Goal: Task Accomplishment & Management: Manage account settings

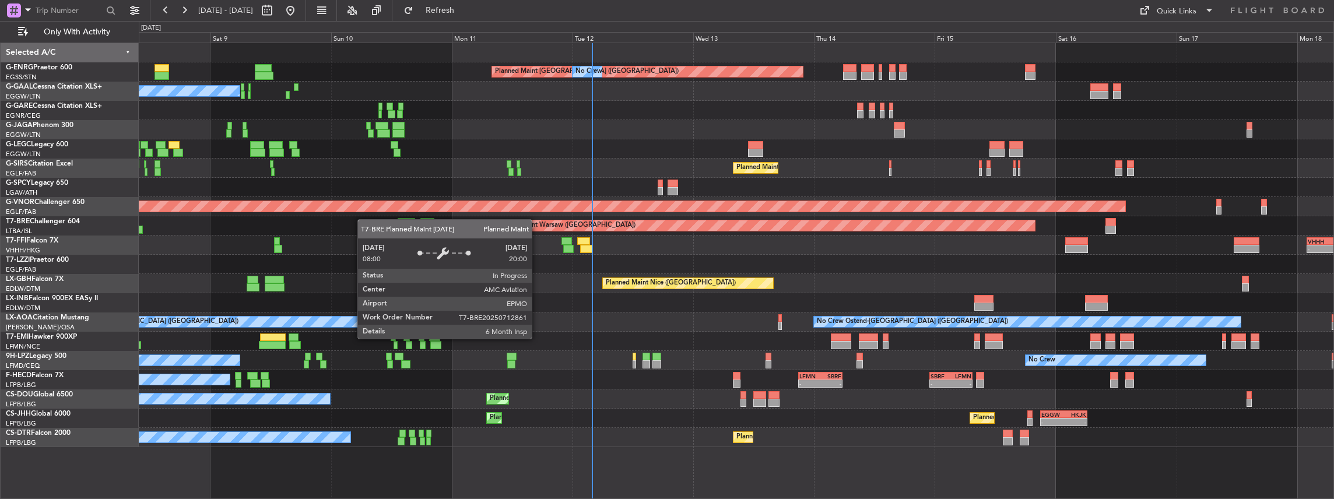
click at [494, 219] on div "Planned Maint [GEOGRAPHIC_DATA] ([GEOGRAPHIC_DATA]) No Crew No Crew No Crew Pla…" at bounding box center [736, 245] width 1195 height 404
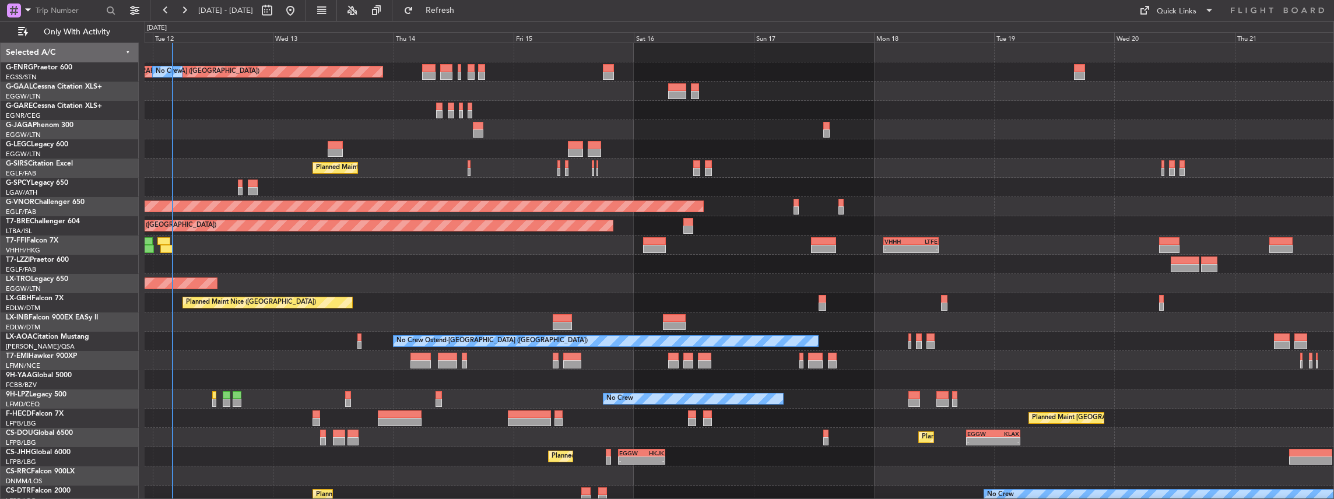
click at [280, 148] on div "Planned Maint [GEOGRAPHIC_DATA] ([GEOGRAPHIC_DATA]) No Crew A/C Unavailable [GE…" at bounding box center [739, 274] width 1189 height 462
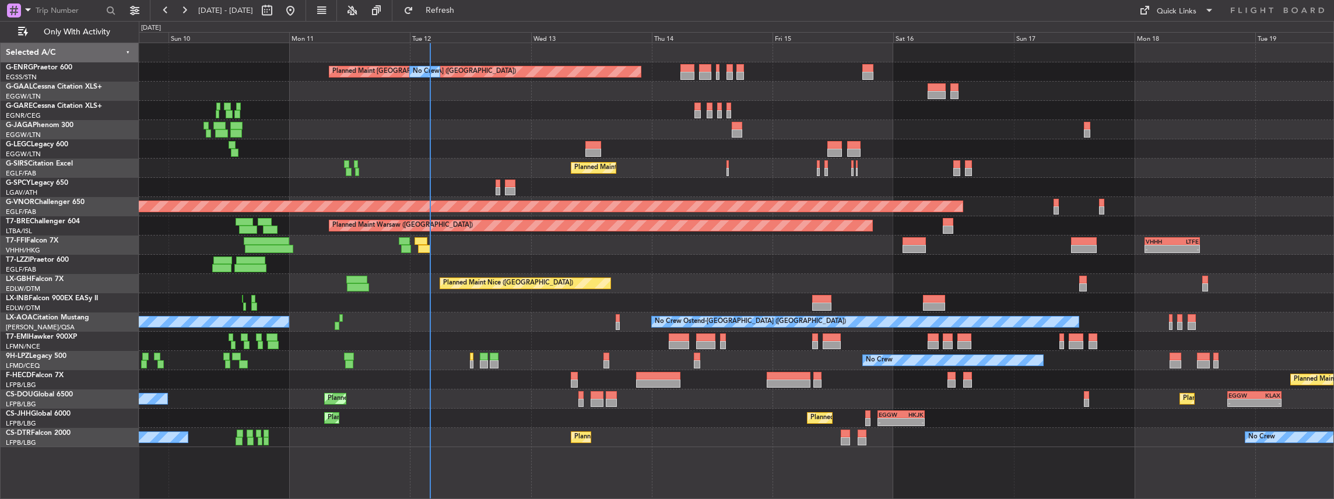
click at [494, 180] on div at bounding box center [736, 187] width 1195 height 19
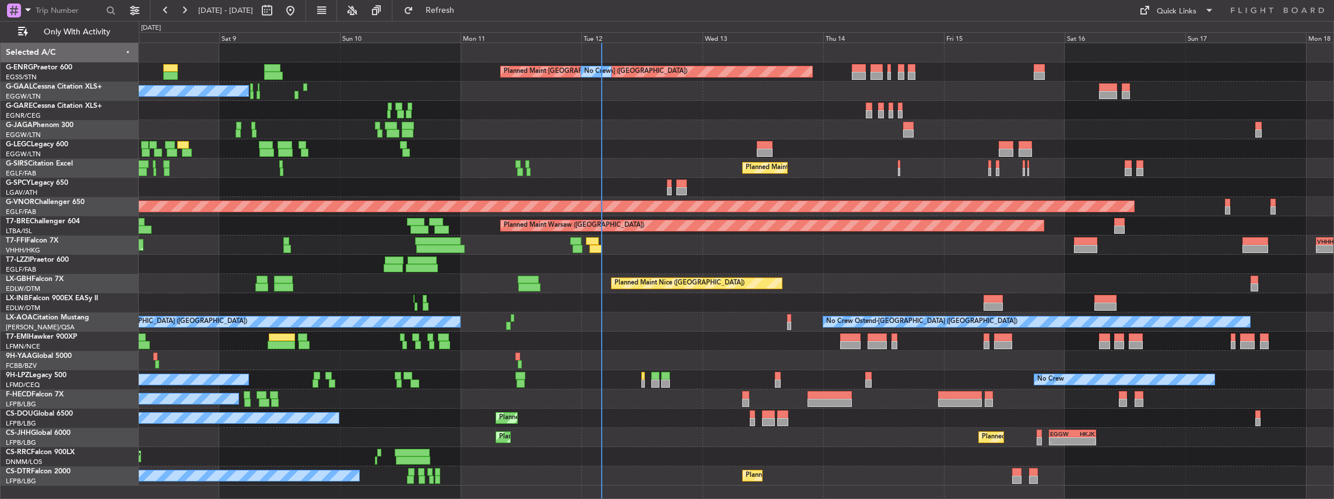
click at [367, 158] on div "Planned Maint [GEOGRAPHIC_DATA] ([GEOGRAPHIC_DATA]) No Crew No Crew No Crew Pla…" at bounding box center [736, 264] width 1195 height 442
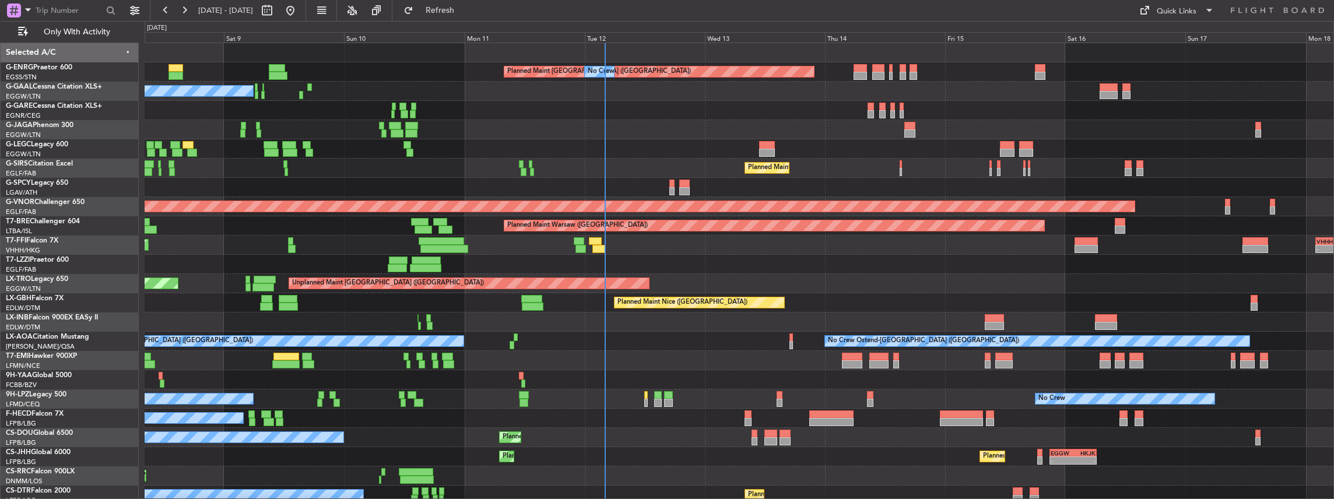
click at [412, 219] on div "Planned Maint Geneva (Cointrin) - - VHHH 02:00 Z LTFE 13:00 Z" at bounding box center [739, 244] width 1189 height 19
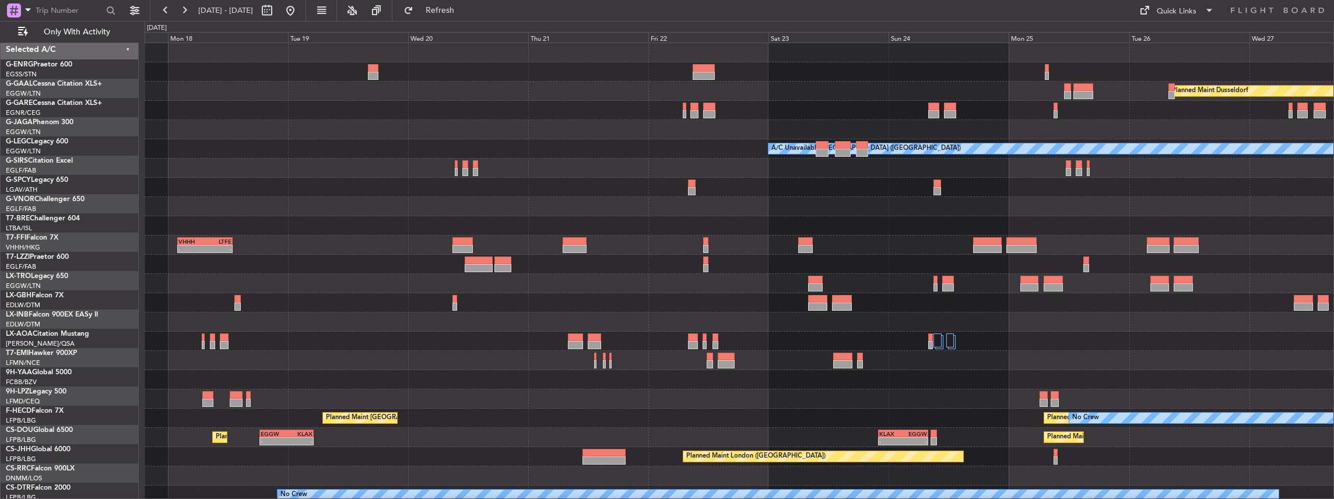
click at [494, 219] on div "- - VHHH 02:00 Z LTFE 13:00 Z" at bounding box center [739, 244] width 1189 height 19
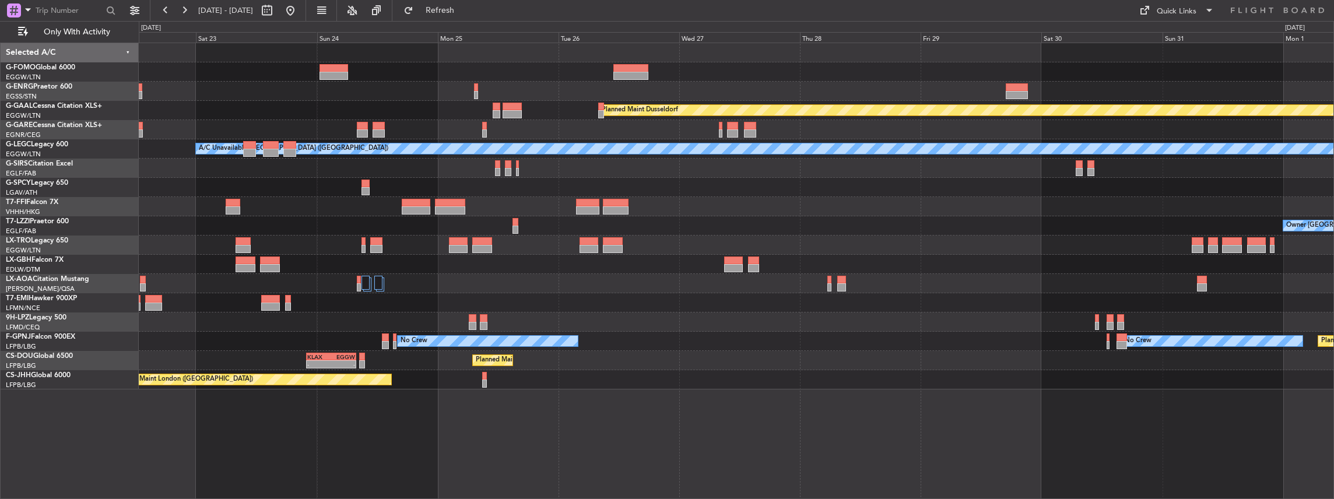
click at [494, 189] on div at bounding box center [736, 187] width 1195 height 19
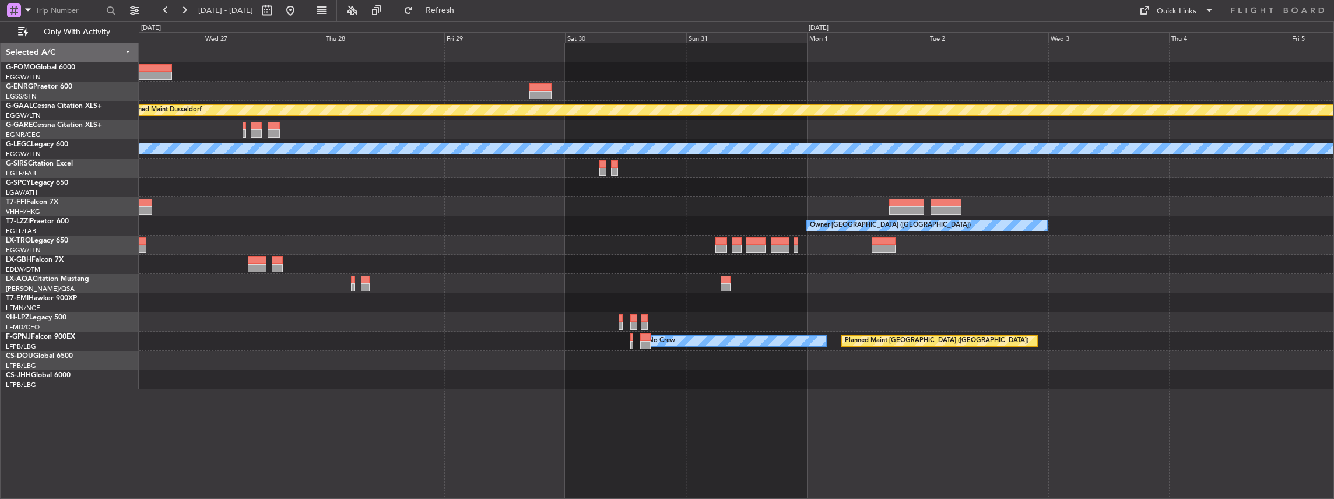
click at [494, 187] on div at bounding box center [736, 187] width 1195 height 19
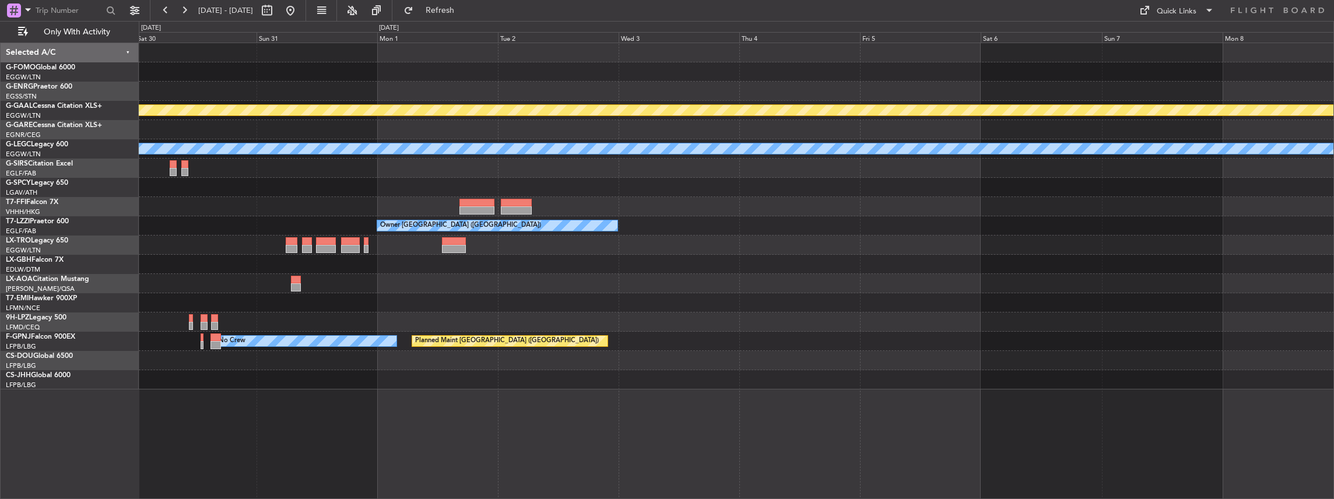
click at [494, 208] on div "Planned Maint Dusseldorf A/C Unavailable [GEOGRAPHIC_DATA] ([GEOGRAPHIC_DATA]) …" at bounding box center [736, 216] width 1195 height 346
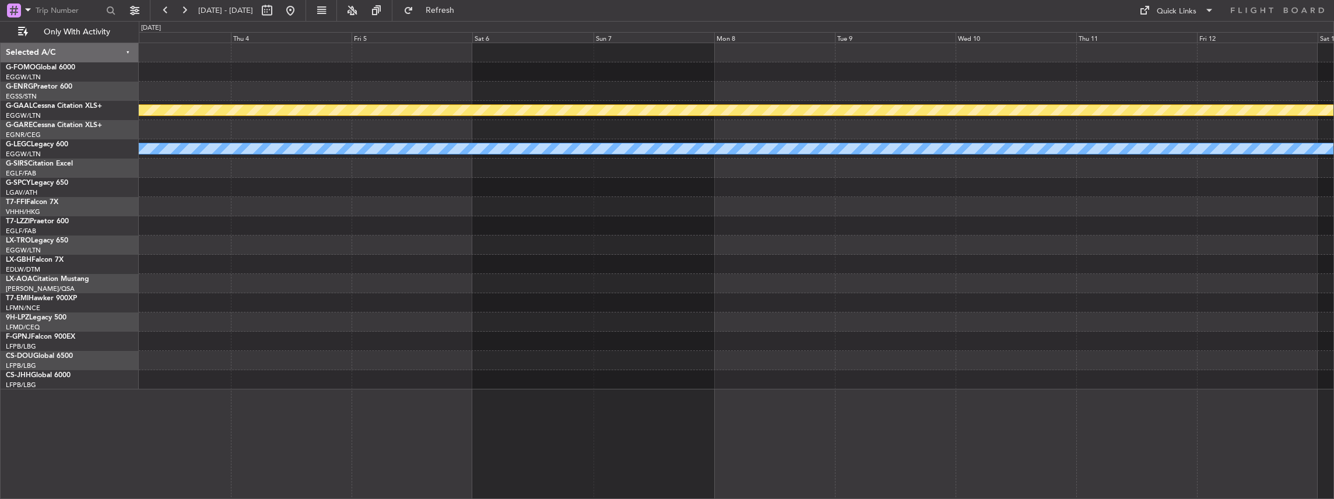
click at [494, 219] on div "Owner [GEOGRAPHIC_DATA] ([GEOGRAPHIC_DATA])" at bounding box center [736, 225] width 1195 height 19
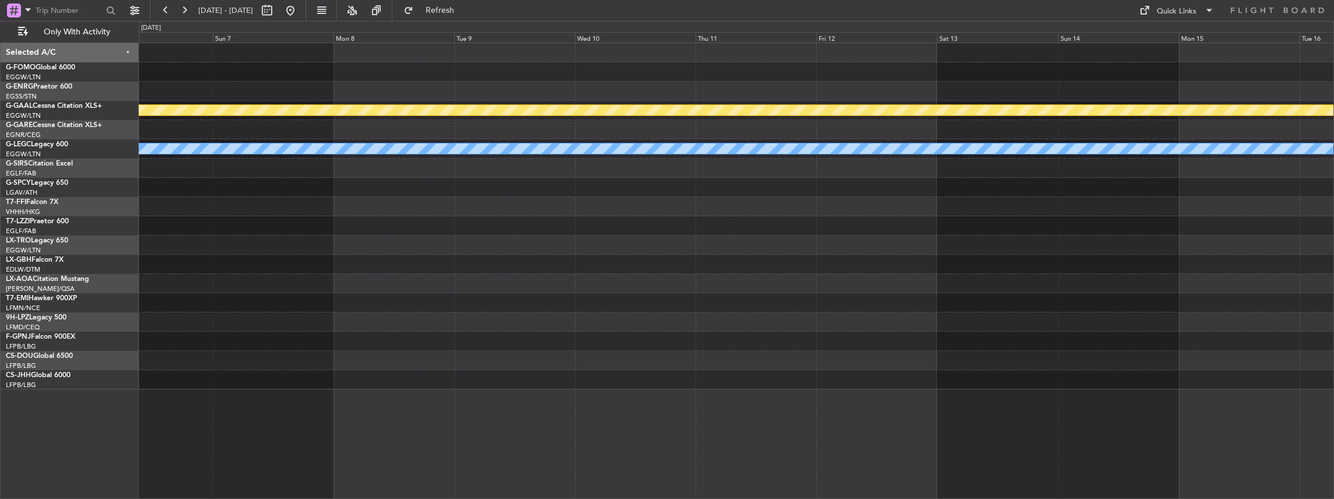
click at [451, 219] on div "Planned Maint Dusseldorf A/C Unavailable [GEOGRAPHIC_DATA] ([GEOGRAPHIC_DATA])" at bounding box center [736, 216] width 1195 height 346
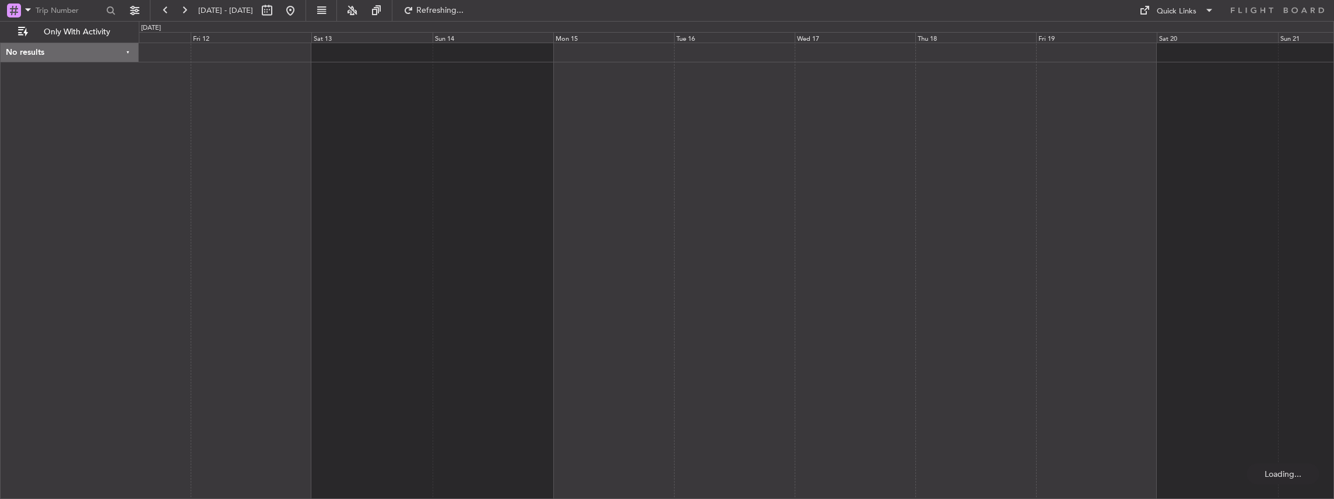
click at [480, 216] on div at bounding box center [737, 271] width 1196 height 457
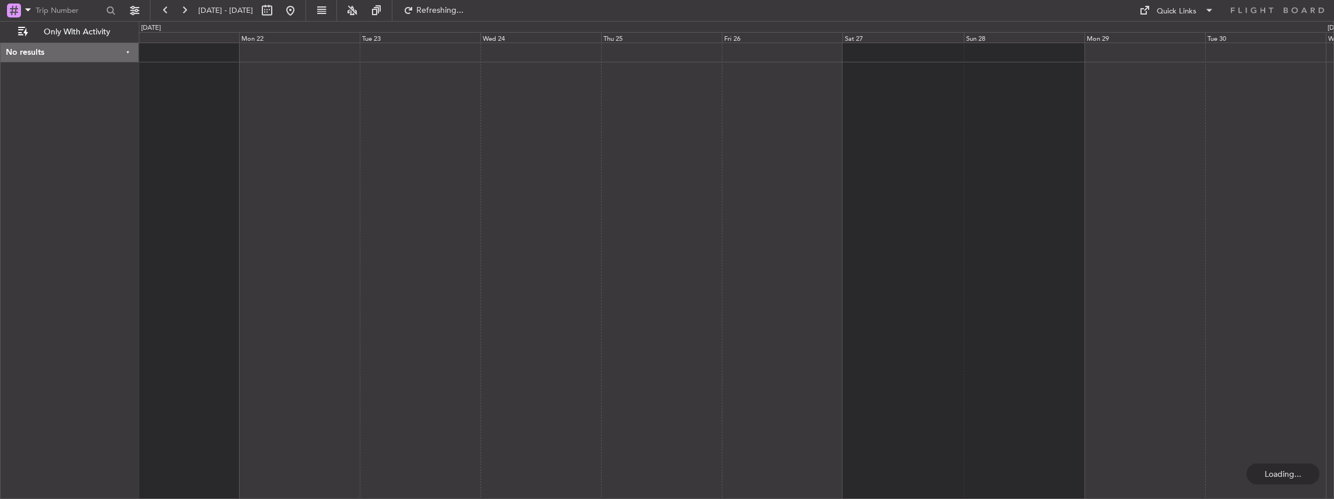
click at [494, 194] on div at bounding box center [737, 271] width 1196 height 457
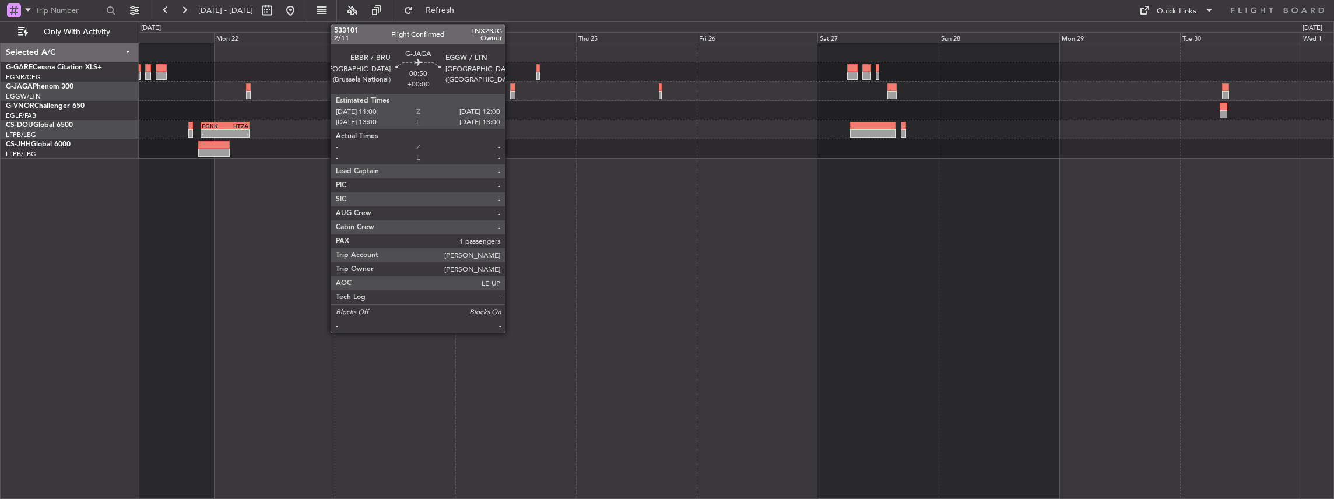
click at [494, 91] on div at bounding box center [512, 95] width 5 height 8
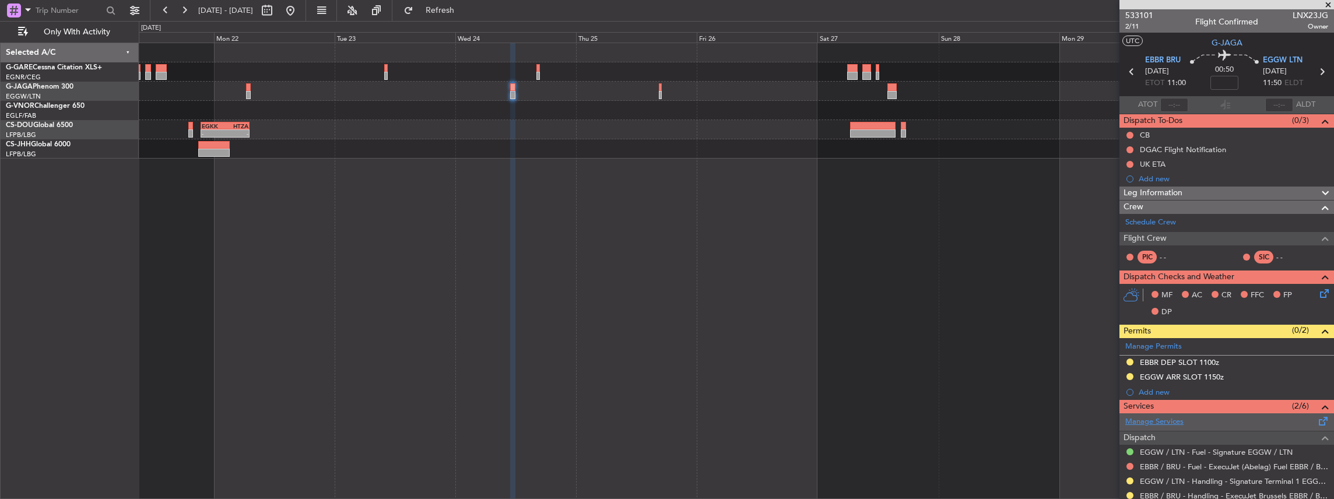
scroll to position [38, 0]
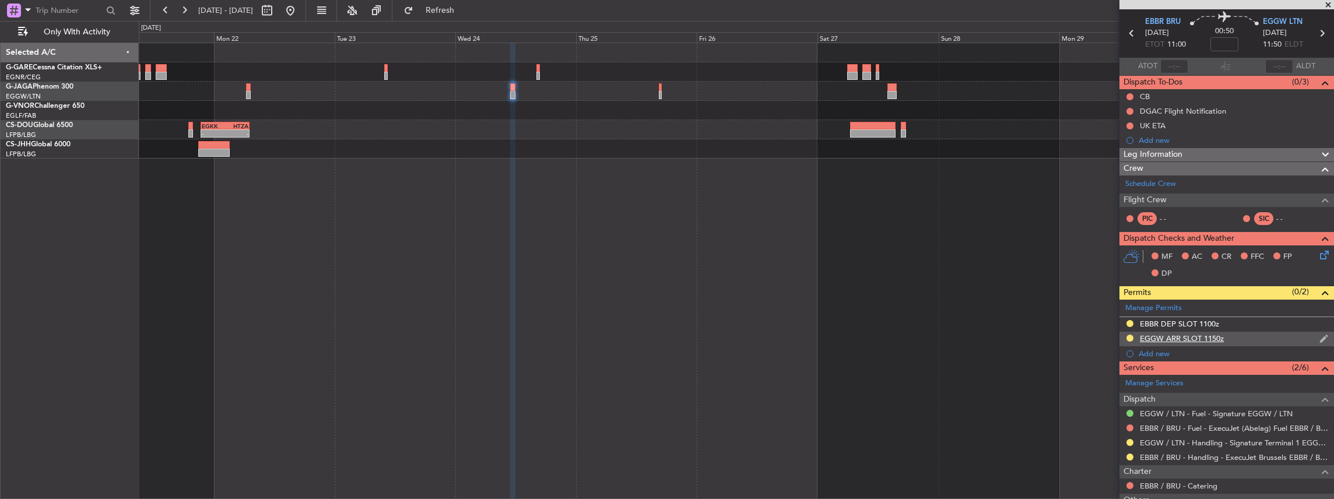
click at [494, 219] on div "EGGW ARR SLOT 1150z" at bounding box center [1226, 339] width 215 height 15
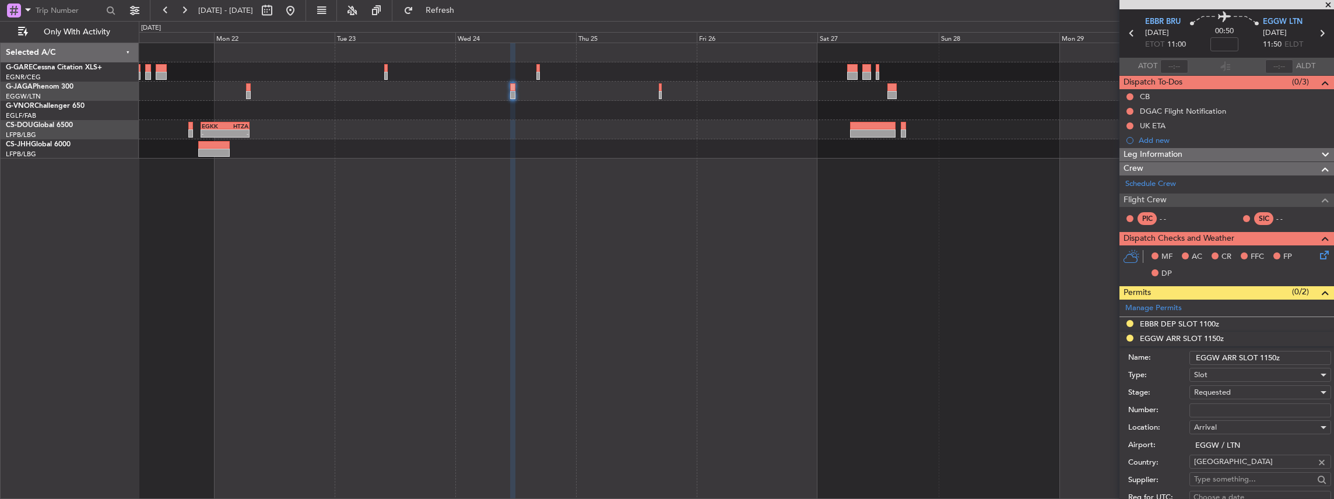
click at [494, 219] on input "EGGW ARR SLOT 1150z" at bounding box center [1260, 358] width 142 height 14
type input "EGGW ARR SLOT 1200z"
click at [494, 219] on div "Requested" at bounding box center [1256, 392] width 124 height 17
click at [494, 219] on span "Received OK" at bounding box center [1257, 484] width 126 height 17
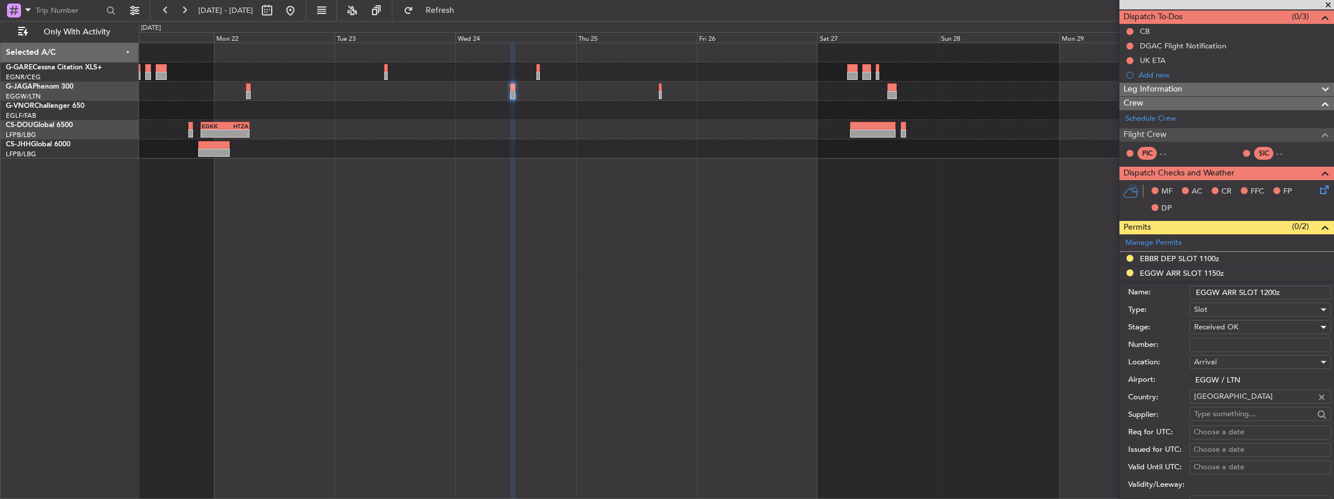
scroll to position [155, 0]
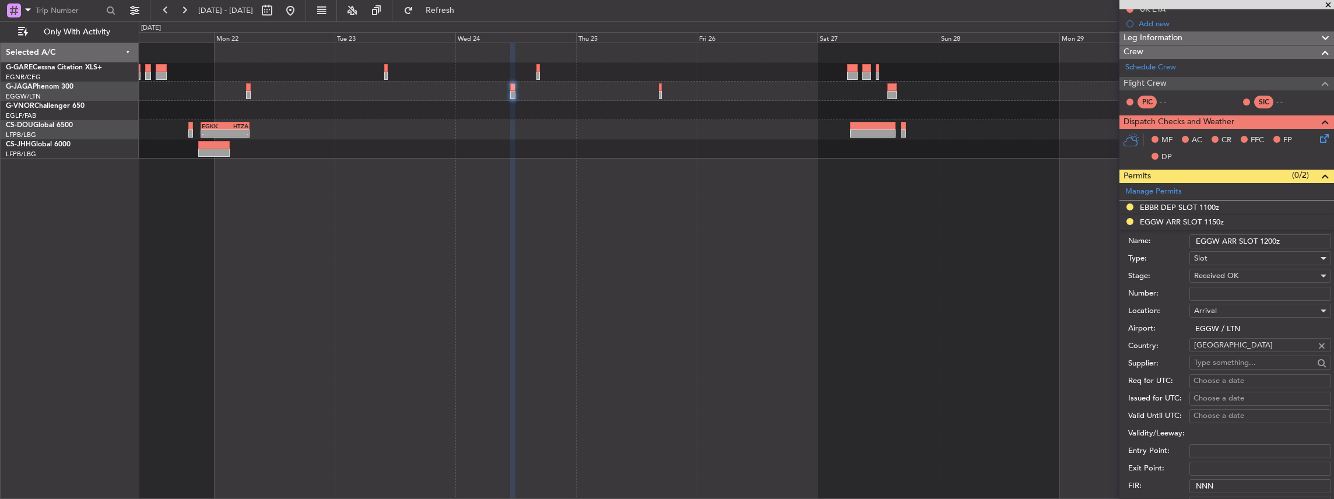
click at [494, 219] on input "Number:" at bounding box center [1260, 294] width 142 height 14
paste input "5137"
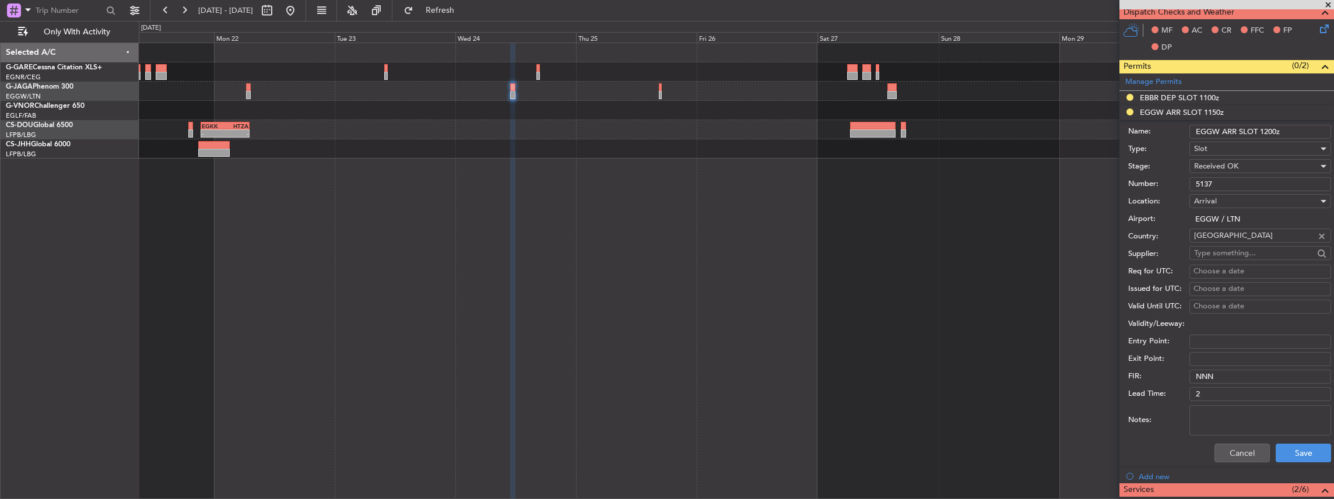
scroll to position [350, 0]
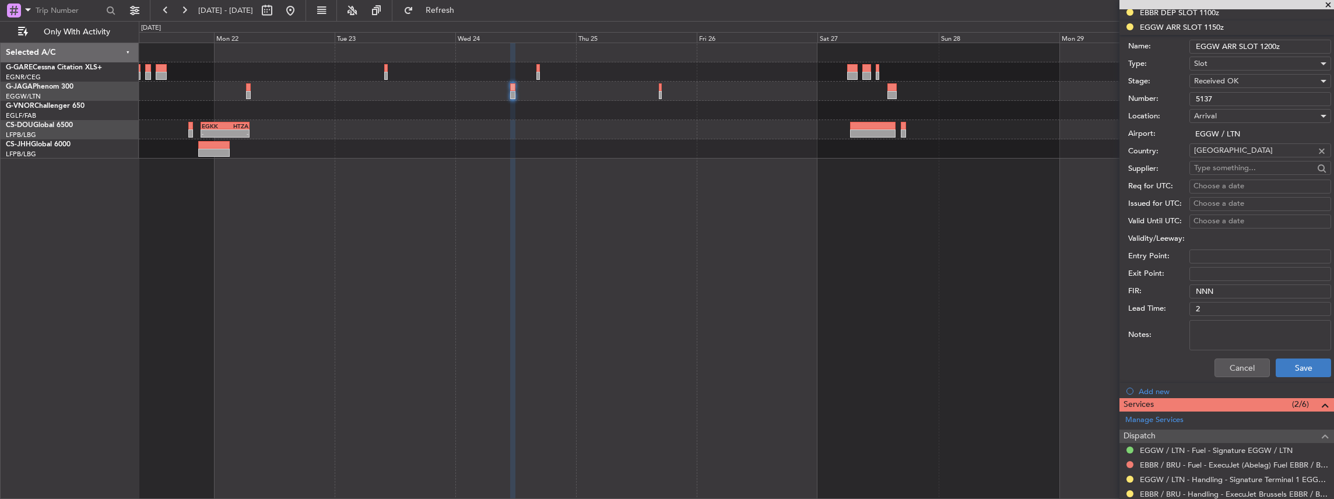
type input "5137"
click at [494, 219] on button "Save" at bounding box center [1302, 367] width 55 height 19
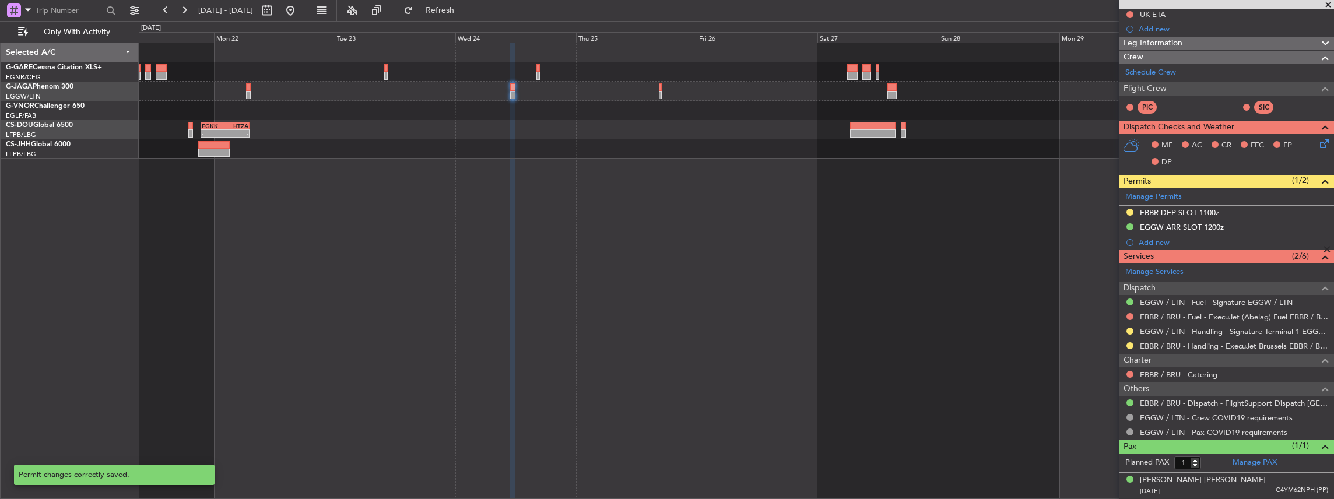
scroll to position [146, 0]
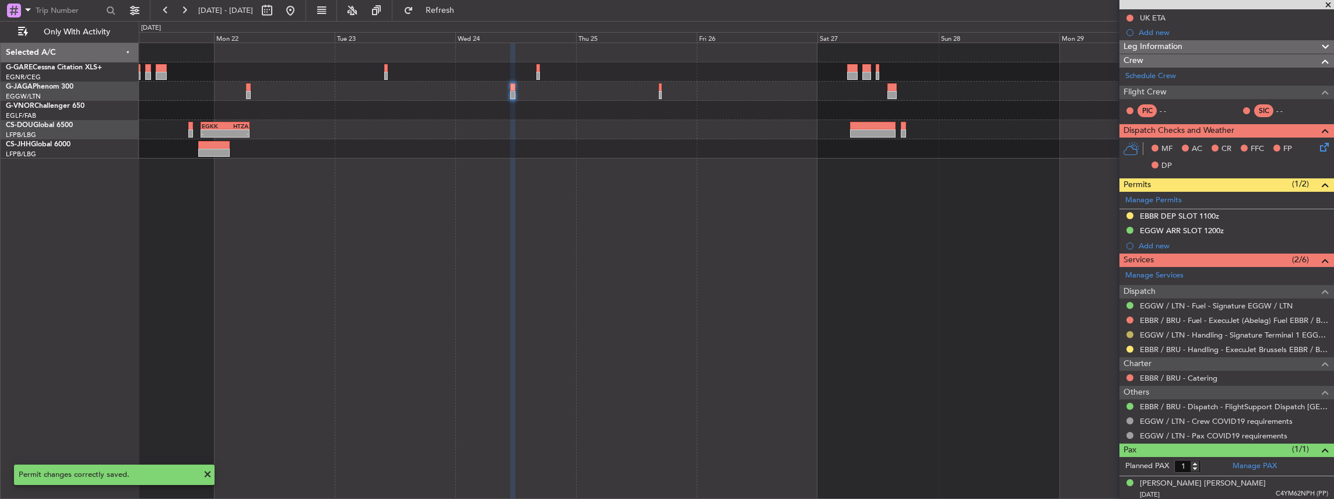
click at [494, 219] on button at bounding box center [1129, 334] width 7 height 7
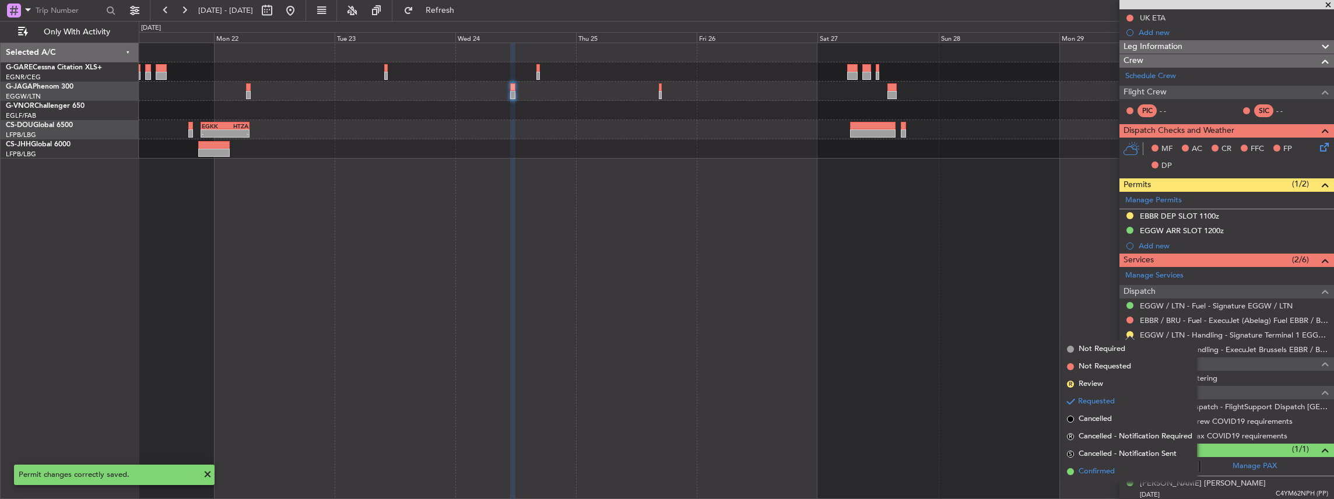
click at [494, 219] on span "Confirmed" at bounding box center [1096, 472] width 36 height 12
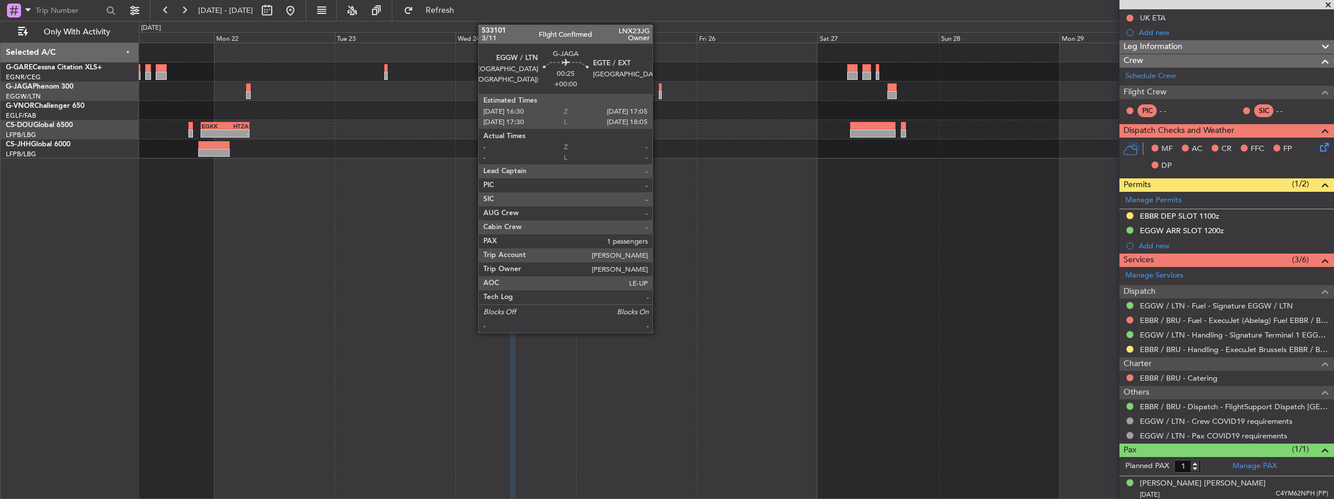
click at [494, 93] on div at bounding box center [660, 95] width 3 height 8
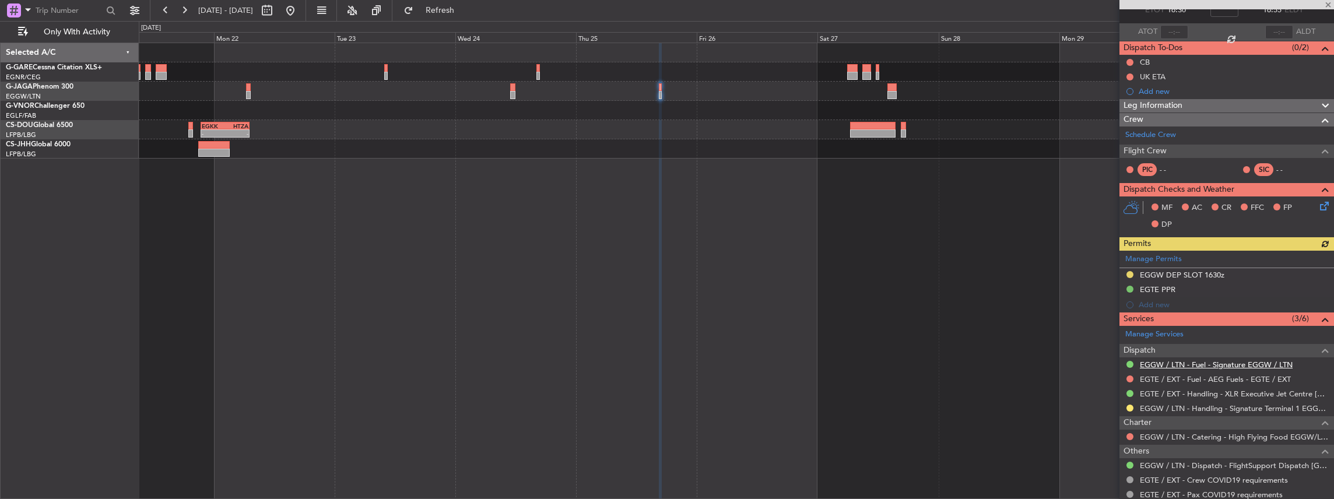
scroll to position [78, 0]
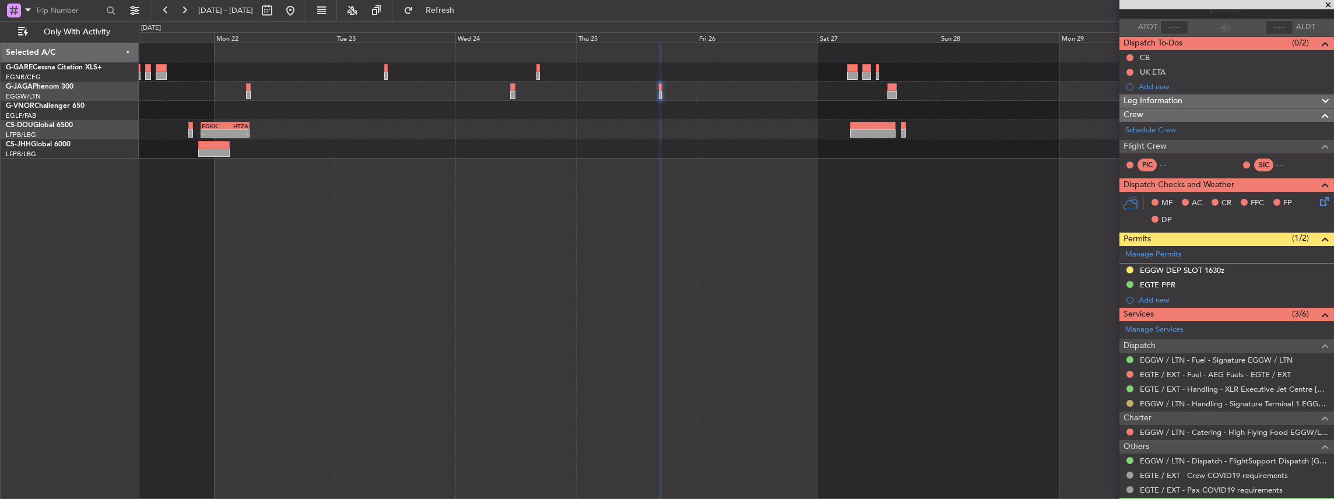
click at [494, 219] on button at bounding box center [1129, 403] width 7 height 7
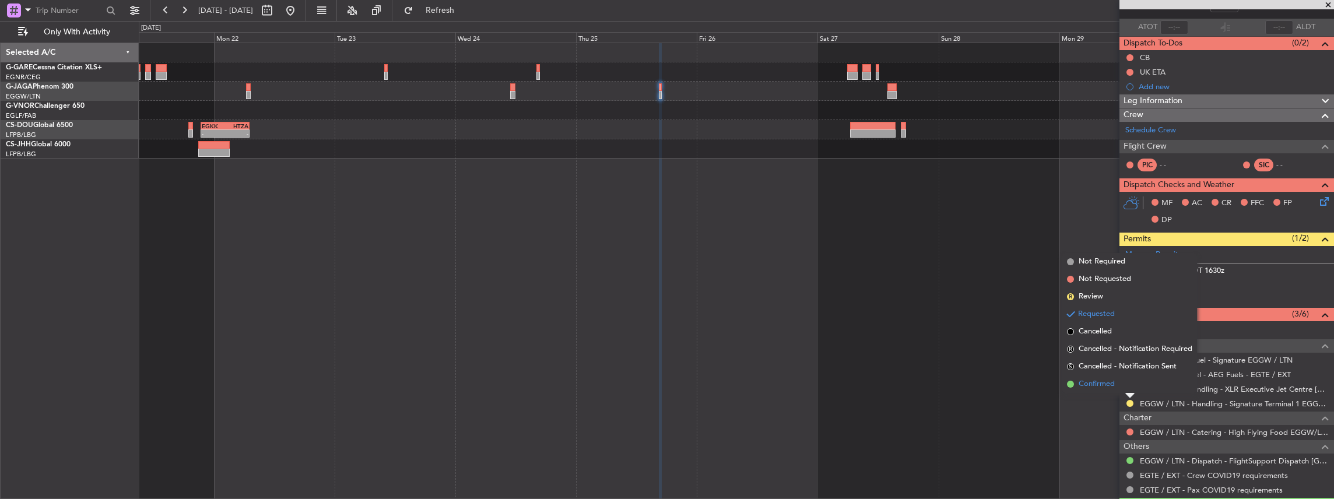
click at [494, 219] on span "Confirmed" at bounding box center [1096, 384] width 36 height 12
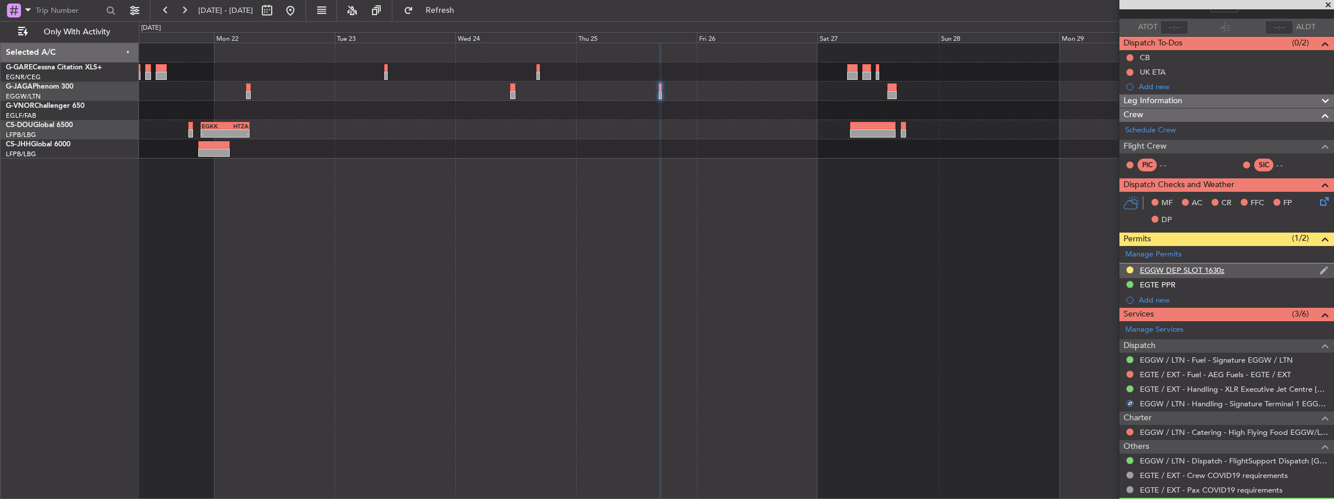
click at [494, 219] on div "EGGW DEP SLOT 1630z" at bounding box center [1226, 270] width 215 height 15
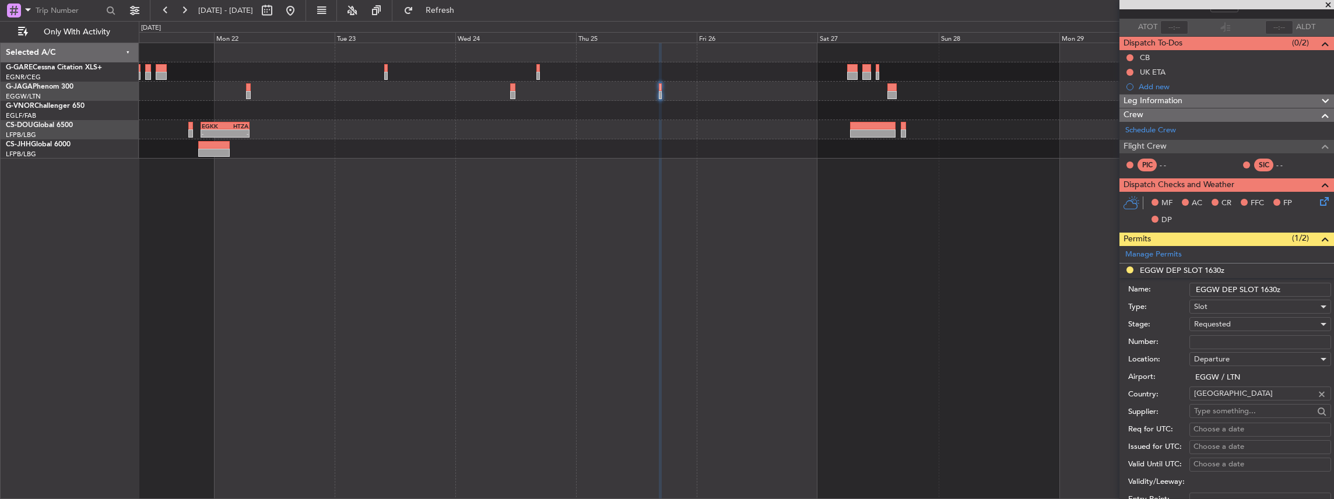
click at [494, 219] on div "Slot" at bounding box center [1256, 306] width 124 height 17
click at [494, 219] on div at bounding box center [667, 249] width 1334 height 499
click at [494, 219] on span "Requested" at bounding box center [1212, 324] width 37 height 10
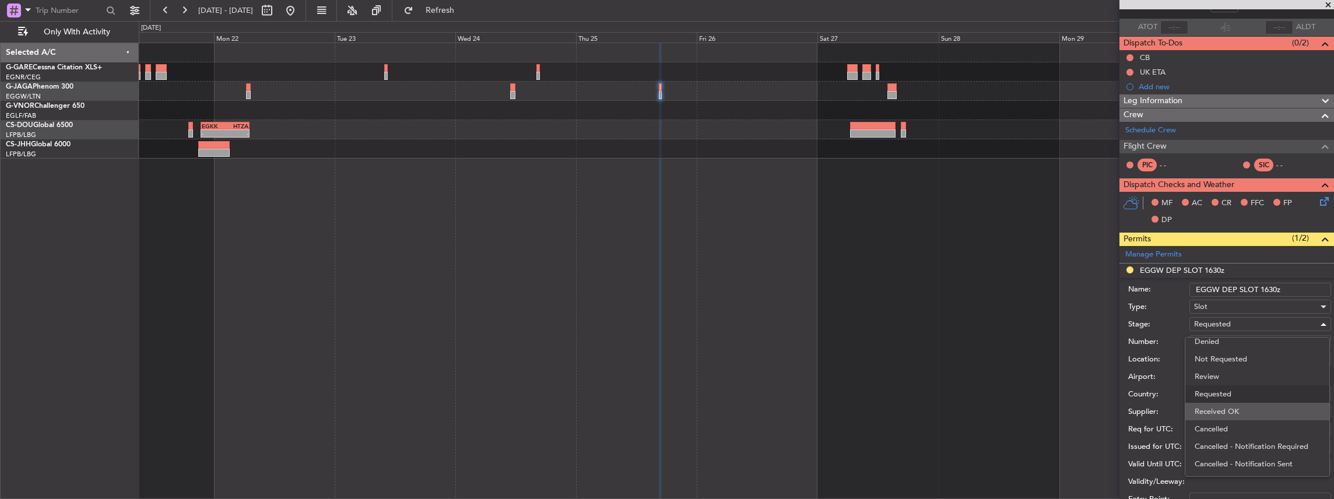
click at [494, 219] on span "Received OK" at bounding box center [1257, 411] width 126 height 17
click at [494, 219] on input "Number:" at bounding box center [1260, 342] width 142 height 14
paste input "5138"
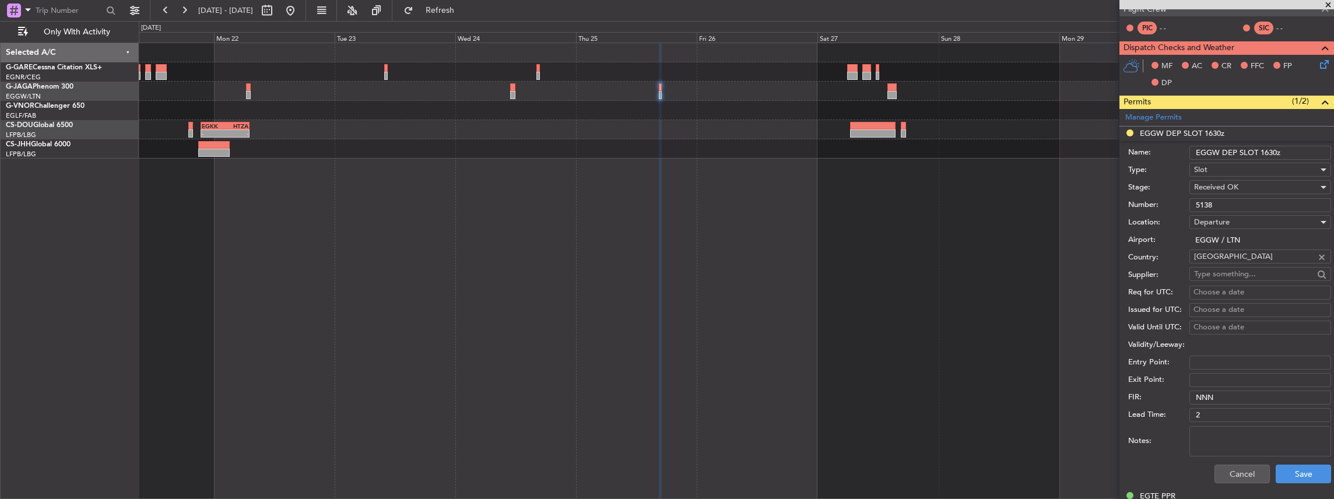
scroll to position [272, 0]
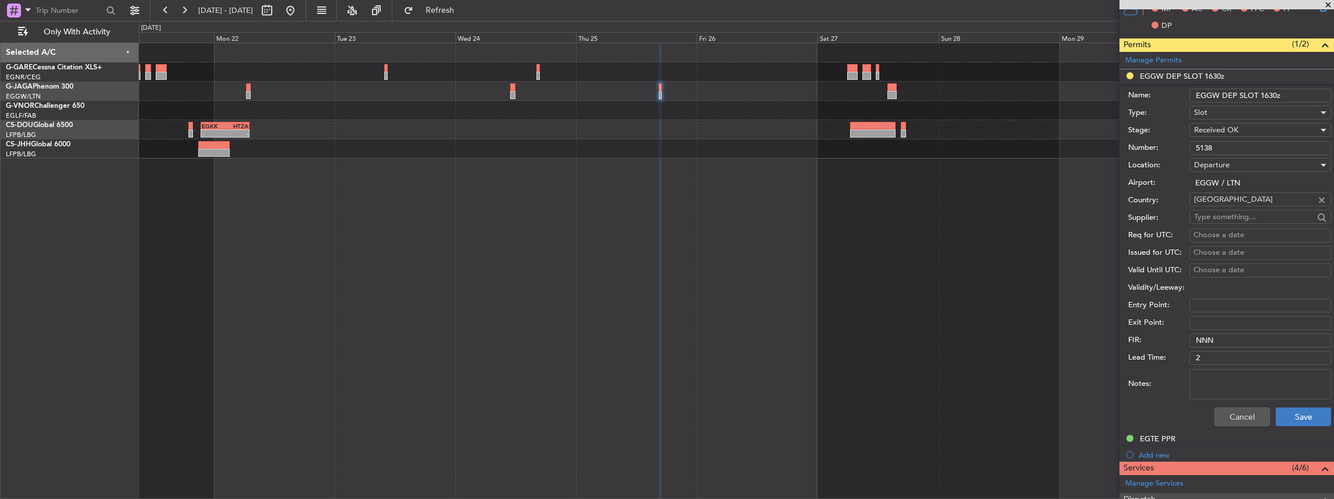
type input "5138"
click at [494, 219] on button "Save" at bounding box center [1302, 416] width 55 height 19
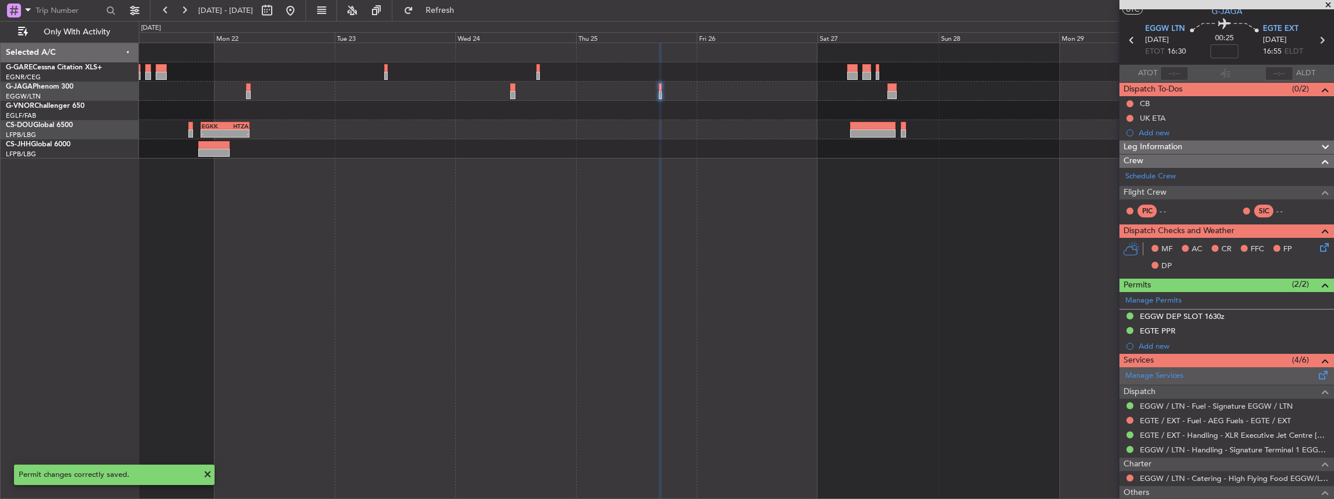
scroll to position [0, 0]
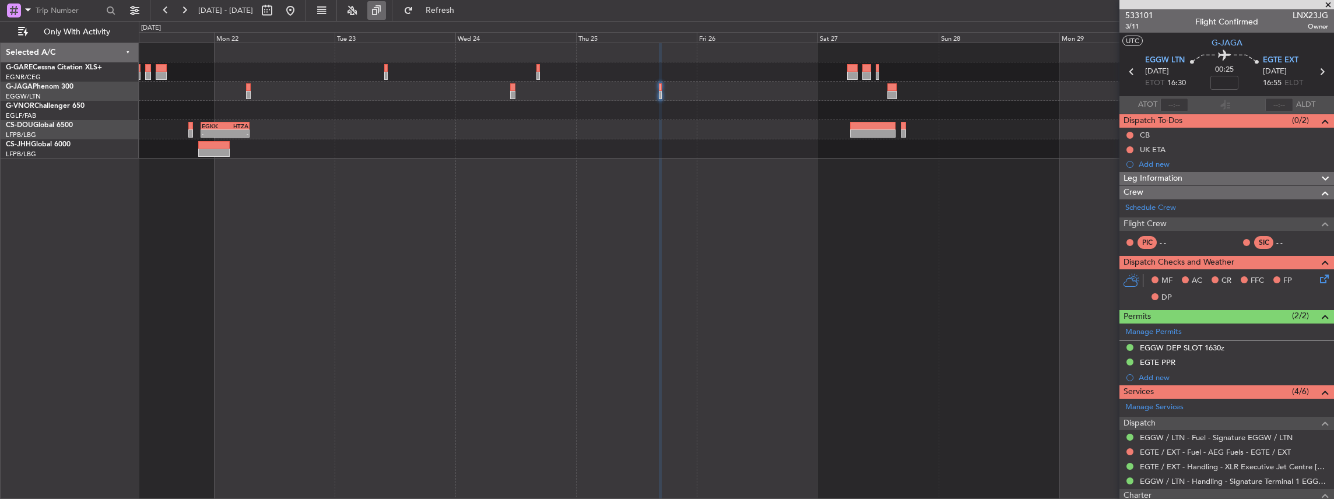
click at [386, 15] on button at bounding box center [376, 10] width 19 height 19
click at [386, 10] on button at bounding box center [376, 10] width 19 height 19
click at [300, 12] on button at bounding box center [290, 10] width 19 height 19
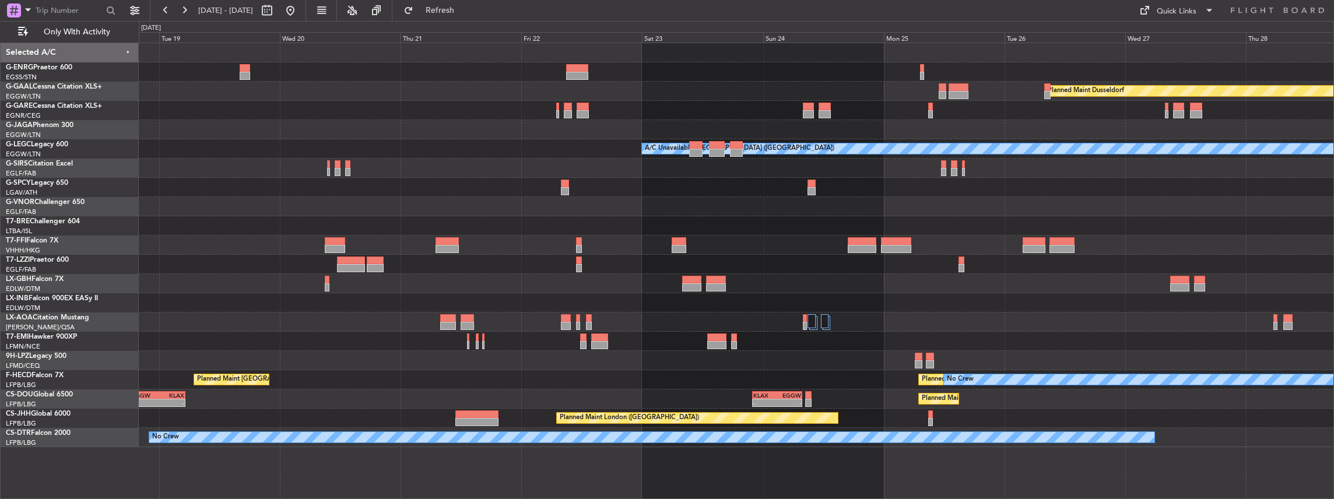
click at [379, 219] on div "Planned Maint Dusseldorf A/C Unavailable [GEOGRAPHIC_DATA] ([GEOGRAPHIC_DATA]) …" at bounding box center [736, 245] width 1195 height 404
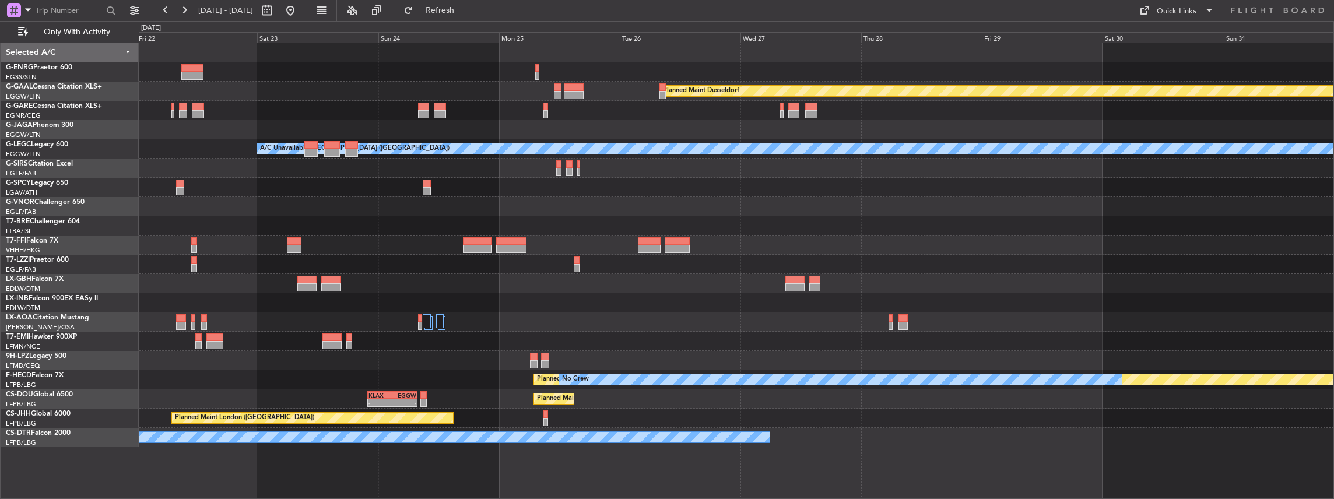
click at [494, 219] on div "Planned Maint Dusseldorf A/C Unavailable [GEOGRAPHIC_DATA] ([GEOGRAPHIC_DATA]) …" at bounding box center [736, 245] width 1195 height 404
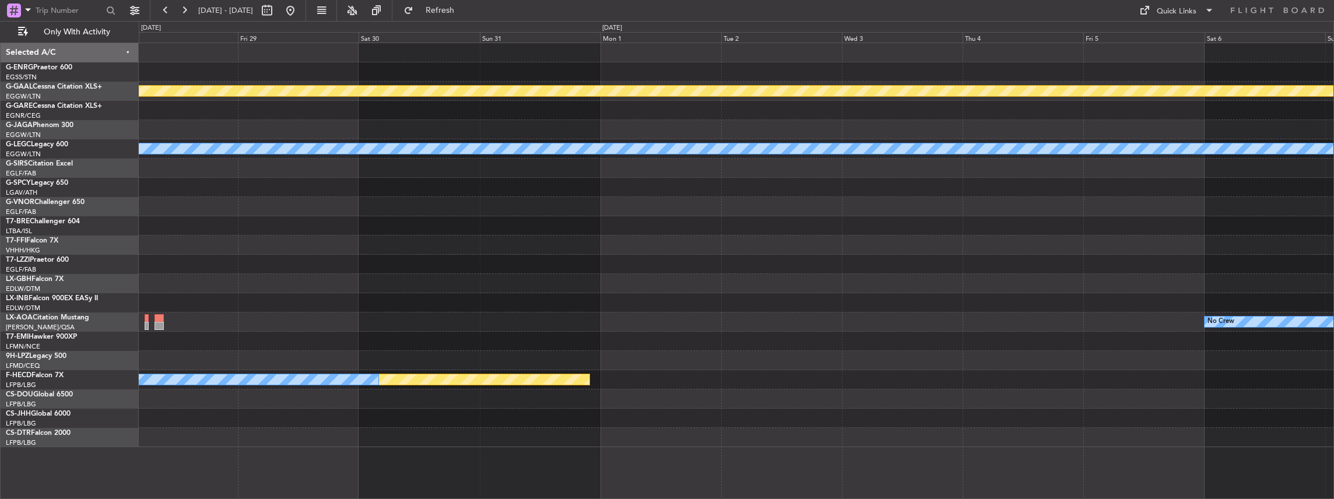
click at [494, 219] on div "Owner Planned [GEOGRAPHIC_DATA] A/C Unavailable [GEOGRAPHIC_DATA] ([GEOGRAPHIC_…" at bounding box center [736, 245] width 1195 height 404
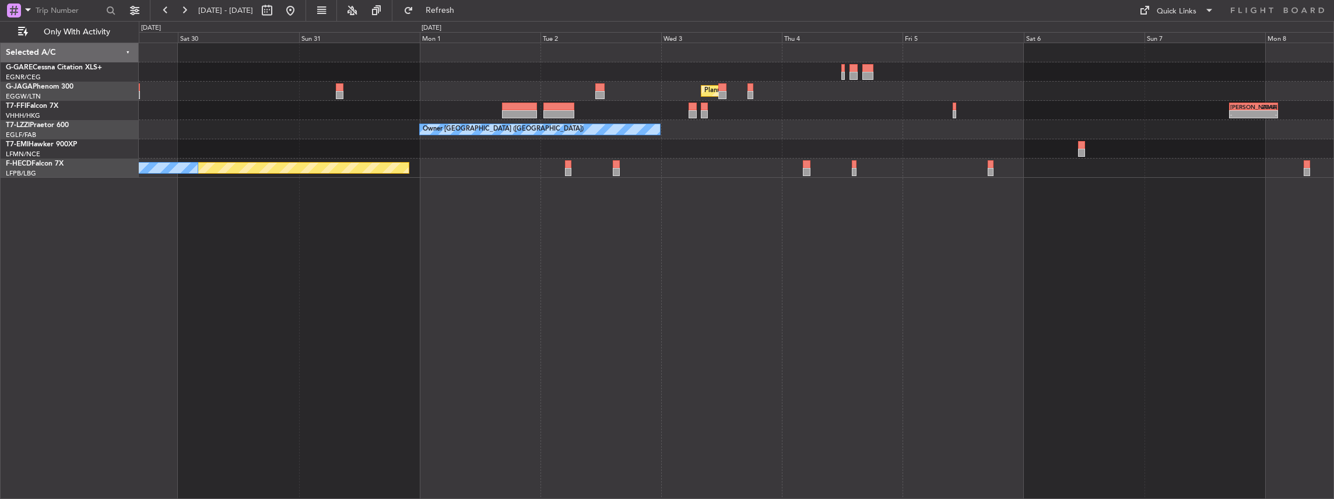
click at [494, 219] on div "Planned Maint [GEOGRAPHIC_DATA] ([GEOGRAPHIC_DATA]) - - [PERSON_NAME] 17:00 Z Z…" at bounding box center [737, 271] width 1196 height 457
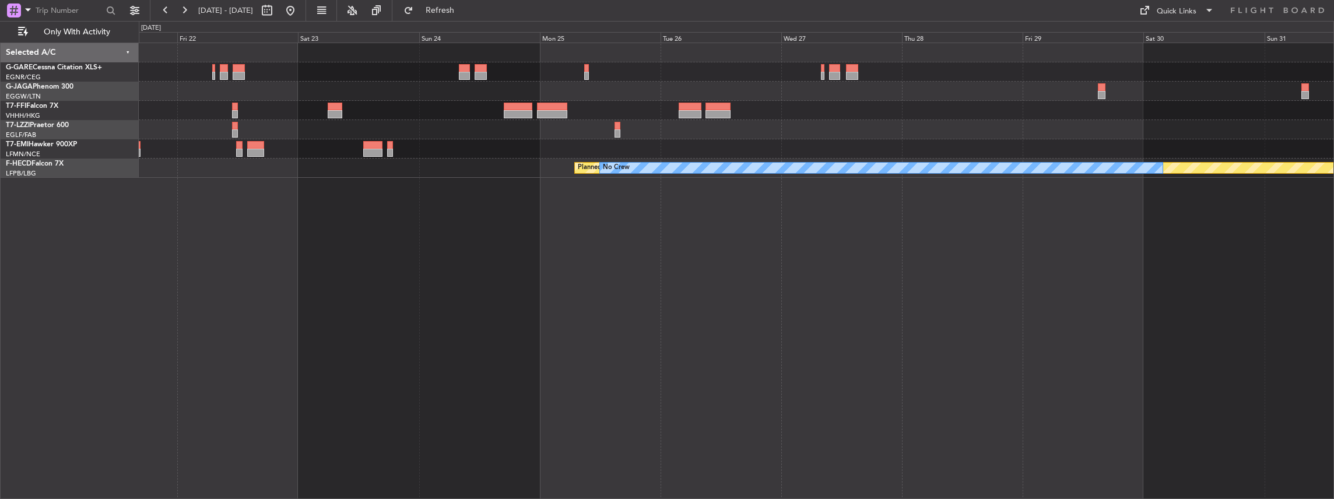
click at [494, 219] on div "Owner [GEOGRAPHIC_DATA] ([GEOGRAPHIC_DATA]) Planned Maint [GEOGRAPHIC_DATA] ([G…" at bounding box center [737, 271] width 1196 height 457
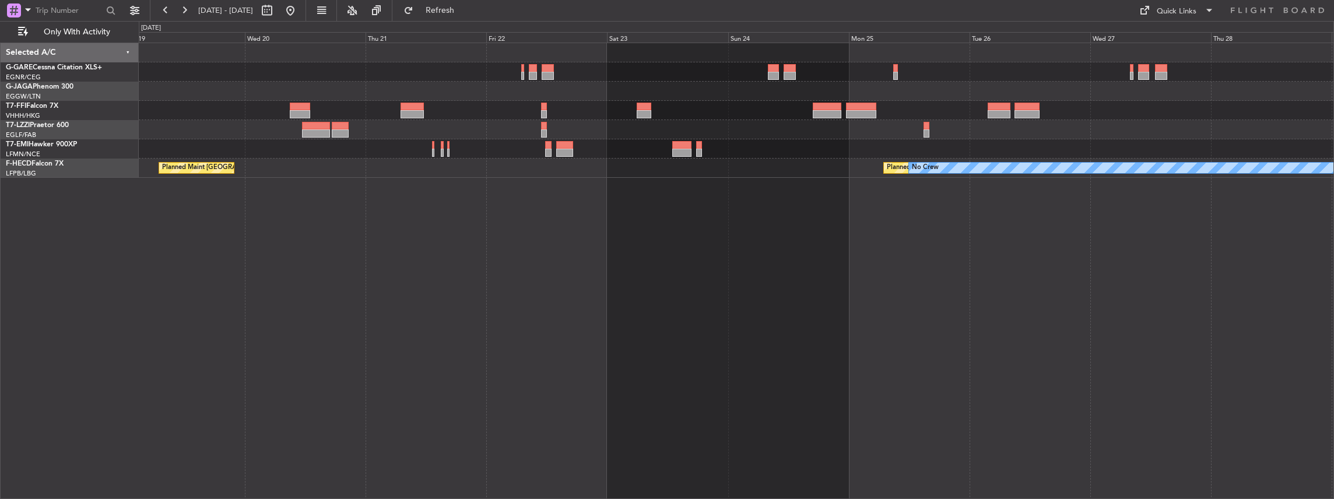
click at [494, 219] on div "Planned Maint [GEOGRAPHIC_DATA] ([GEOGRAPHIC_DATA]) No Crew Planned Maint [GEOG…" at bounding box center [737, 271] width 1196 height 457
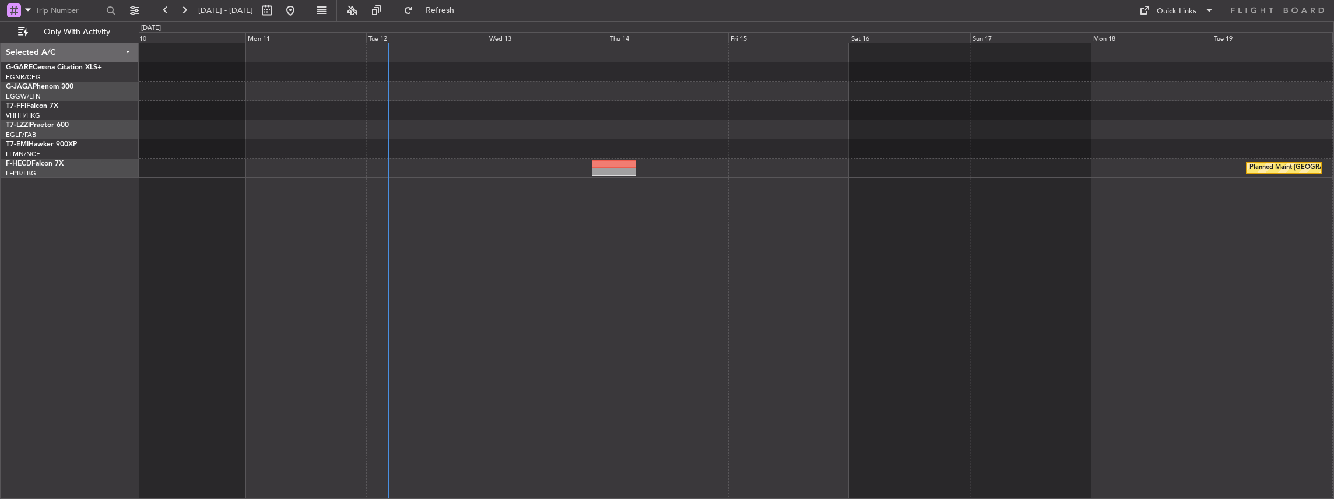
click at [494, 219] on div "Planned Maint Geneva (Cointrin) Planned Maint [GEOGRAPHIC_DATA] ([GEOGRAPHIC_DA…" at bounding box center [737, 271] width 1196 height 457
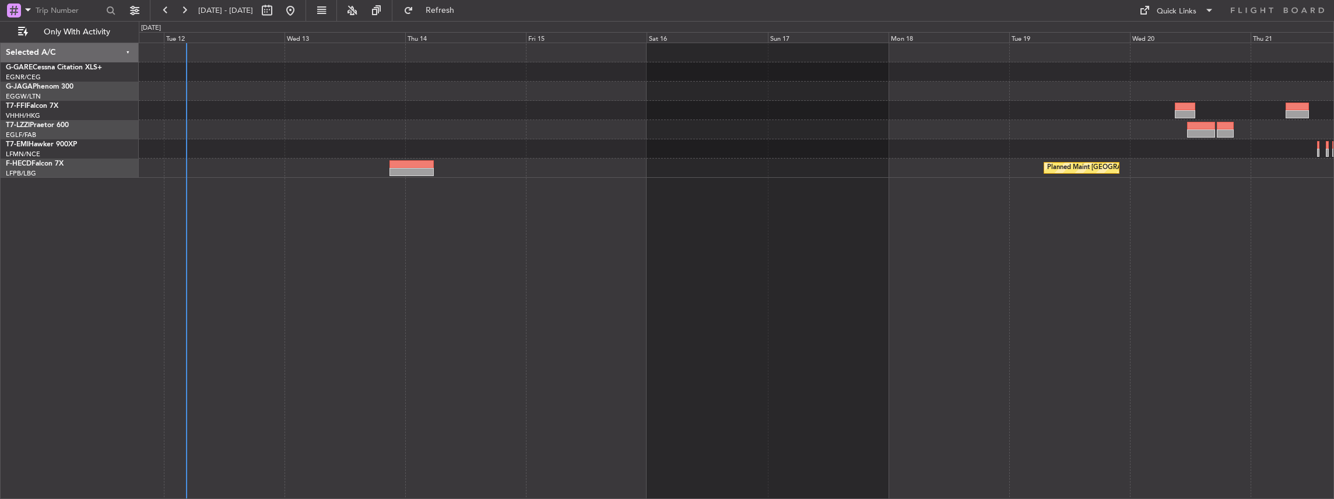
click at [494, 219] on div "Planned Maint [GEOGRAPHIC_DATA] ([GEOGRAPHIC_DATA])" at bounding box center [737, 271] width 1196 height 457
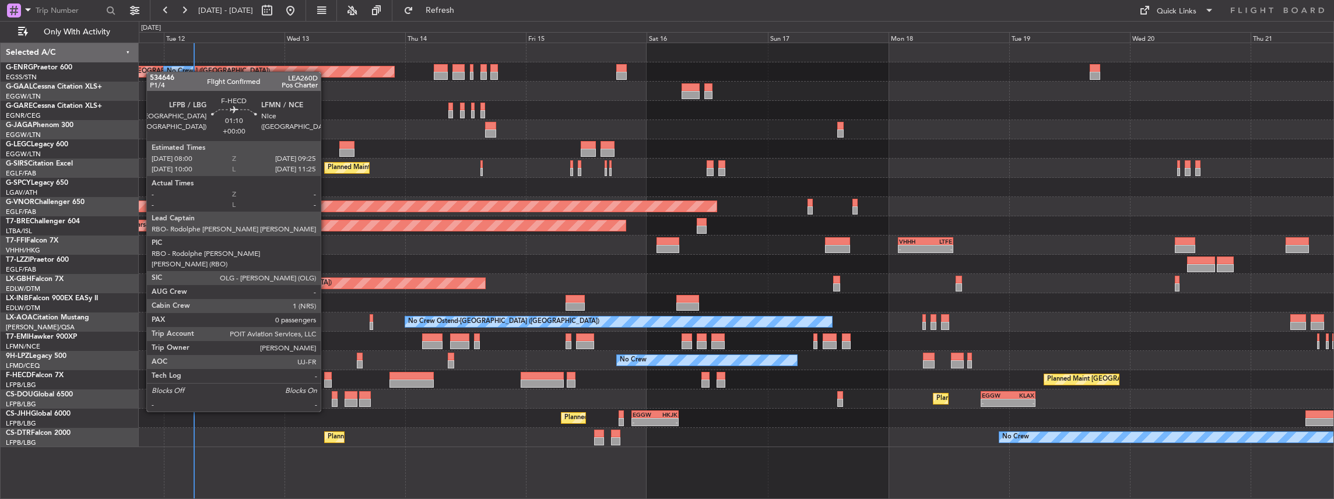
click at [326, 219] on div at bounding box center [328, 383] width 8 height 8
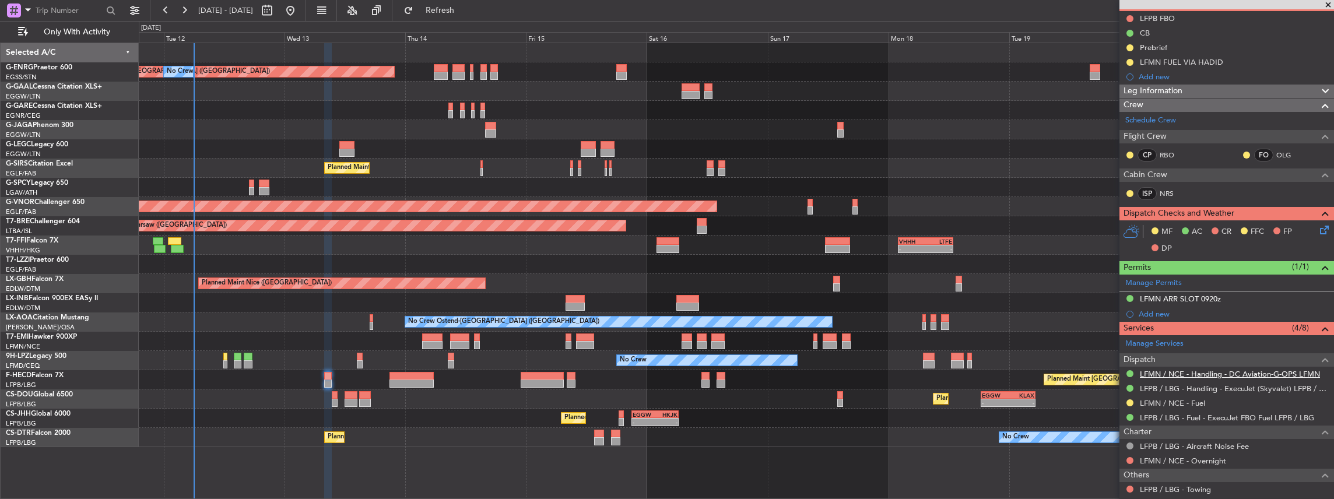
scroll to position [78, 0]
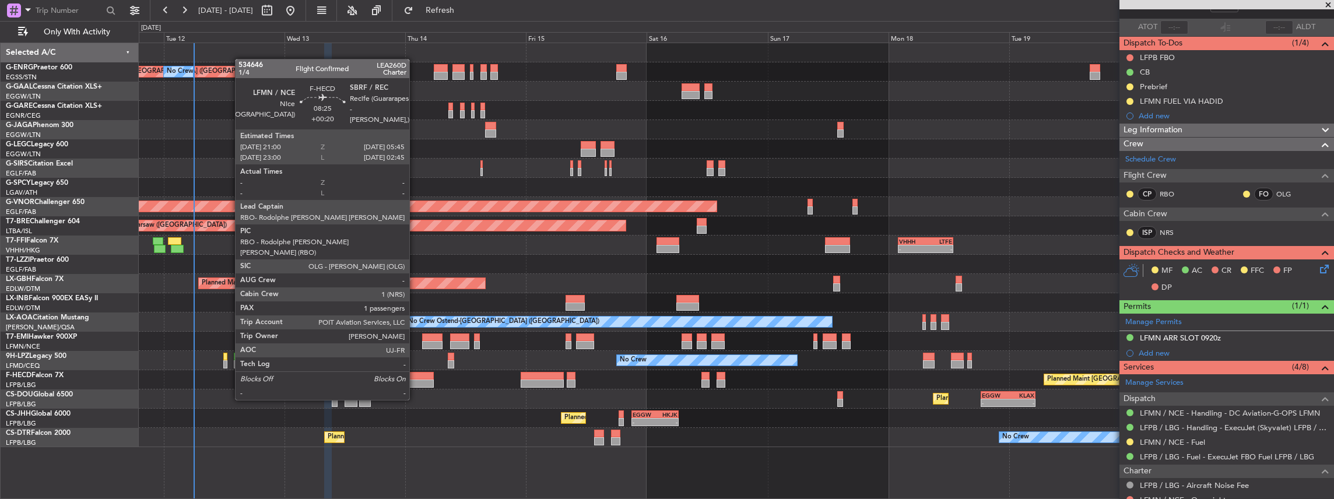
click at [415, 219] on div at bounding box center [411, 376] width 44 height 8
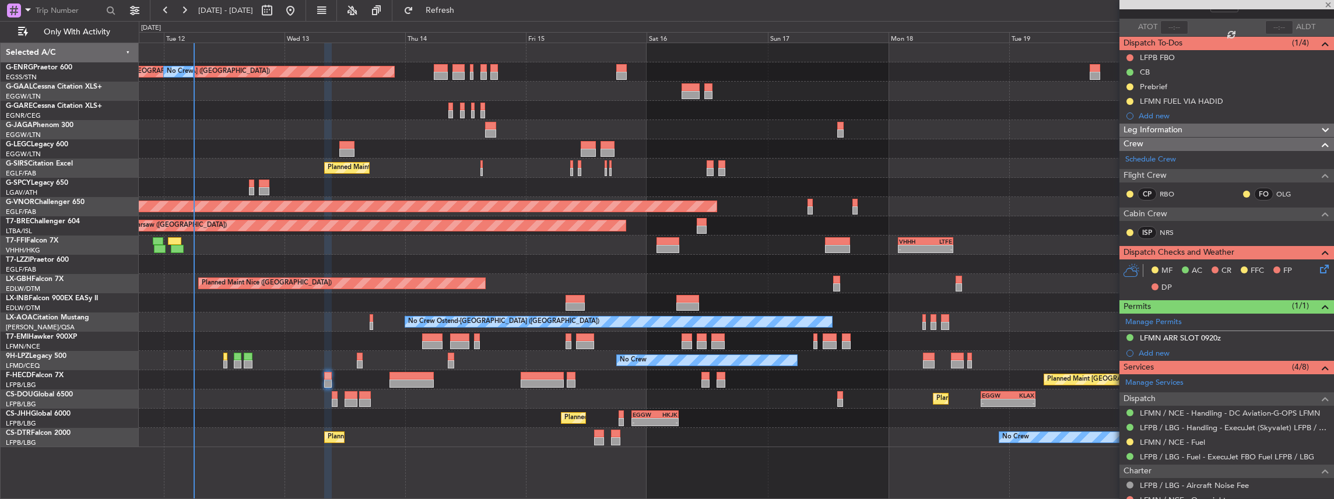
type input "+00:20"
type input "1"
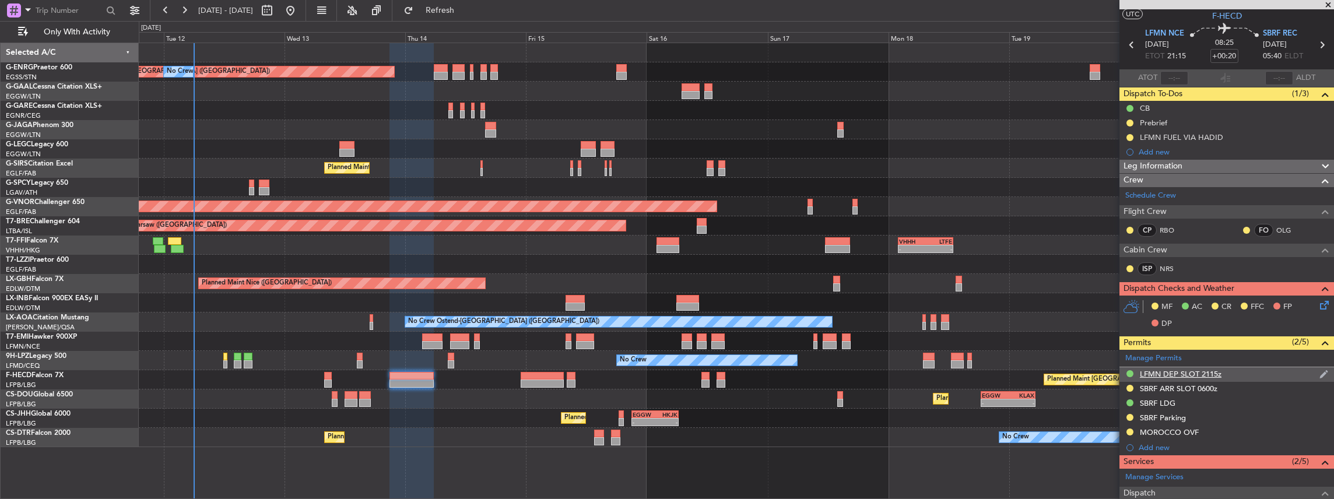
scroll to position [38, 0]
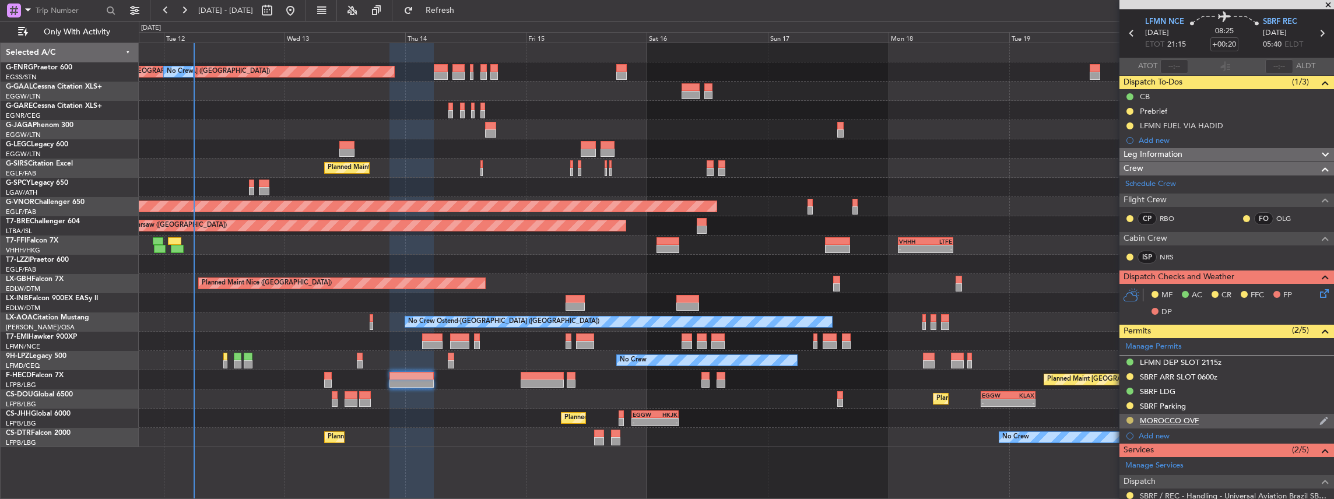
click at [494, 219] on button at bounding box center [1129, 420] width 7 height 7
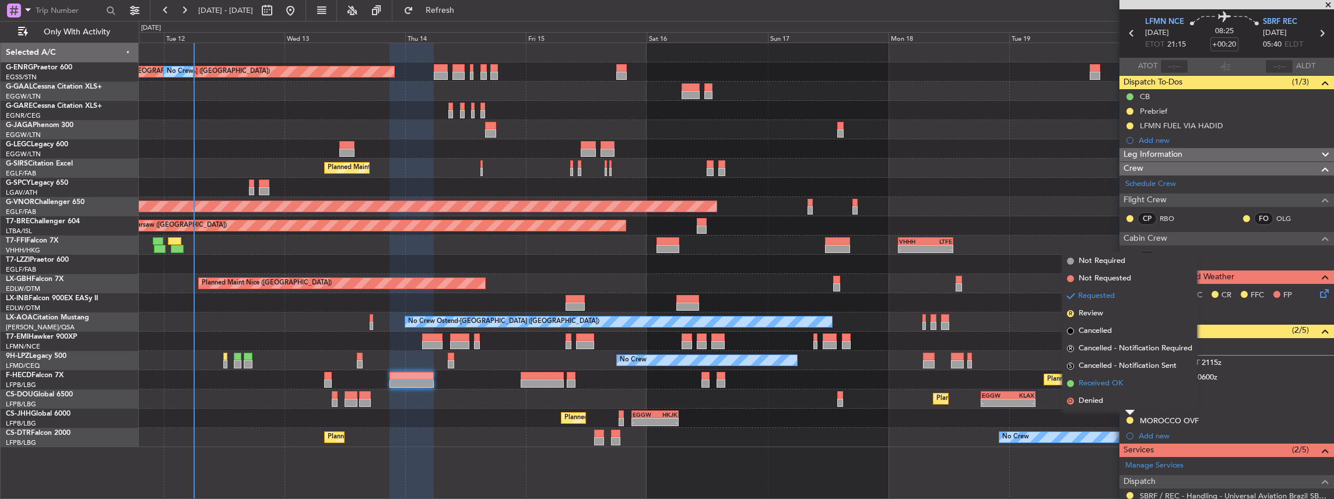
click at [494, 219] on span "Received OK" at bounding box center [1100, 384] width 44 height 12
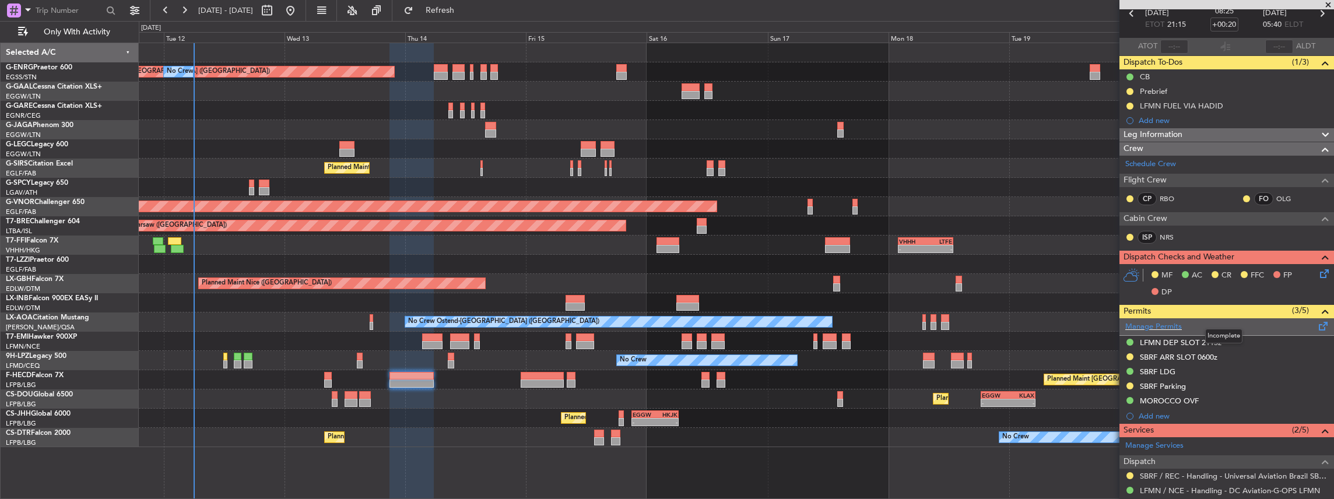
scroll to position [78, 0]
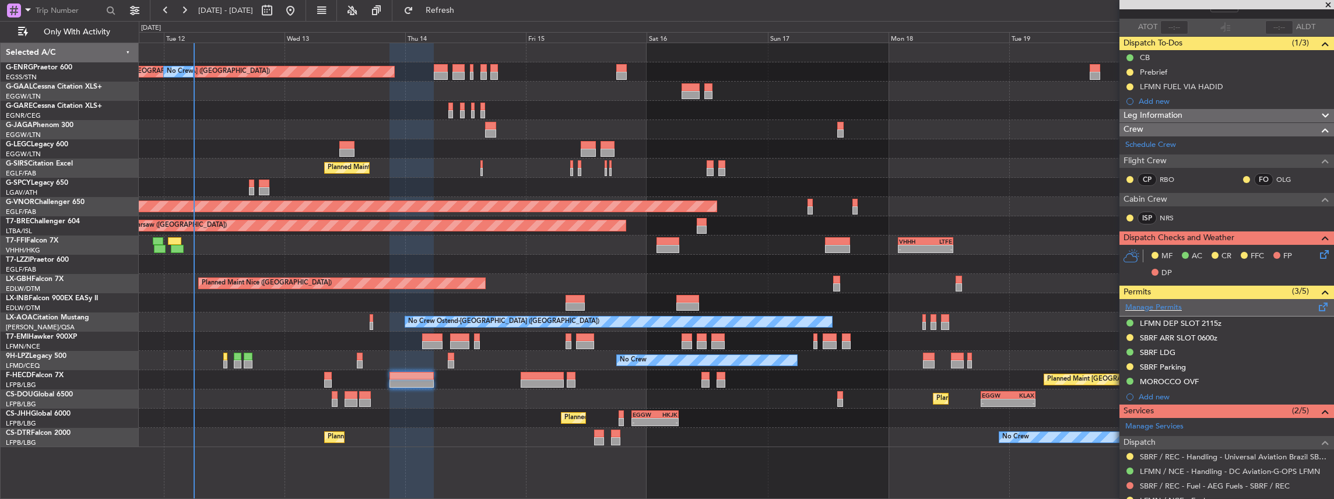
click at [494, 219] on span at bounding box center [1323, 304] width 14 height 9
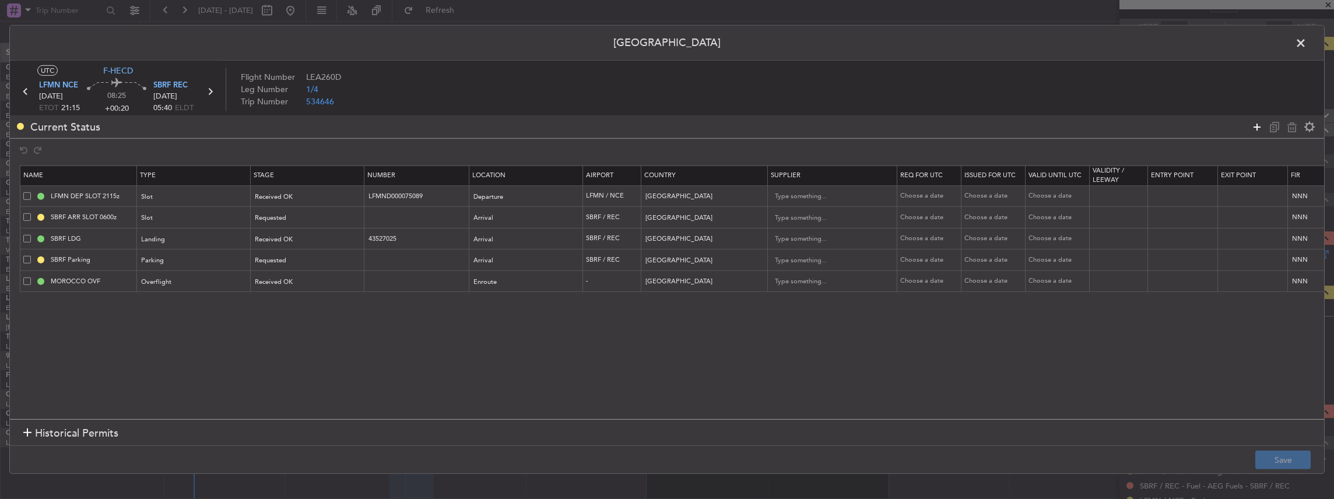
click at [494, 127] on icon at bounding box center [1257, 126] width 14 height 14
click at [194, 219] on div "Type" at bounding box center [190, 303] width 97 height 17
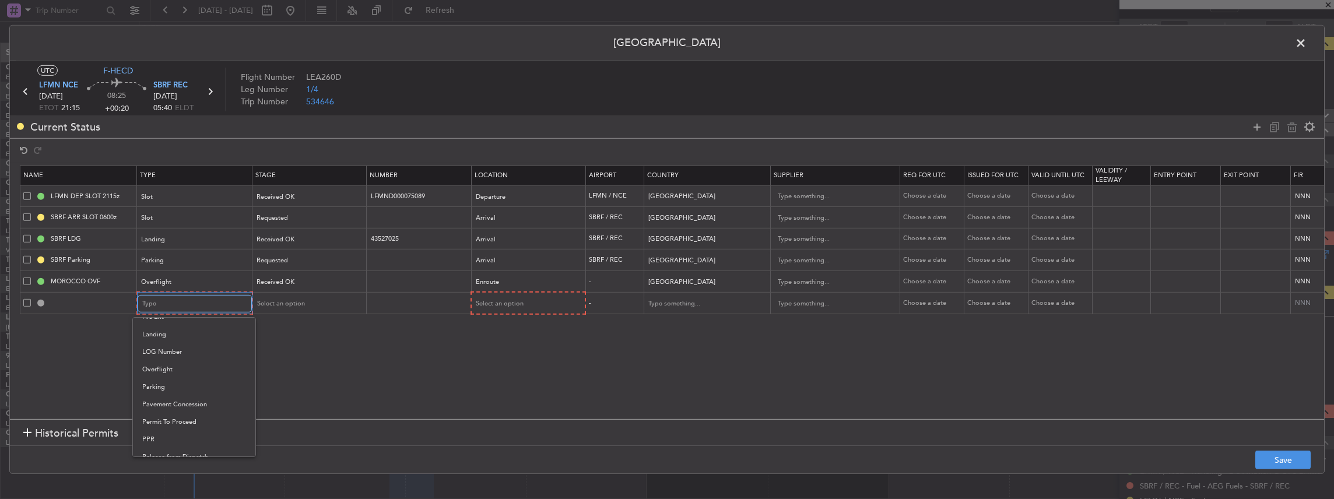
scroll to position [194, 0]
click at [153, 219] on span "Overflight" at bounding box center [194, 446] width 104 height 17
click at [307, 219] on div "Select an option" at bounding box center [303, 303] width 97 height 17
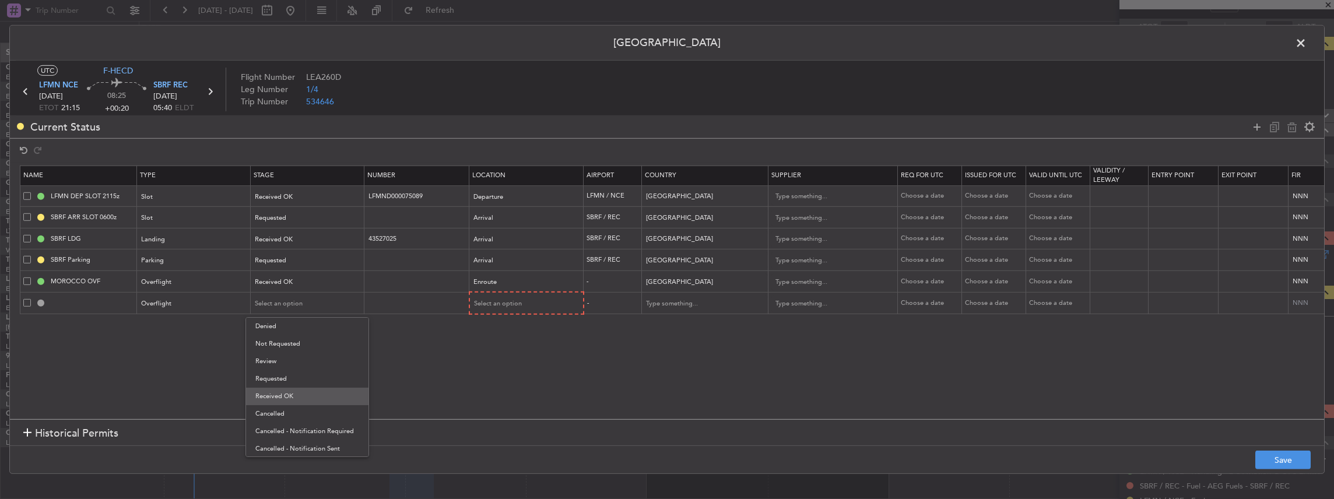
click at [291, 219] on span "Received OK" at bounding box center [307, 396] width 104 height 17
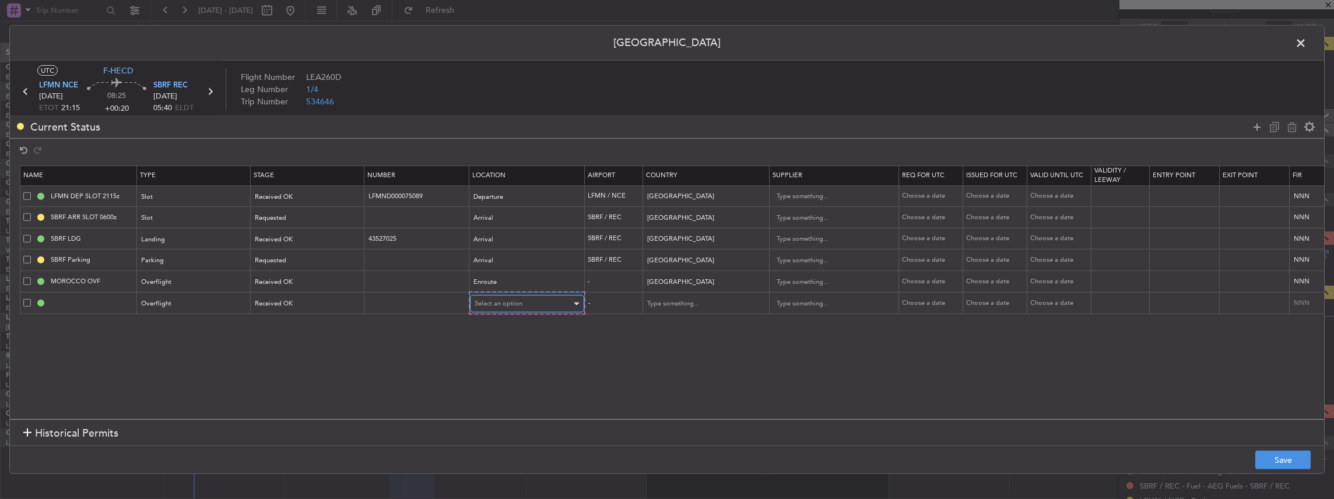
click at [494, 219] on div "Select an option" at bounding box center [522, 303] width 97 height 17
click at [494, 219] on span "Enroute" at bounding box center [526, 396] width 104 height 17
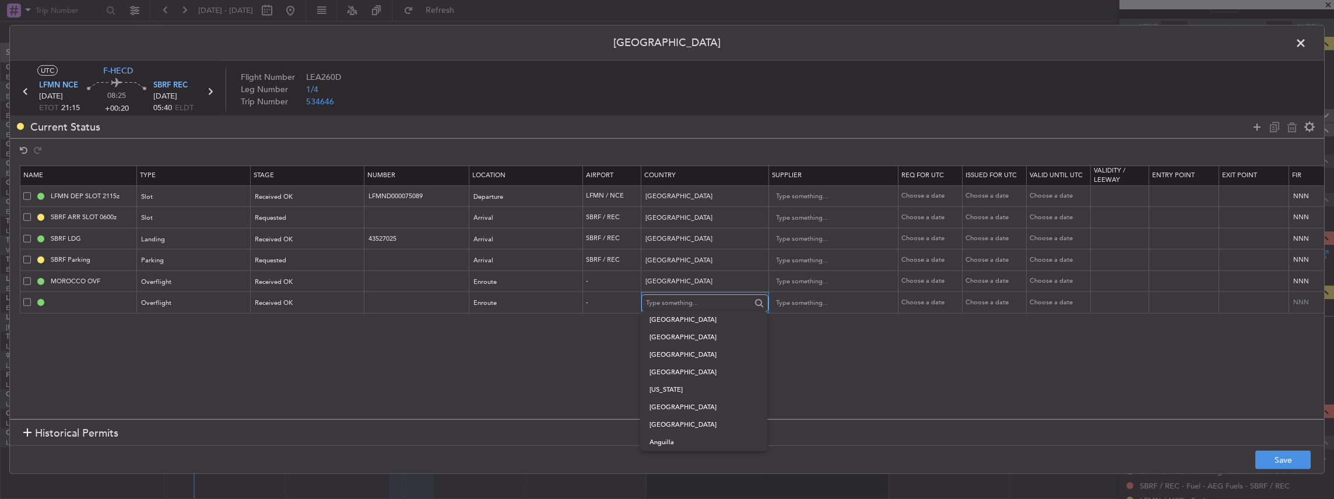
click at [494, 219] on input "text" at bounding box center [698, 302] width 105 height 17
click at [494, 219] on span "[GEOGRAPHIC_DATA]" at bounding box center [703, 319] width 108 height 17
type input "[GEOGRAPHIC_DATA]"
click at [494, 125] on icon at bounding box center [1257, 126] width 14 height 14
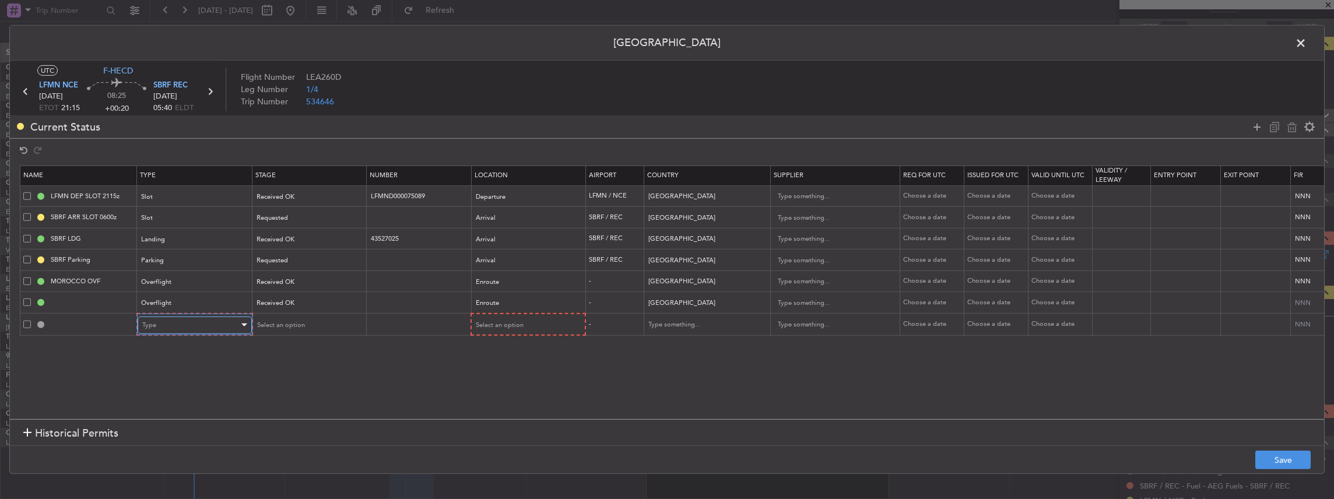
click at [196, 219] on div "Type" at bounding box center [190, 325] width 97 height 17
click at [171, 219] on span "Overflight" at bounding box center [194, 390] width 104 height 17
click at [312, 219] on div "Select an option" at bounding box center [303, 325] width 97 height 17
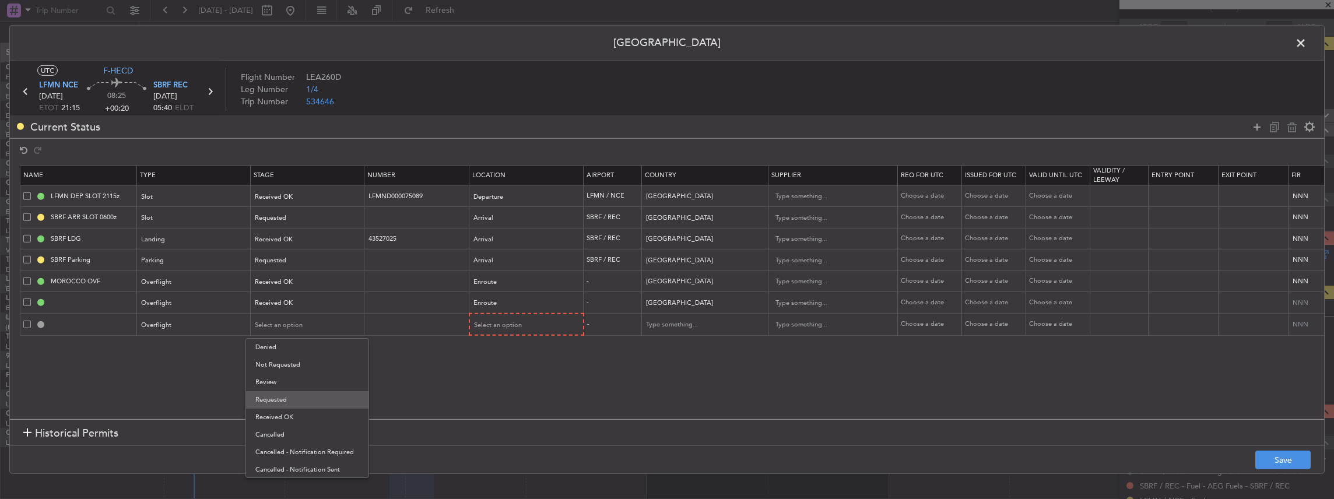
click at [300, 219] on span "Requested" at bounding box center [307, 399] width 104 height 17
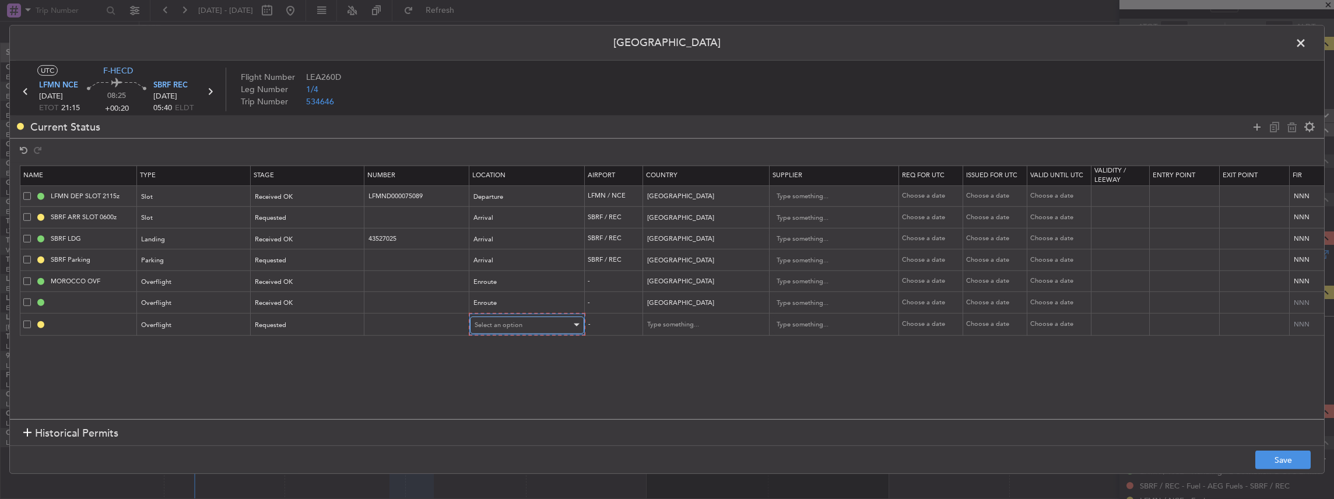
click at [494, 219] on div "Select an option" at bounding box center [522, 325] width 97 height 17
click at [494, 219] on span "Enroute" at bounding box center [526, 417] width 104 height 17
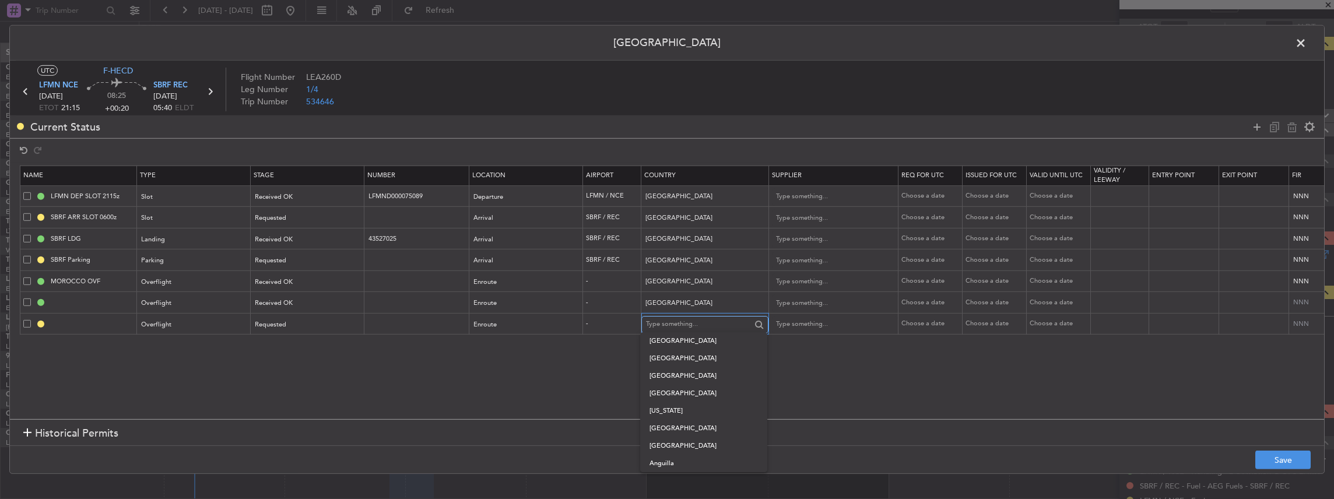
click at [494, 219] on input "text" at bounding box center [698, 323] width 105 height 17
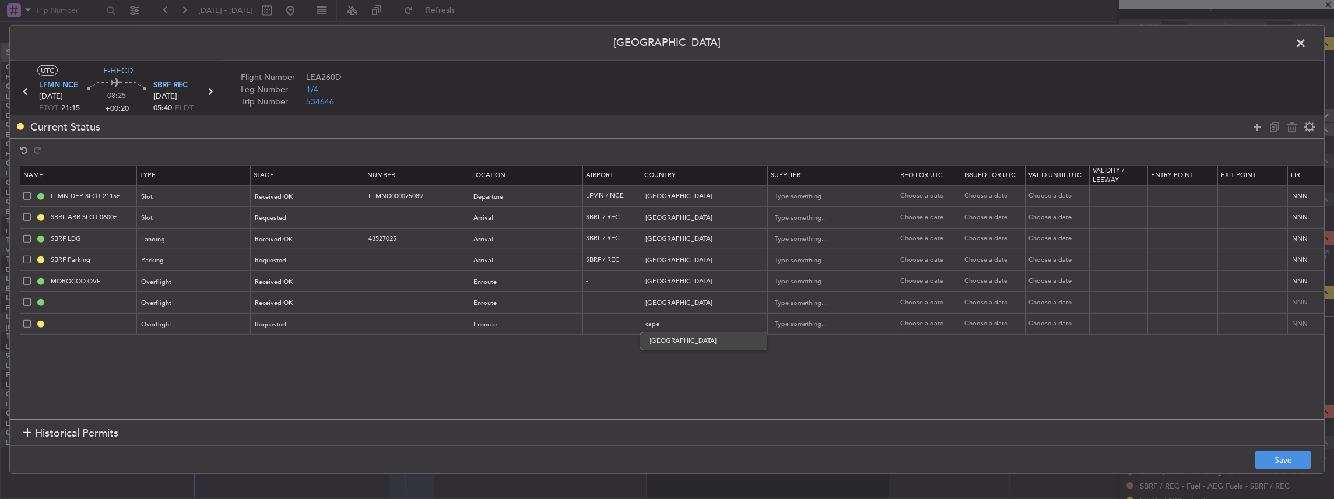
click at [494, 219] on span "[GEOGRAPHIC_DATA]" at bounding box center [703, 340] width 108 height 17
type input "[GEOGRAPHIC_DATA]"
click at [494, 219] on button "Save" at bounding box center [1282, 460] width 55 height 19
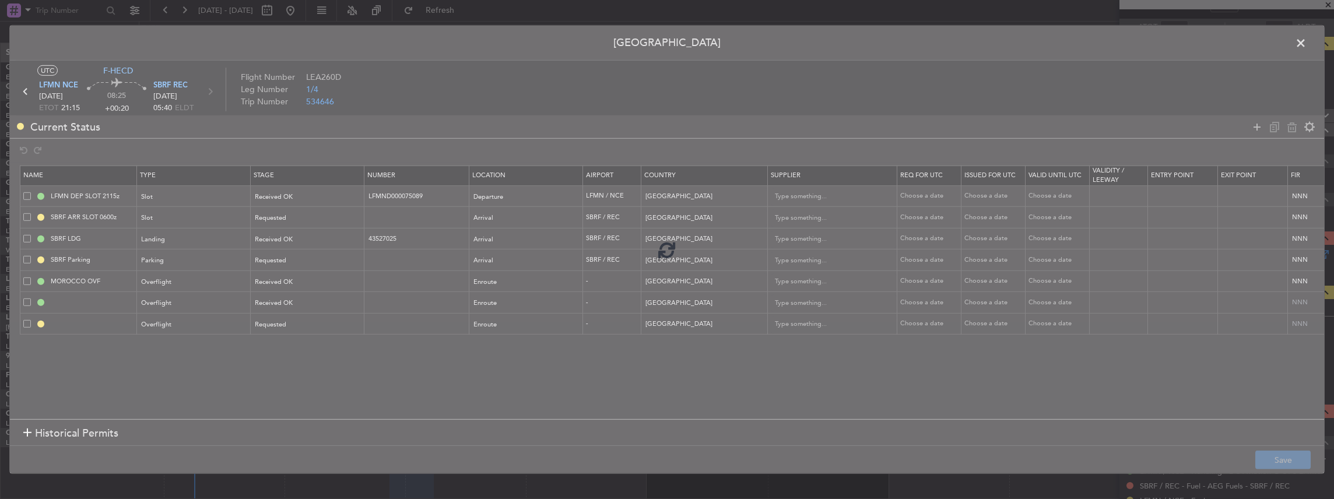
type input "WESTERN SAHARA OVF"
type input "NNN"
type input "CAPE VERDE OVF"
type input "NNN"
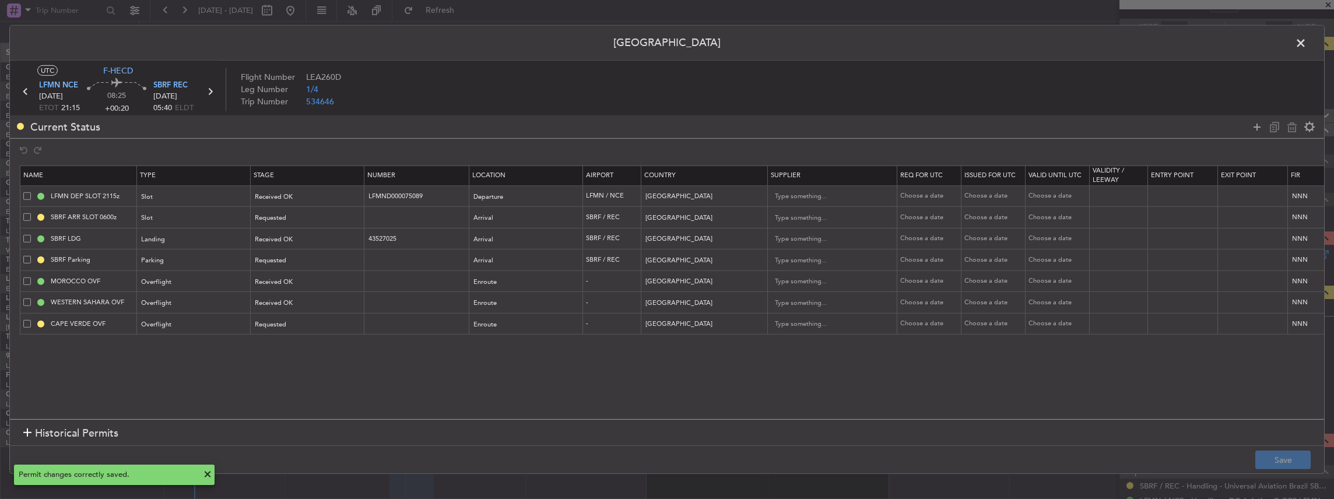
click at [494, 45] on span at bounding box center [1306, 45] width 0 height 23
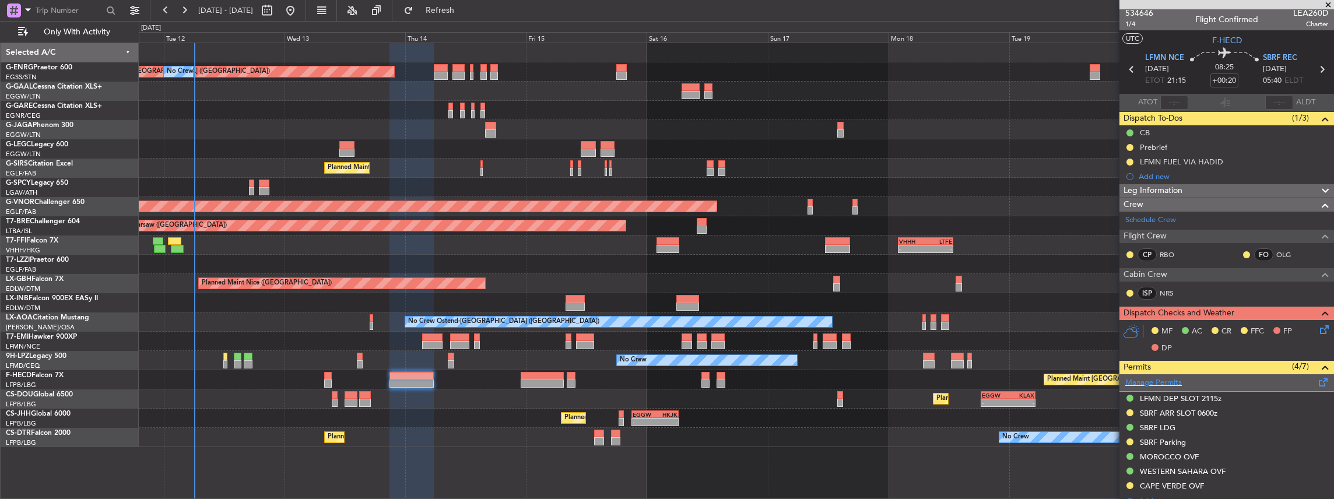
scroll to position [0, 0]
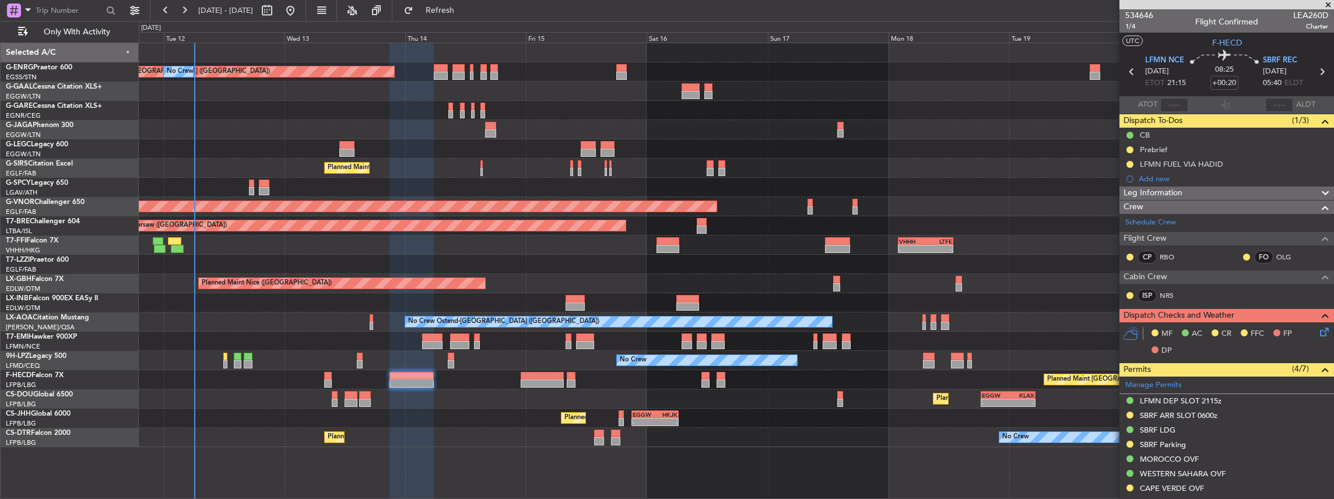
click at [494, 72] on icon at bounding box center [1321, 71] width 15 height 15
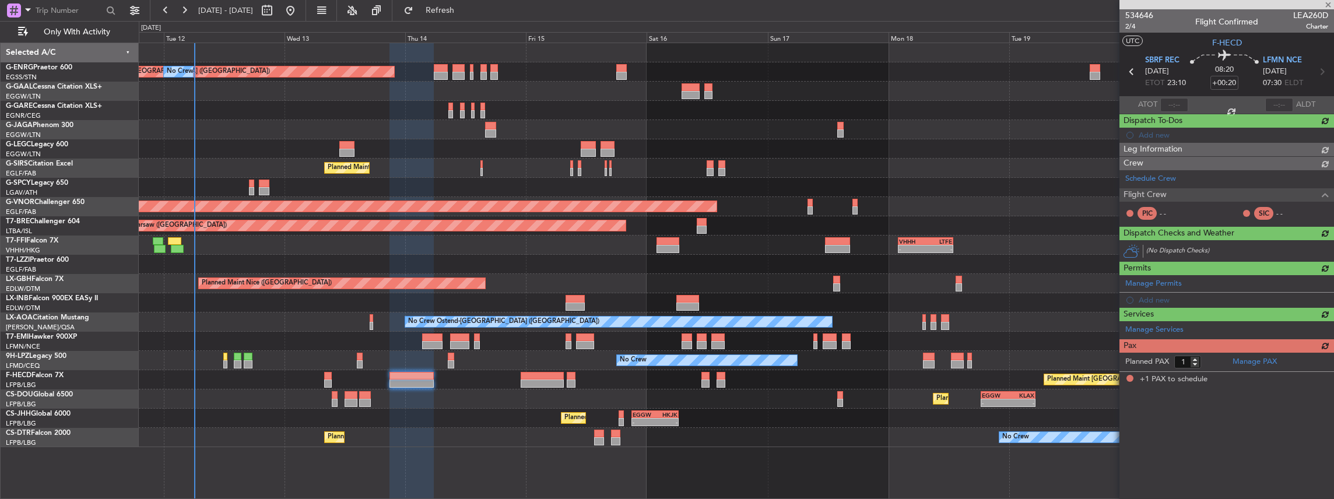
type input "+00:05"
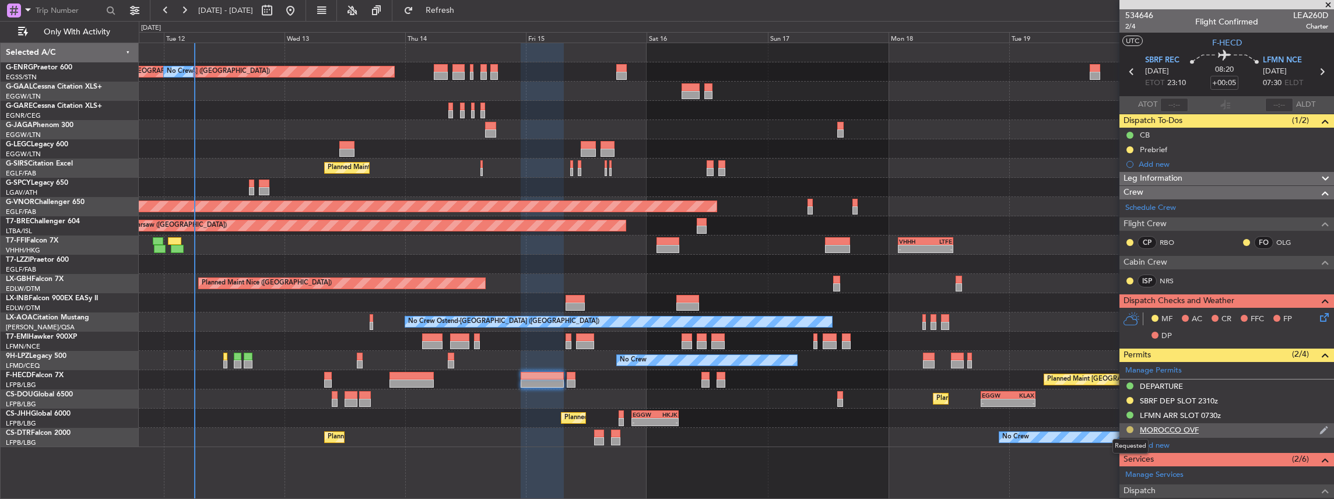
click at [494, 219] on button at bounding box center [1129, 429] width 7 height 7
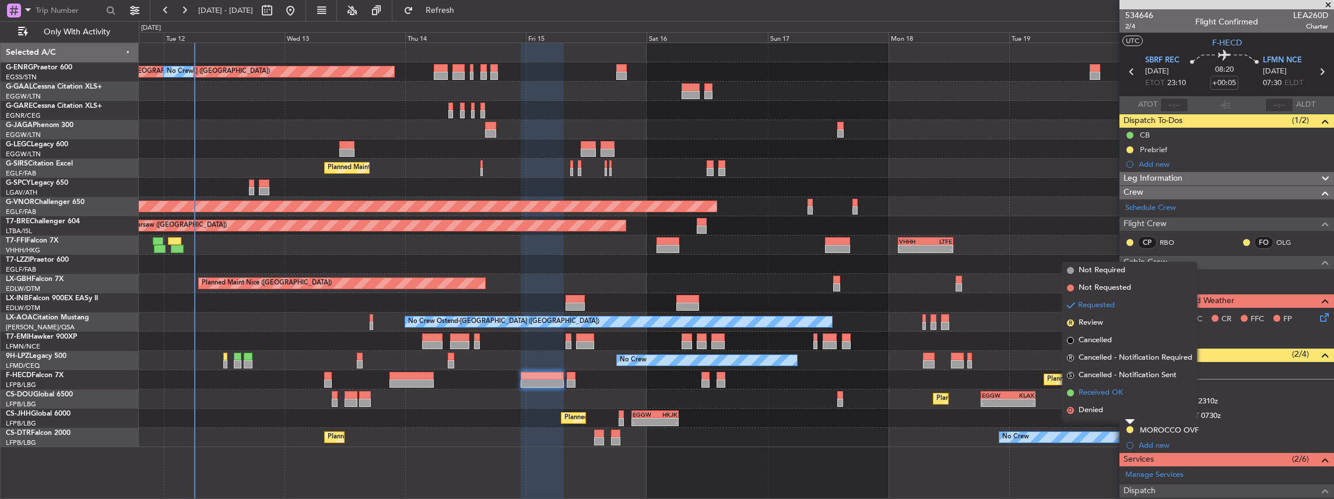
click at [494, 219] on span "Received OK" at bounding box center [1100, 393] width 44 height 12
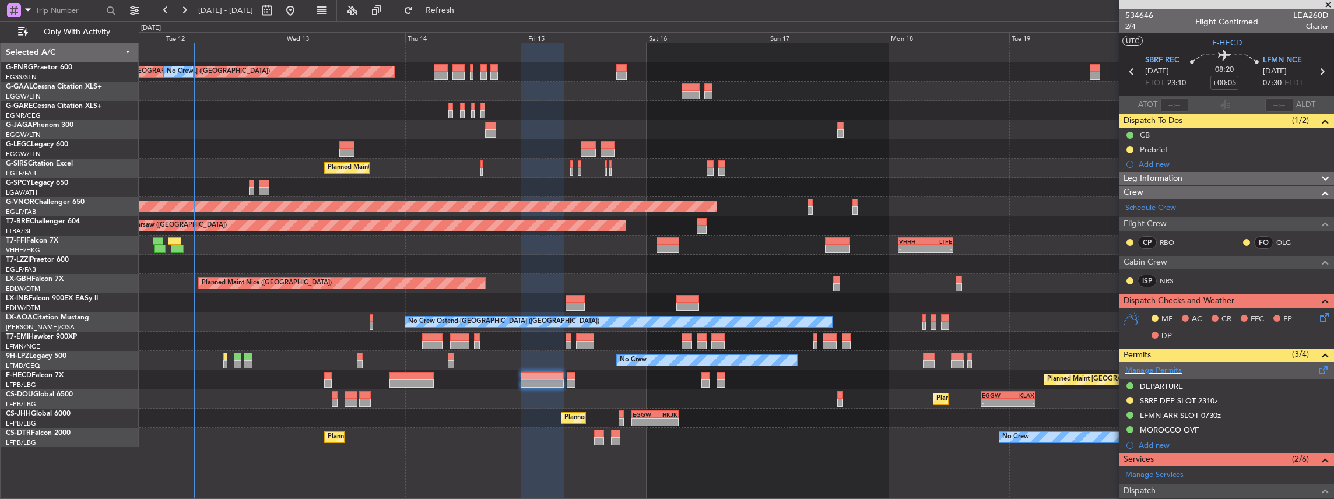
click at [494, 219] on span at bounding box center [1323, 367] width 14 height 9
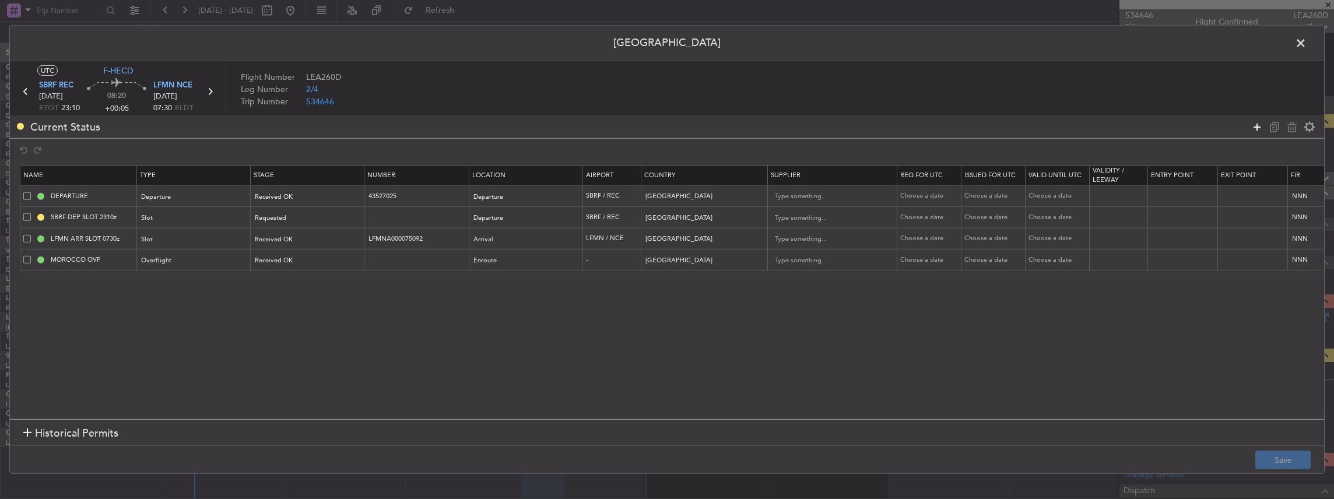
click at [494, 128] on icon at bounding box center [1257, 126] width 14 height 14
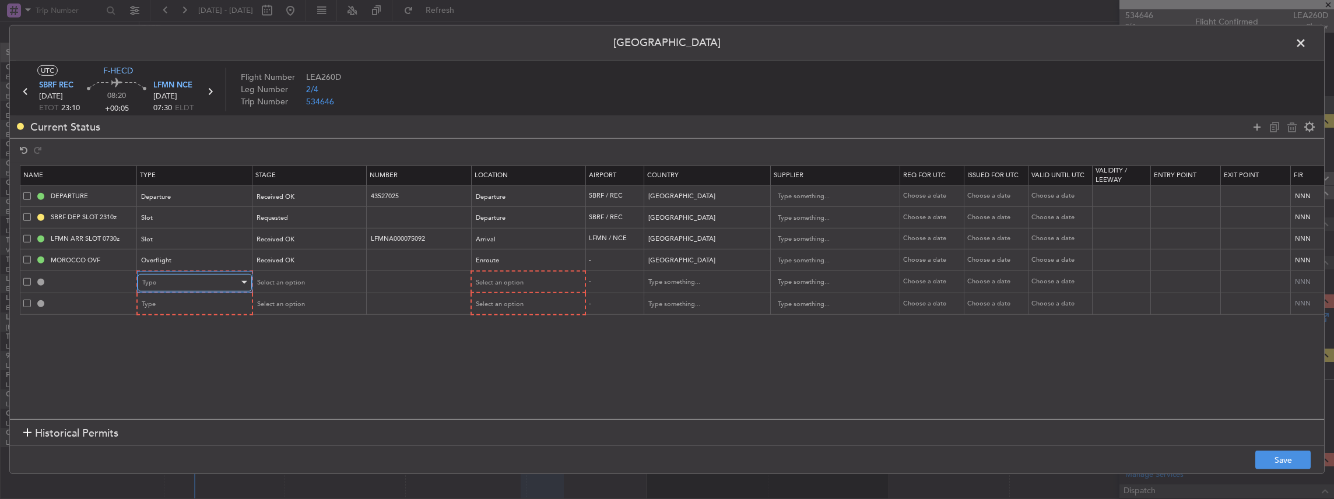
click at [213, 219] on div "Type" at bounding box center [190, 282] width 97 height 17
click at [177, 219] on span "Overflight" at bounding box center [194, 348] width 104 height 17
click at [182, 219] on div "Type" at bounding box center [190, 304] width 97 height 17
click at [177, 219] on span "Overflight" at bounding box center [194, 370] width 104 height 17
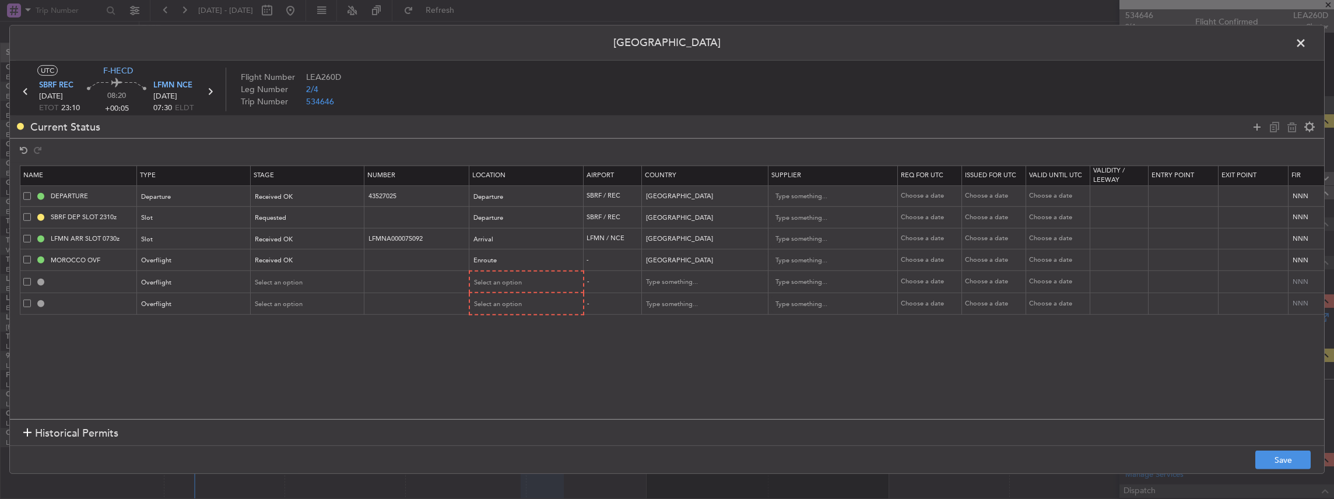
click at [314, 219] on mat-form-field "Select an option" at bounding box center [307, 282] width 113 height 21
click at [302, 219] on div "Select an option" at bounding box center [303, 282] width 97 height 17
click at [296, 219] on span "Received OK" at bounding box center [307, 375] width 104 height 17
click at [296, 219] on span "Select an option" at bounding box center [279, 304] width 48 height 9
click at [297, 219] on span "Requested" at bounding box center [307, 379] width 104 height 17
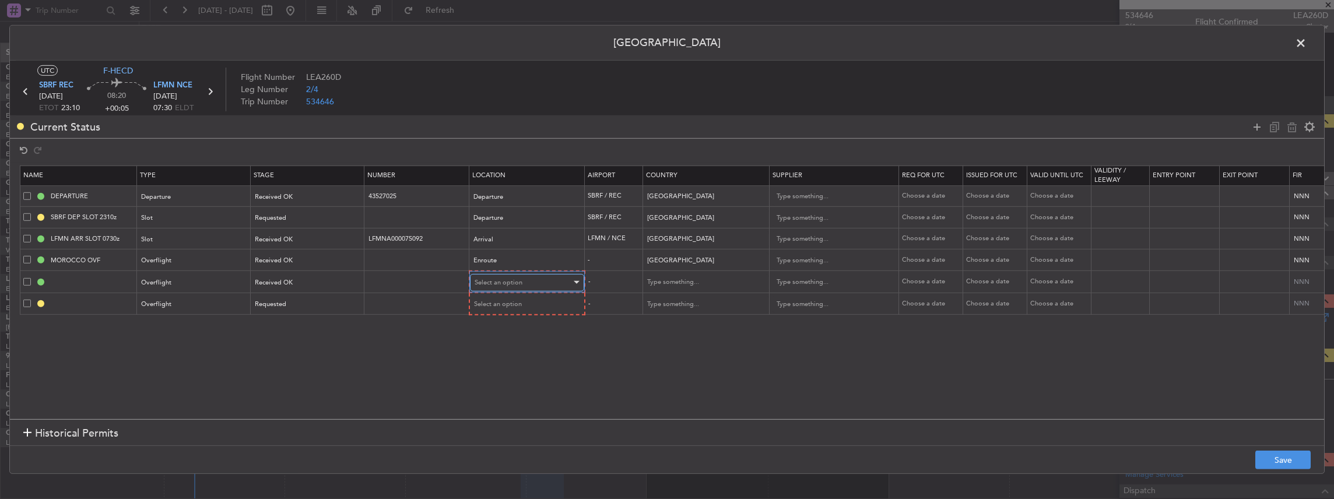
click at [494, 219] on span "Select an option" at bounding box center [498, 282] width 48 height 9
click at [494, 219] on span "Enroute" at bounding box center [526, 375] width 104 height 17
click at [494, 219] on span "Select an option" at bounding box center [498, 303] width 48 height 9
click at [487, 219] on span "Enroute" at bounding box center [526, 396] width 104 height 17
click at [494, 219] on input "text" at bounding box center [698, 281] width 105 height 17
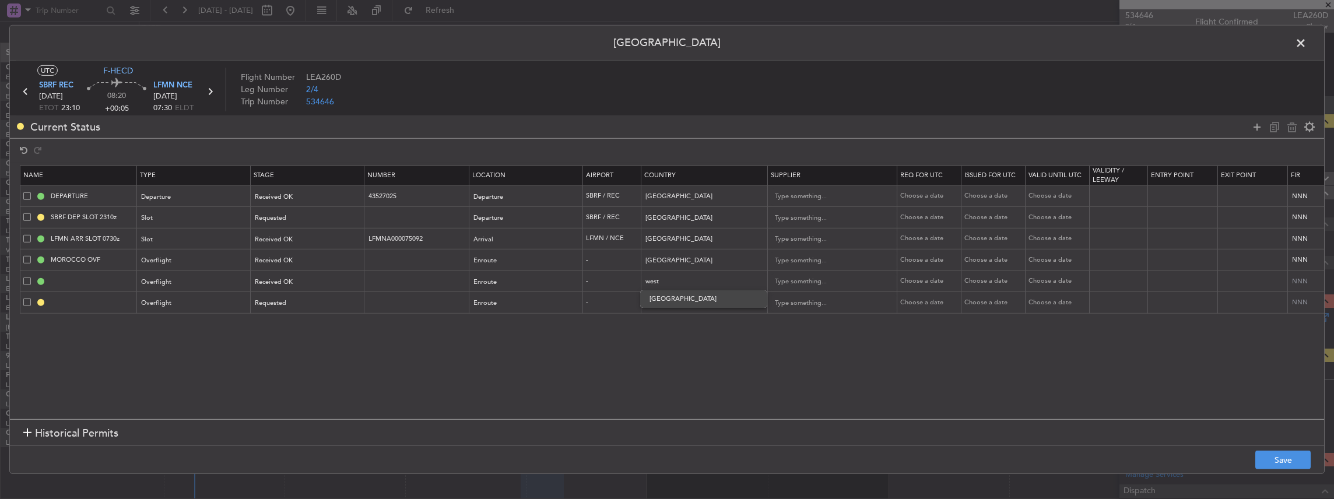
click at [494, 219] on span "[GEOGRAPHIC_DATA]" at bounding box center [703, 298] width 108 height 17
type input "[GEOGRAPHIC_DATA]"
click at [494, 219] on input "text" at bounding box center [698, 302] width 105 height 17
click at [494, 219] on span "[GEOGRAPHIC_DATA]" at bounding box center [703, 319] width 108 height 17
type input "[GEOGRAPHIC_DATA]"
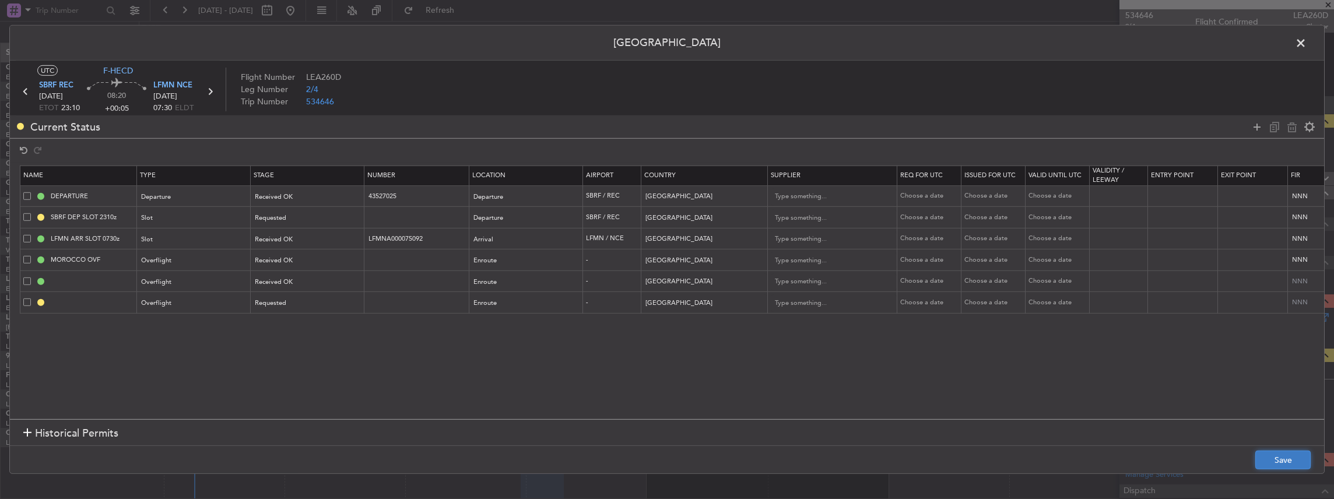
click at [494, 219] on button "Save" at bounding box center [1282, 460] width 55 height 19
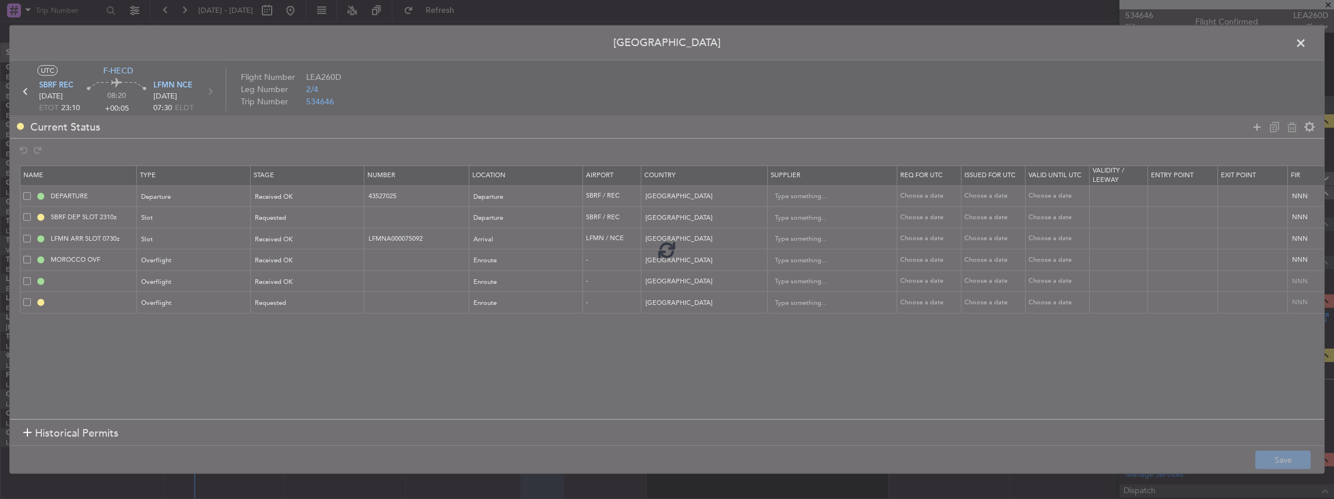
type input "WESTERN SAHARA OVF"
type input "NNN"
type input "CAPE VERDE OVF"
type input "NNN"
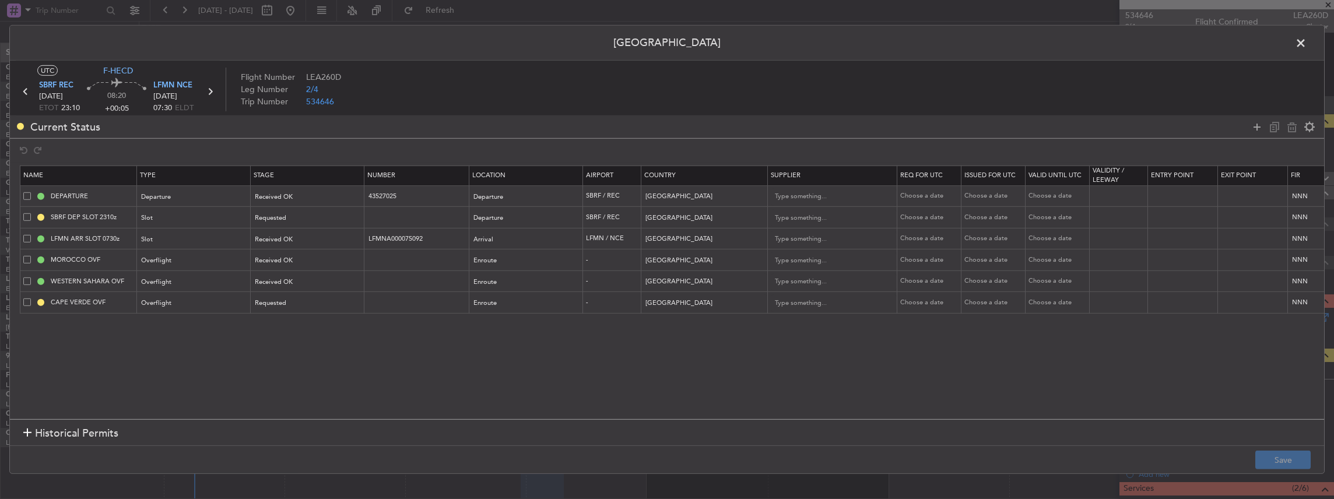
click at [494, 45] on span at bounding box center [1306, 45] width 0 height 23
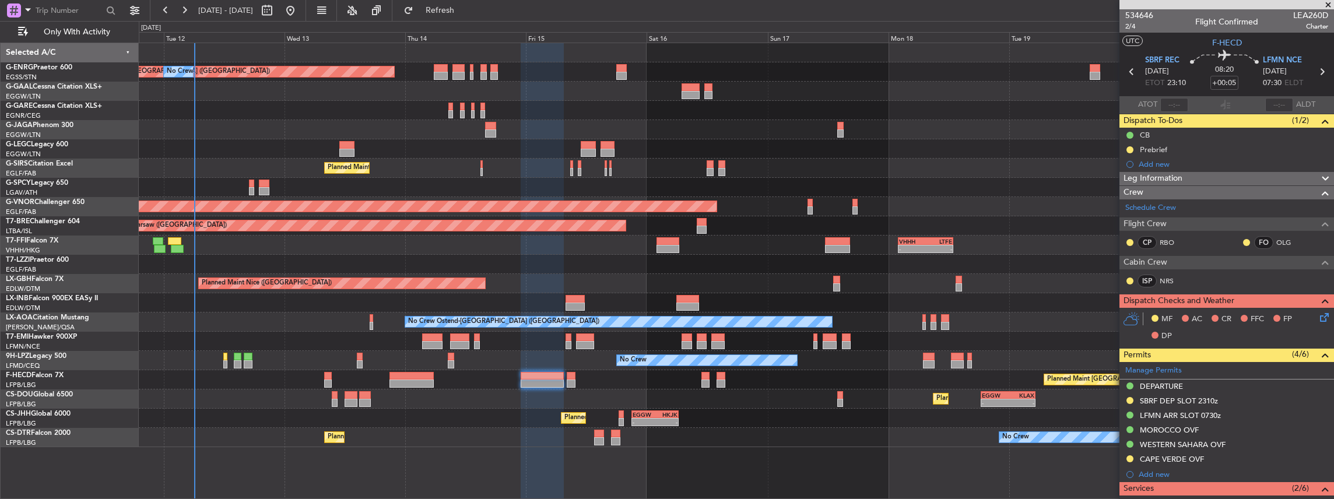
click at [252, 213] on div "Planned Maint [GEOGRAPHIC_DATA] ([GEOGRAPHIC_DATA]) No Crew A/C Unavailable [GE…" at bounding box center [736, 245] width 1195 height 404
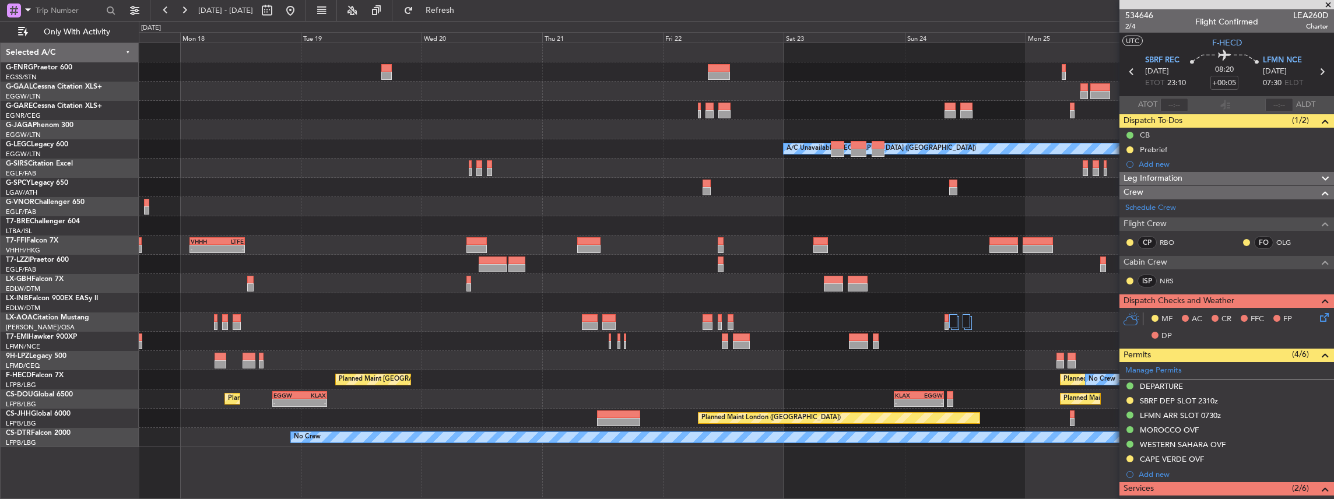
click at [356, 219] on div "Planned Maint Dusseldorf A/C Unavailable [GEOGRAPHIC_DATA] ([GEOGRAPHIC_DATA]) …" at bounding box center [736, 245] width 1195 height 404
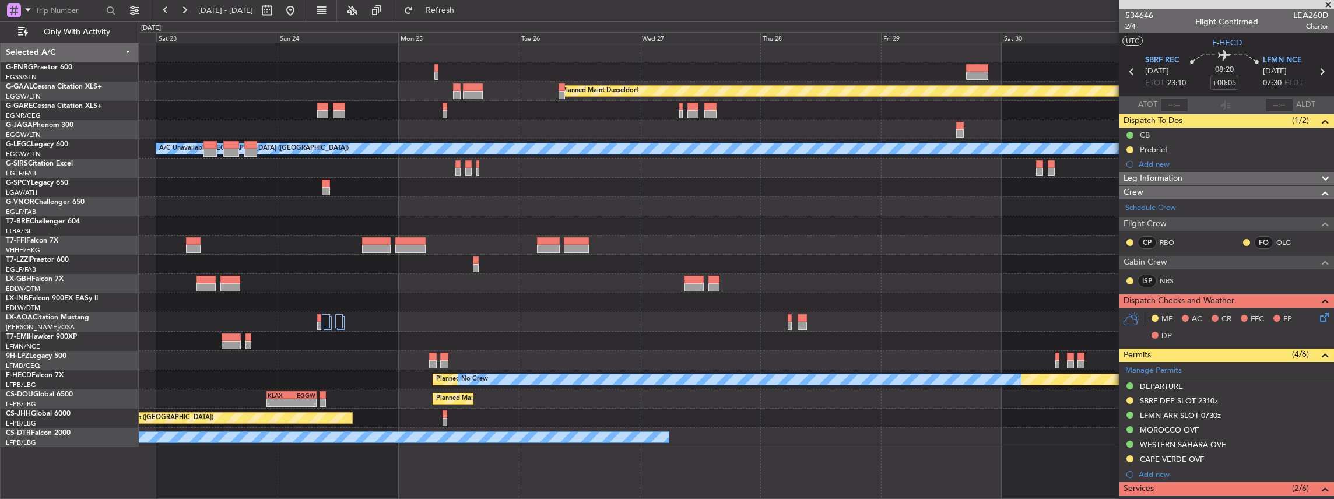
click at [389, 219] on div "Planned Maint Dusseldorf Planned Maint [GEOGRAPHIC_DATA] ([GEOGRAPHIC_DATA]) A/…" at bounding box center [736, 245] width 1195 height 404
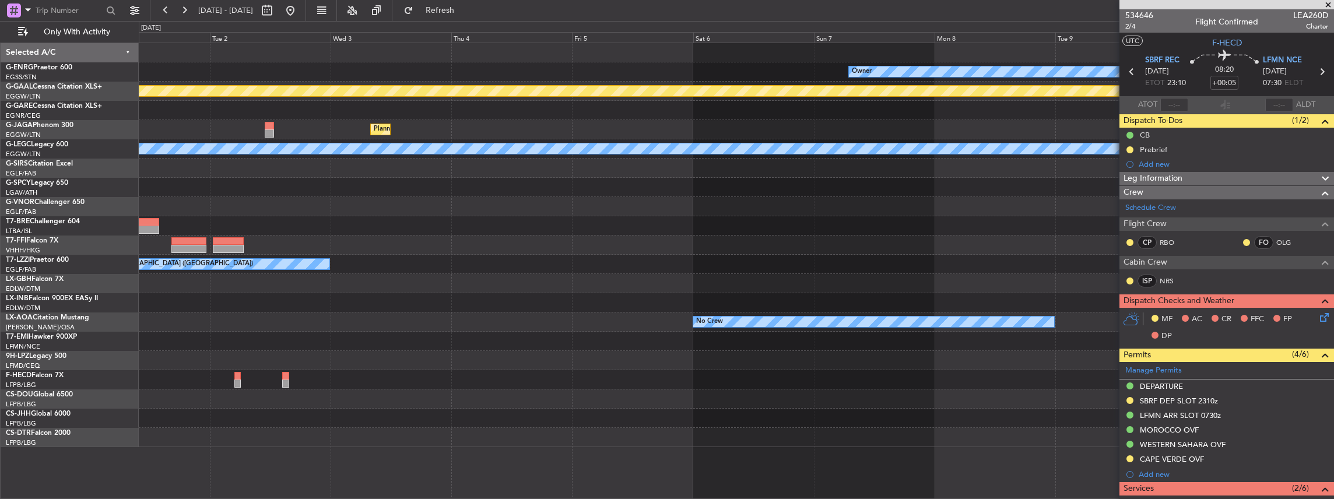
click at [270, 219] on div "Owner Planned [GEOGRAPHIC_DATA] Planned Maint [GEOGRAPHIC_DATA] ([GEOGRAPHIC_DA…" at bounding box center [736, 245] width 1195 height 404
click at [377, 219] on div "Owner Planned [GEOGRAPHIC_DATA] Planned Maint [GEOGRAPHIC_DATA] ([GEOGRAPHIC_DA…" at bounding box center [736, 245] width 1195 height 404
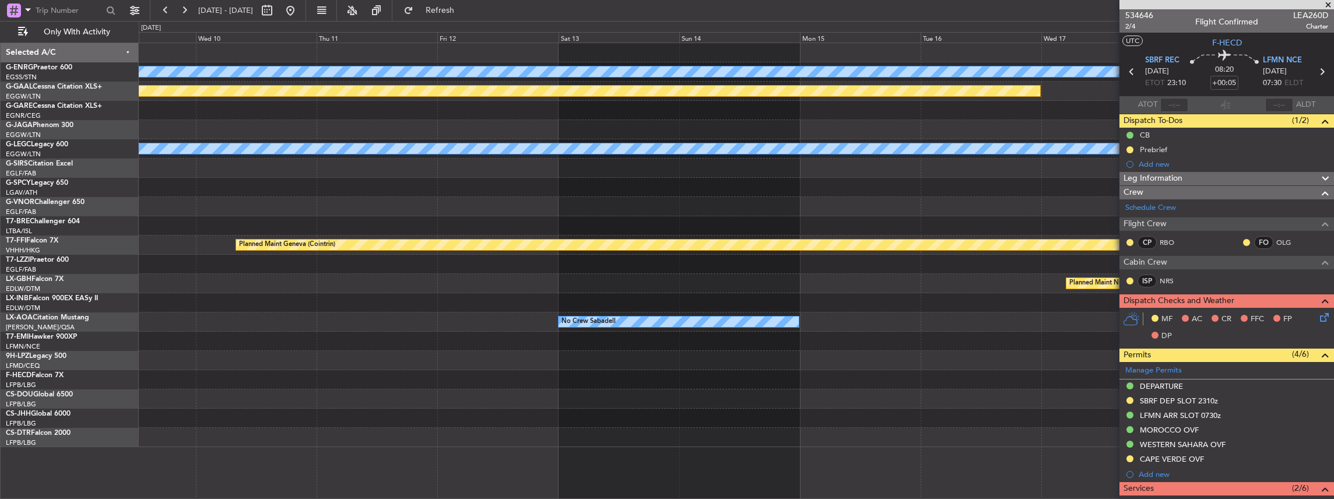
click at [448, 219] on div "Owner Planned [GEOGRAPHIC_DATA] A/C Unavailable [GEOGRAPHIC_DATA] ([GEOGRAPHIC_…" at bounding box center [736, 245] width 1195 height 404
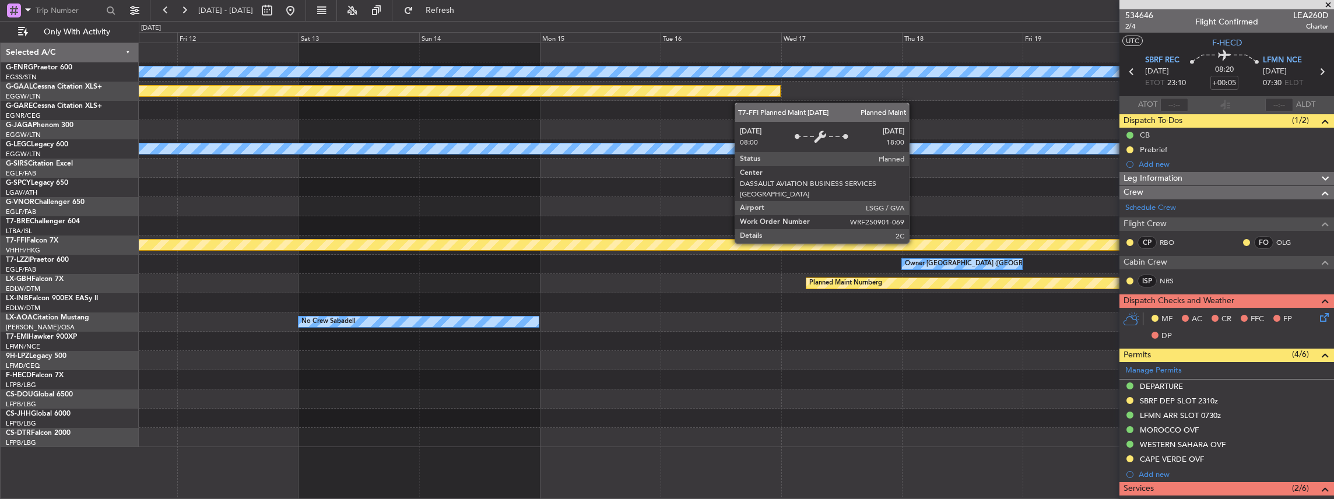
click at [473, 219] on div "Owner Planned [GEOGRAPHIC_DATA] A/C Unavailable [GEOGRAPHIC_DATA] ([GEOGRAPHIC_…" at bounding box center [736, 245] width 1195 height 404
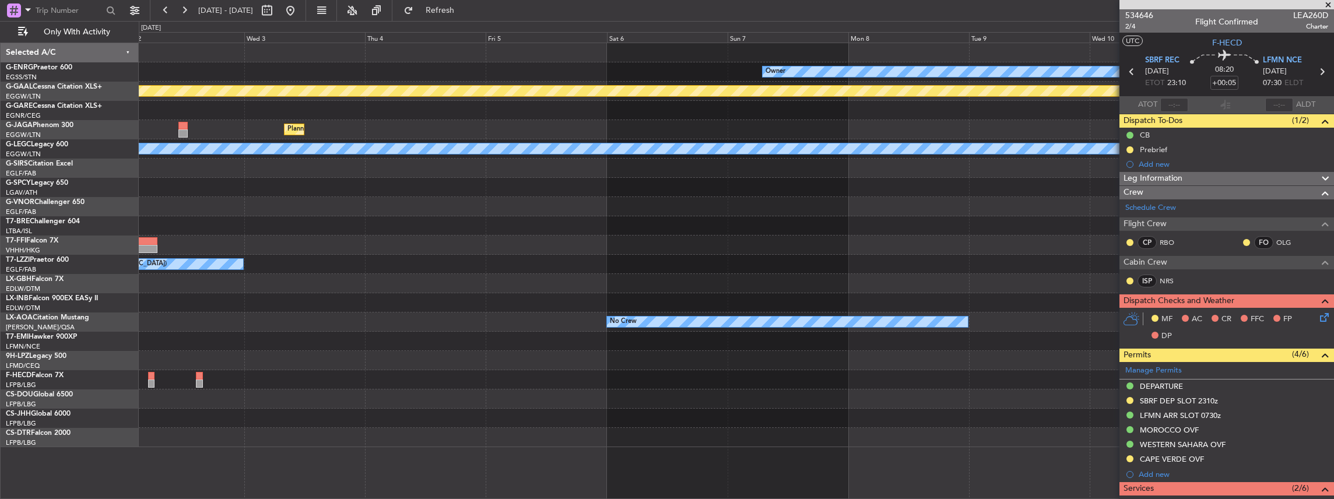
click at [494, 177] on fb-app "[DATE] - [DATE] Refresh Quick Links Only With Activity Owner Planned [GEOGRAPHI…" at bounding box center [667, 254] width 1334 height 490
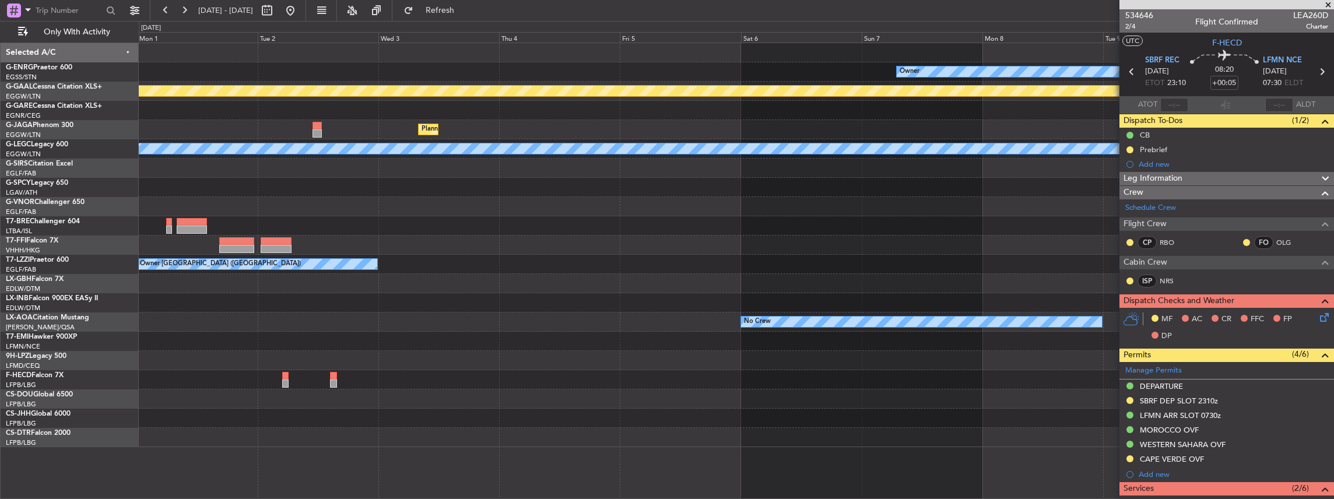
click at [494, 188] on div at bounding box center [736, 187] width 1195 height 19
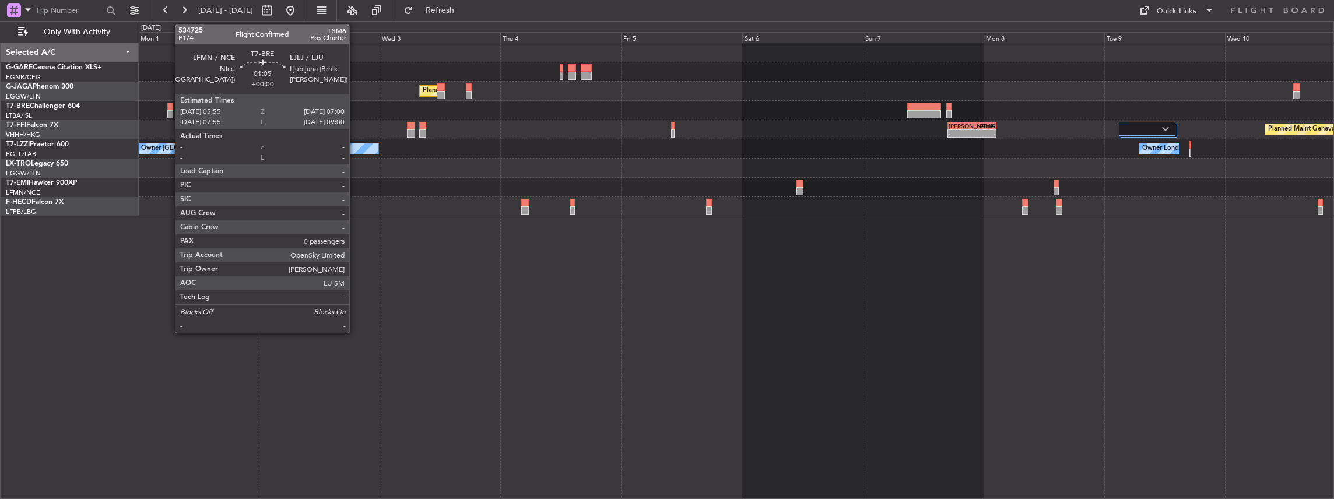
click at [169, 110] on div at bounding box center [170, 114] width 6 height 8
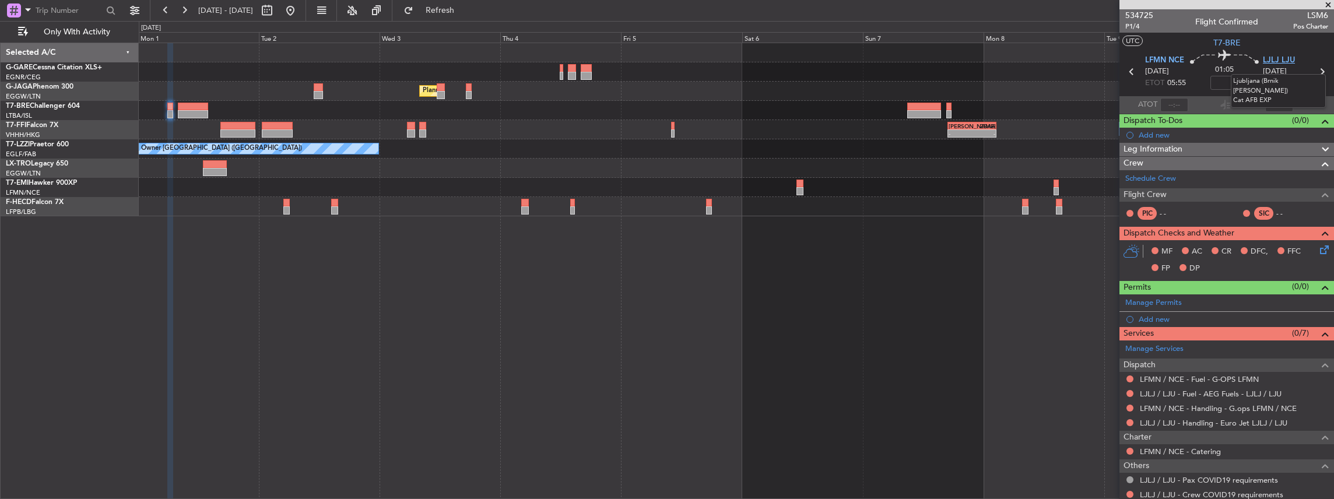
click at [1272, 61] on span "LJLJ LJU" at bounding box center [1279, 61] width 32 height 12
click at [1272, 63] on span "LJLJ LJU" at bounding box center [1279, 61] width 32 height 12
click at [1173, 408] on link "LFMN / NCE - Handling - G.ops LFMN / NCE" at bounding box center [1218, 408] width 157 height 10
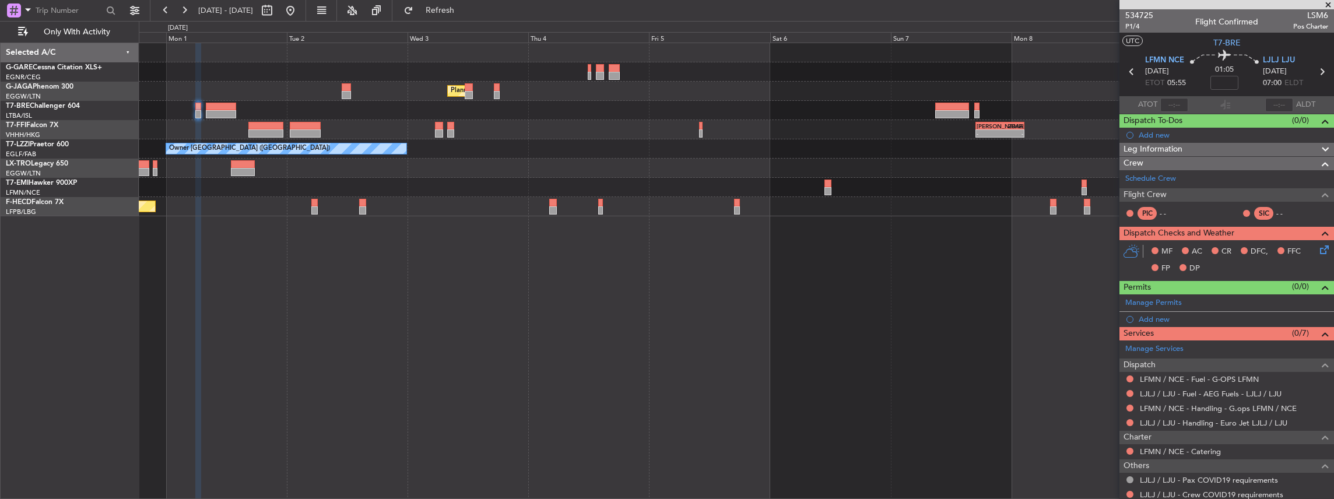
click at [280, 226] on div "Planned Maint [GEOGRAPHIC_DATA] ([GEOGRAPHIC_DATA]) - - [PERSON_NAME] 17:00 Z Z…" at bounding box center [737, 271] width 1196 height 457
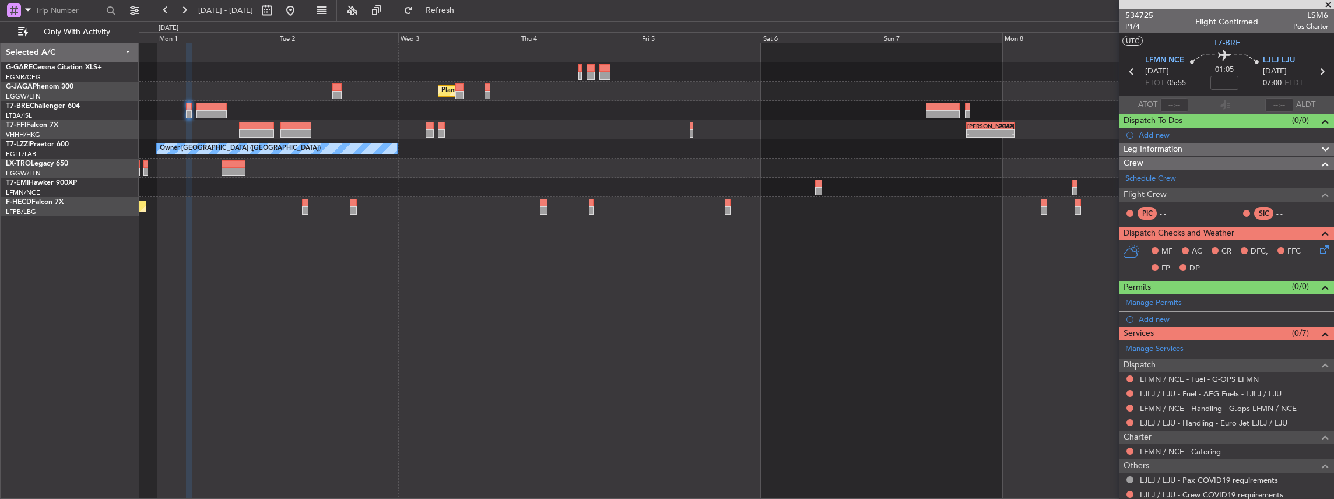
click at [889, 226] on div "Planned Maint London (Luton) Planned Maint Geneva (Cointrin) LIEO 17:00 Z ZBAA …" at bounding box center [737, 271] width 1196 height 457
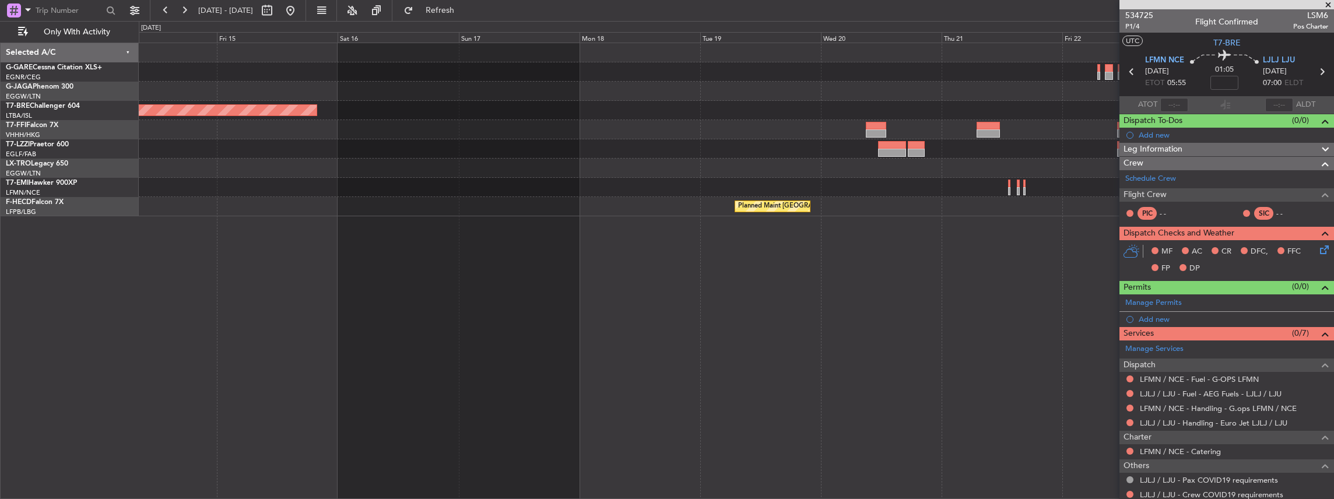
click at [1333, 85] on html "31 Aug 2025 - 10 Sep 2025 Refresh Quick Links Only With Activity Planned Maint …" at bounding box center [667, 249] width 1334 height 499
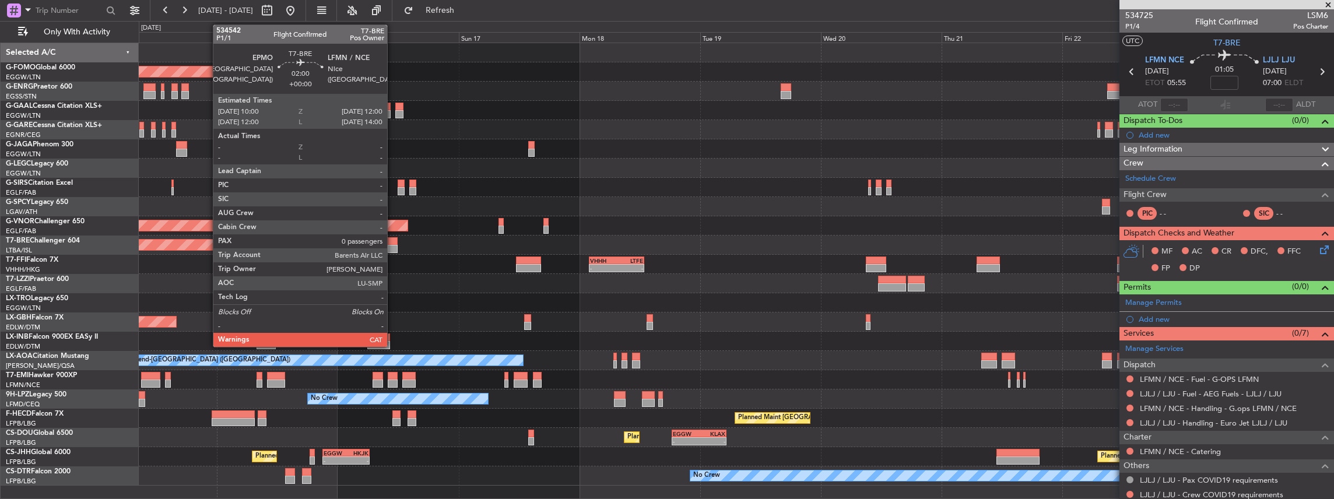
click at [393, 250] on div at bounding box center [393, 249] width 10 height 8
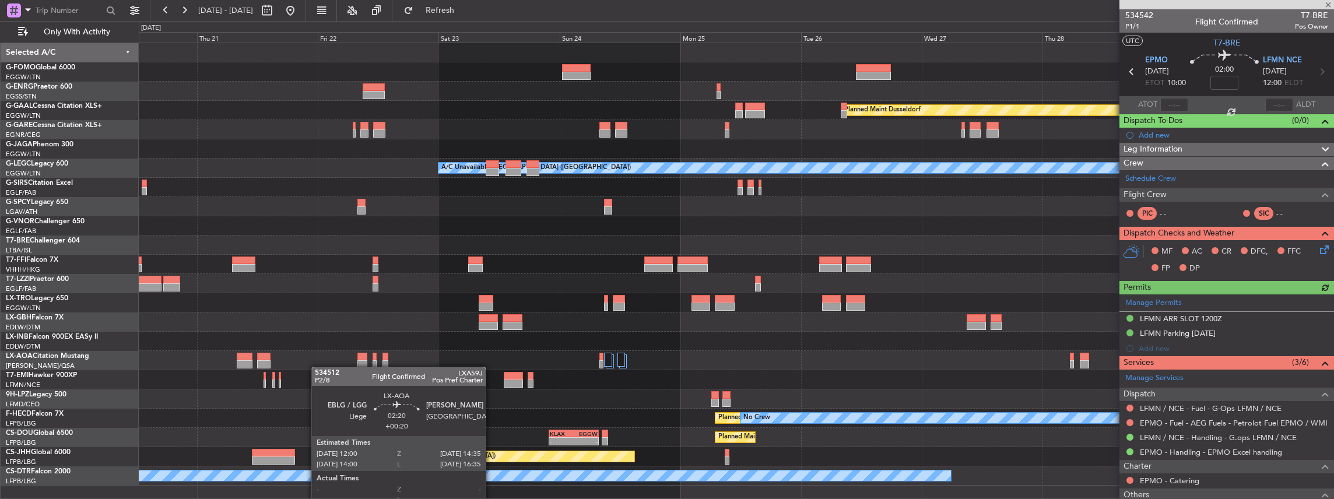
click at [289, 368] on div "Planned Maint Dusseldorf A/C Unavailable London (Luton) VHHH 02:00 Z LTFE 13:00…" at bounding box center [736, 264] width 1195 height 442
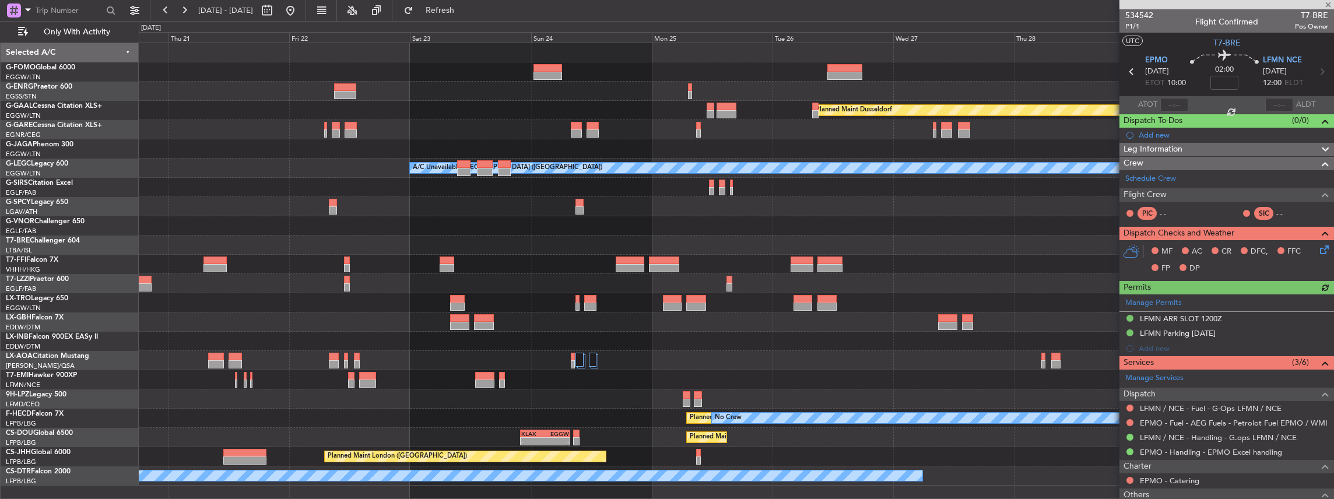
click at [467, 362] on div "Planned Maint Dusseldorf A/C Unavailable London (Luton) VHHH 02:00 Z LTFE 13:00…" at bounding box center [736, 264] width 1195 height 442
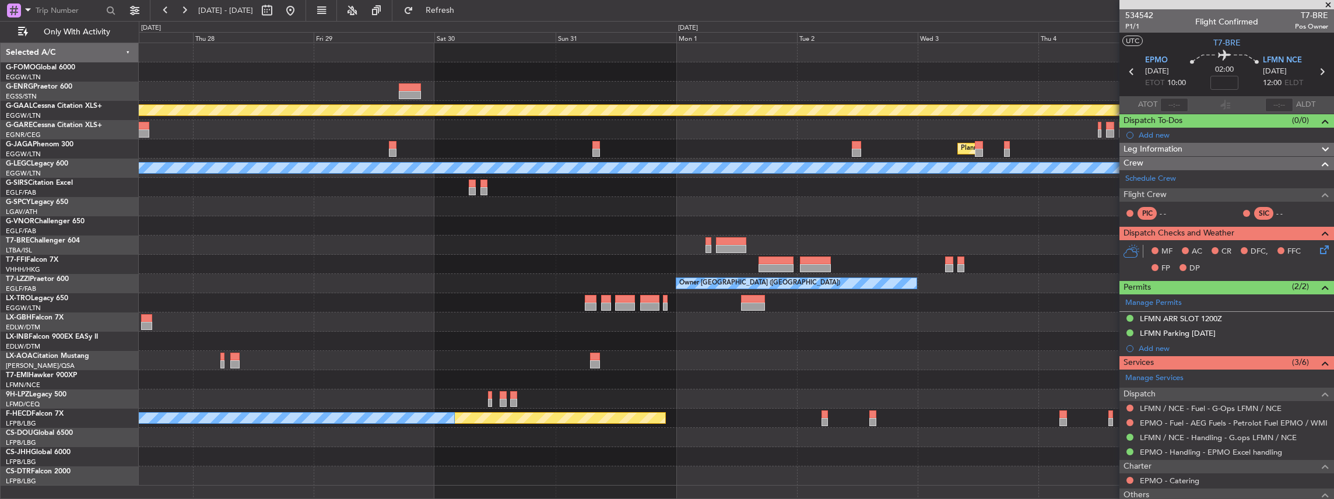
click at [585, 345] on div at bounding box center [736, 341] width 1195 height 19
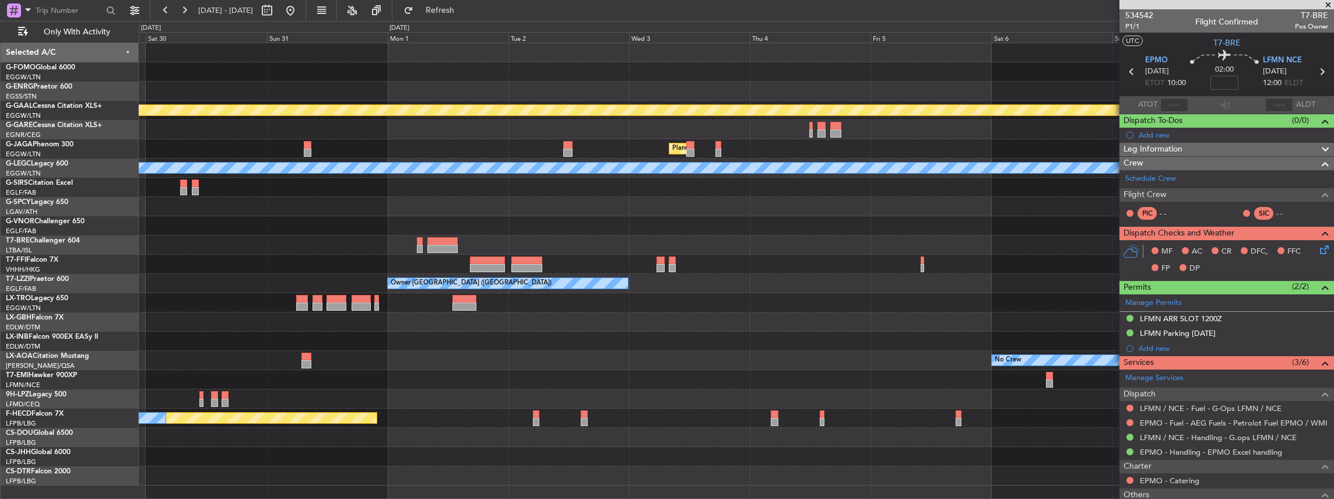
click at [724, 344] on div at bounding box center [736, 341] width 1195 height 19
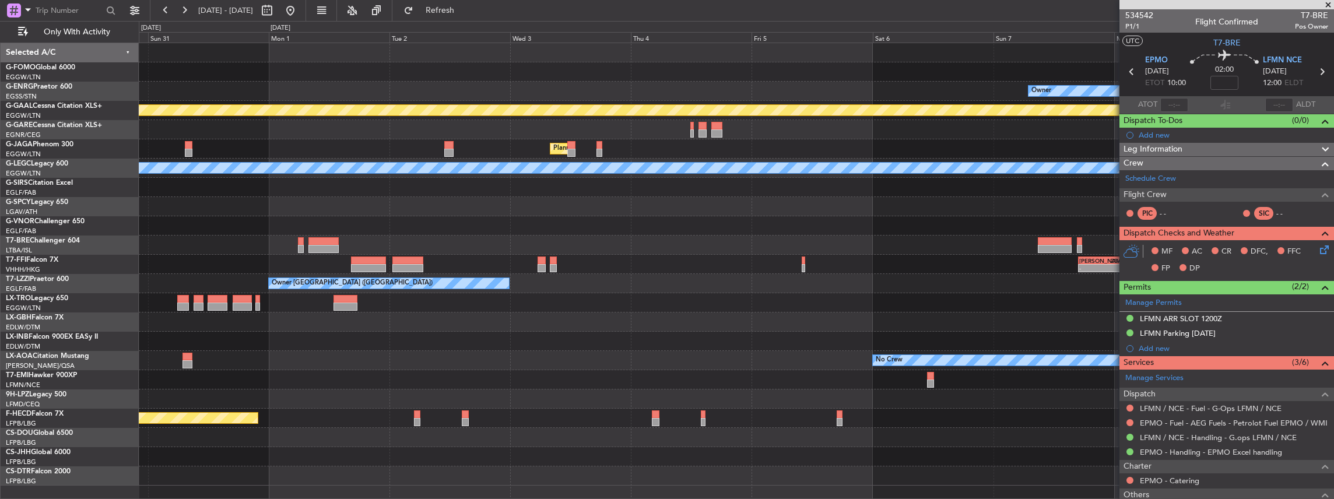
click at [875, 364] on div "No Crew" at bounding box center [888, 359] width 27 height 17
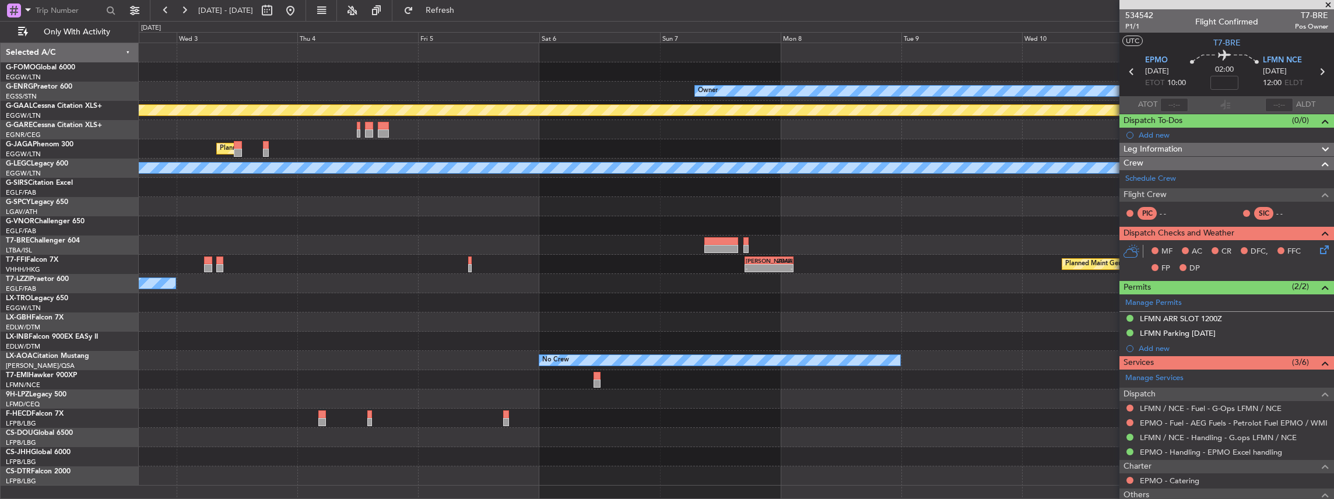
click at [623, 371] on div "Owner Planned Maint Dusseldorf Planned Maint London (Luton) A/C Unavailable Lon…" at bounding box center [736, 264] width 1195 height 442
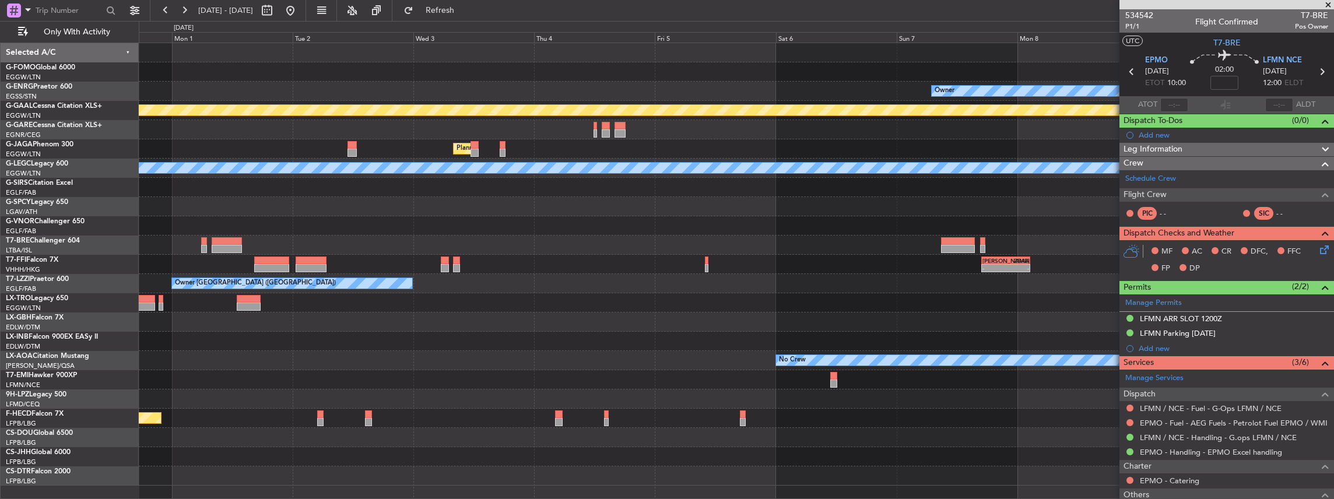
click at [1333, 365] on html "14 Aug 2025 - 24 Aug 2025 Refresh Quick Links Only With Activity Owner Planned …" at bounding box center [667, 249] width 1334 height 499
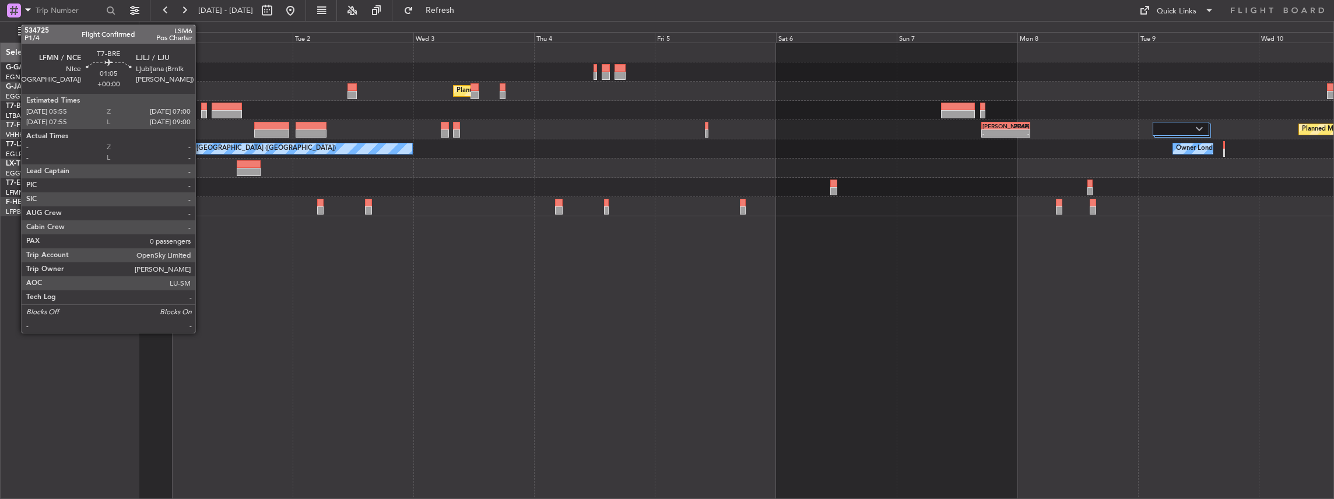
click at [202, 107] on div at bounding box center [204, 107] width 6 height 8
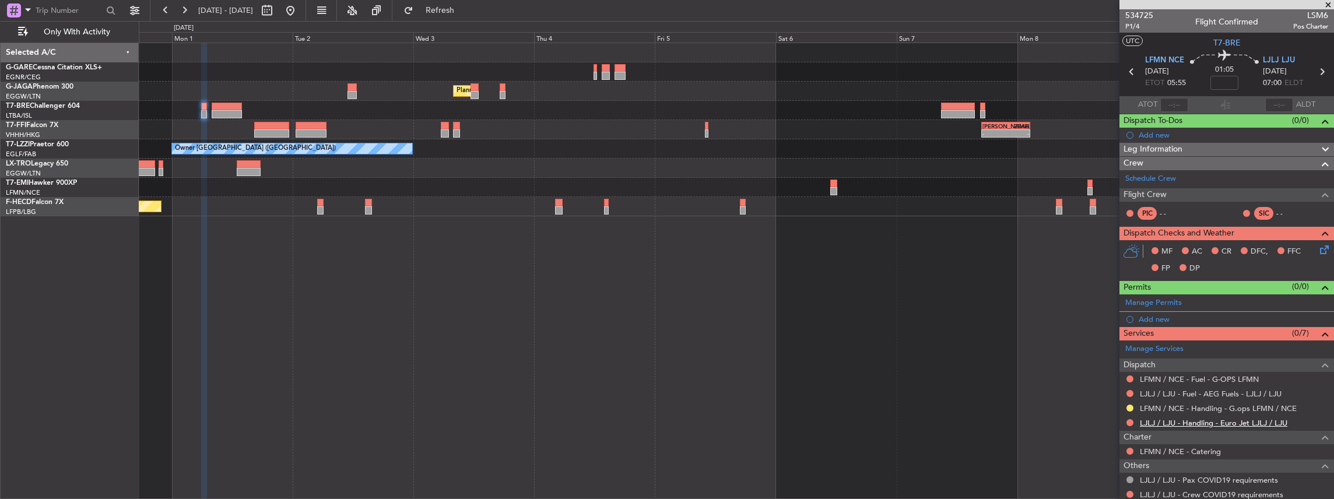
click at [1158, 422] on link "LJLJ / LJU - Handling - Euro Jet LJLJ / LJU" at bounding box center [1213, 423] width 147 height 10
click at [458, 13] on span "Refresh" at bounding box center [440, 10] width 49 height 8
click at [1156, 61] on span "LFMN NCE" at bounding box center [1164, 61] width 39 height 12
click at [1317, 347] on span at bounding box center [1323, 346] width 14 height 9
click at [1316, 300] on span at bounding box center [1323, 300] width 14 height 9
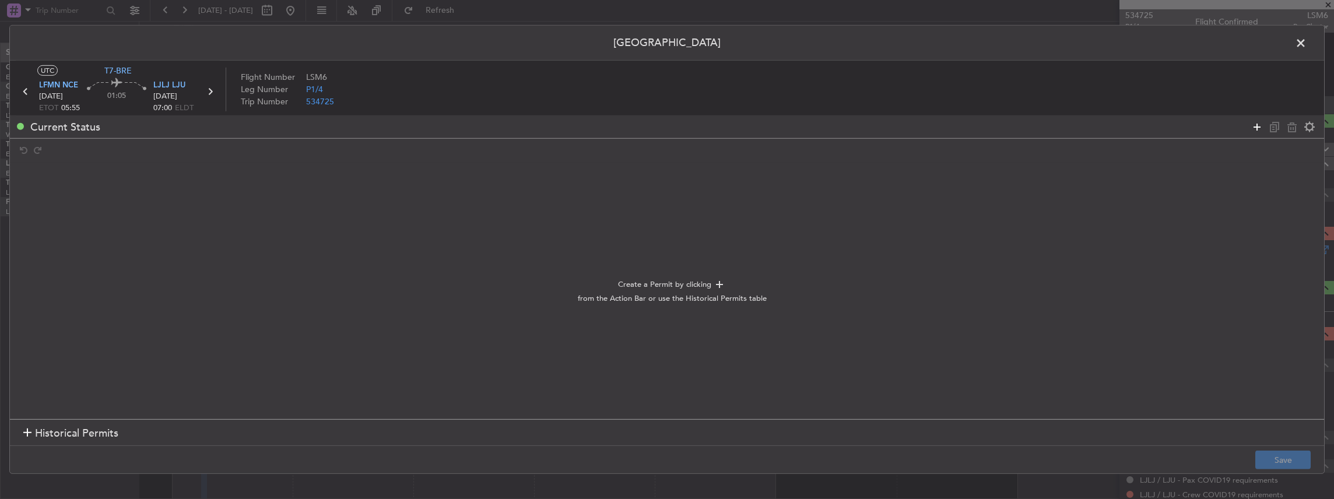
click at [1254, 127] on icon at bounding box center [1257, 126] width 14 height 14
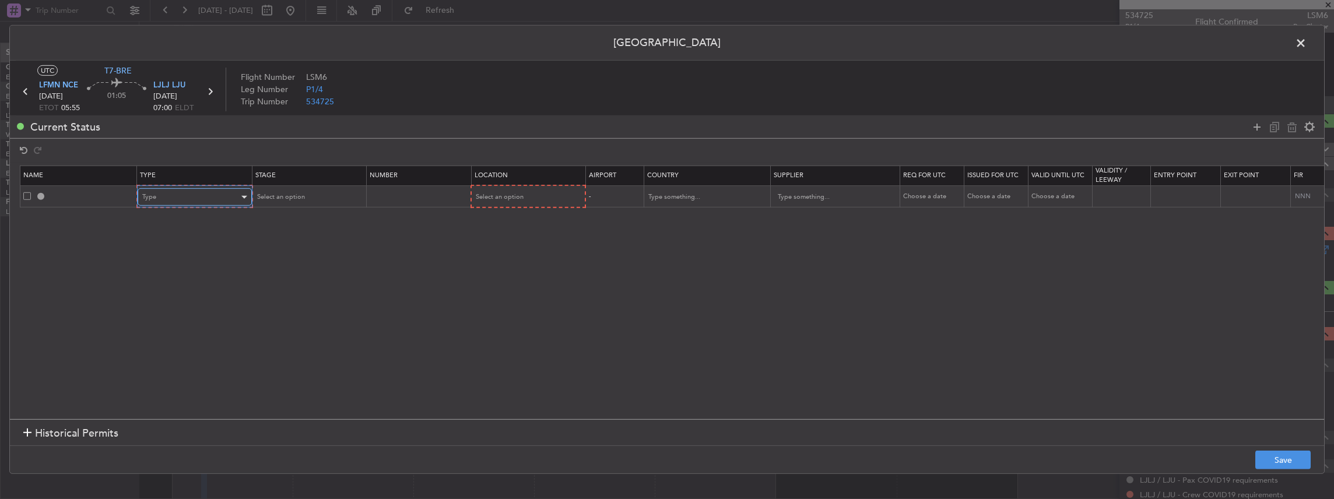
click at [178, 193] on div "Type" at bounding box center [190, 196] width 97 height 17
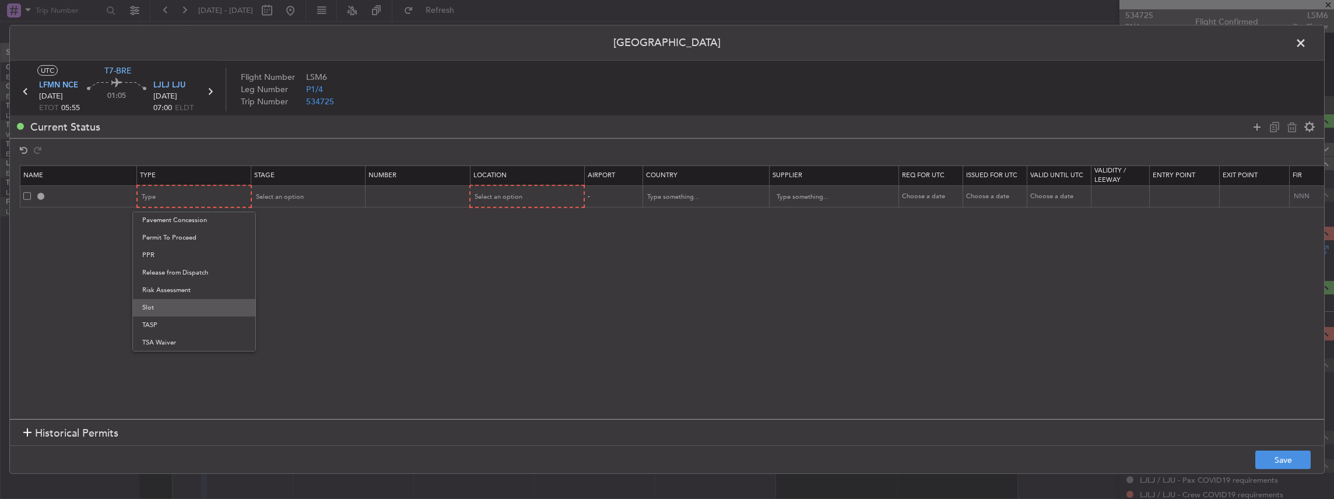
click at [170, 308] on span "Slot" at bounding box center [194, 307] width 104 height 17
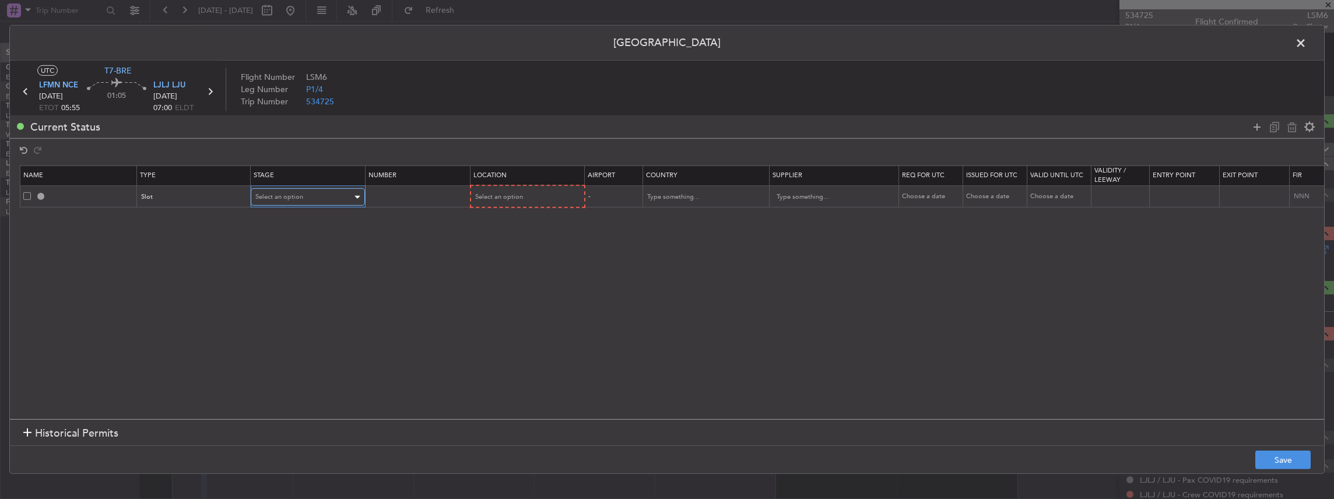
click at [275, 199] on span "Select an option" at bounding box center [279, 196] width 48 height 9
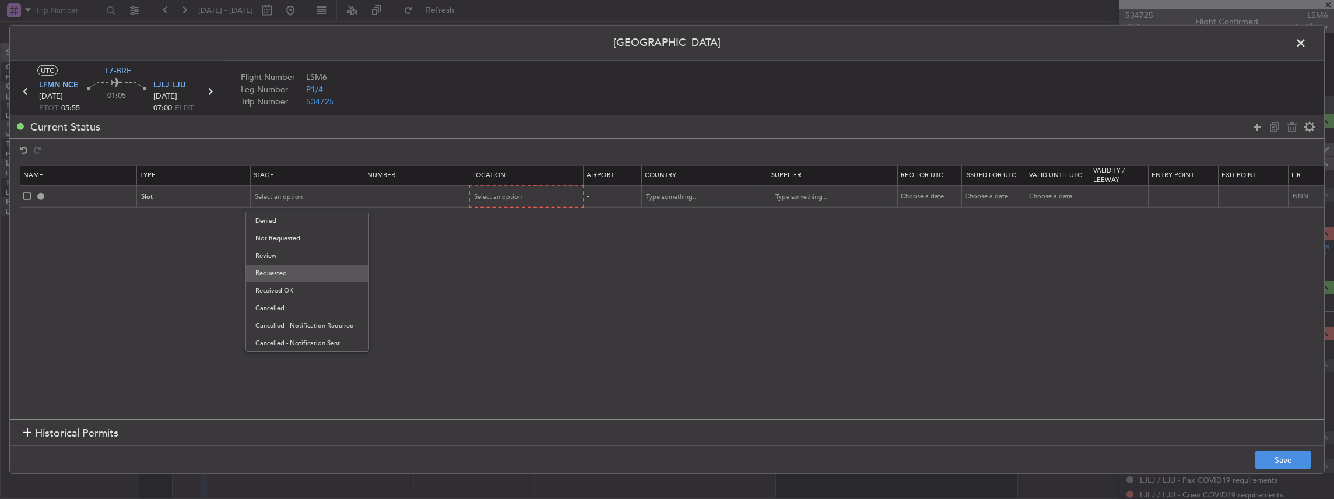
click at [312, 275] on span "Requested" at bounding box center [307, 273] width 104 height 17
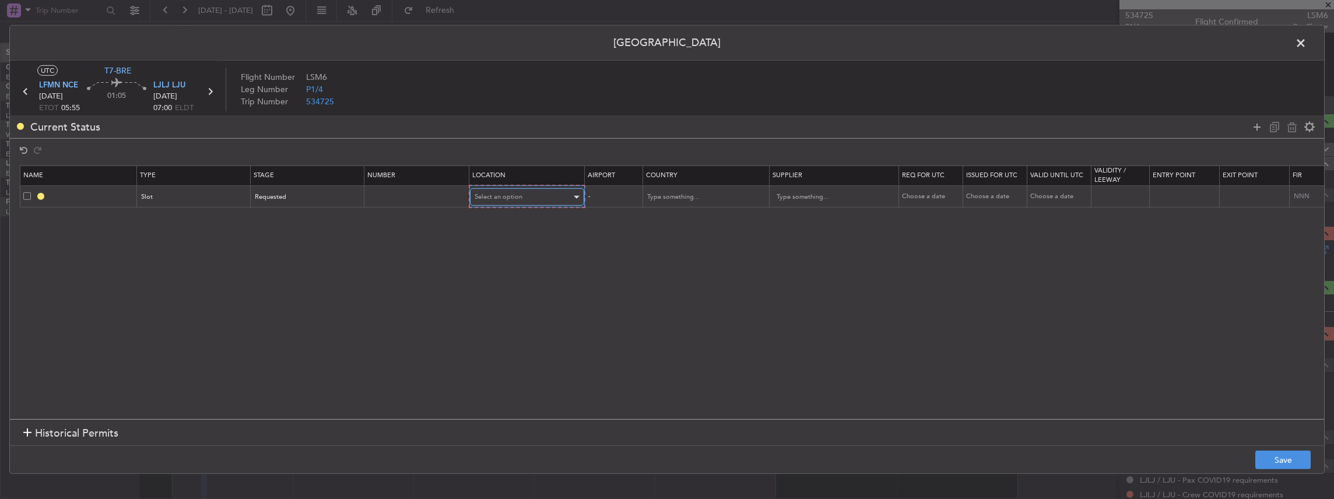
click at [477, 201] on span "Select an option" at bounding box center [498, 196] width 48 height 9
click at [507, 221] on span "Departure" at bounding box center [526, 220] width 104 height 17
click at [1273, 459] on button "Save" at bounding box center [1282, 460] width 55 height 19
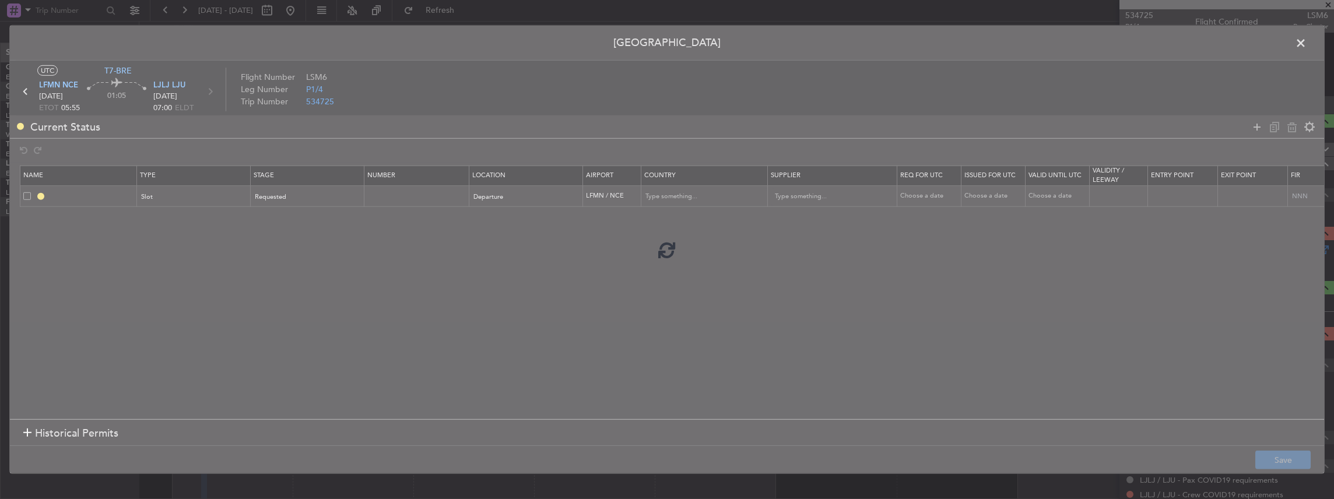
type input "LFMN DEP SLOT"
type input "[GEOGRAPHIC_DATA]"
type input "NNN"
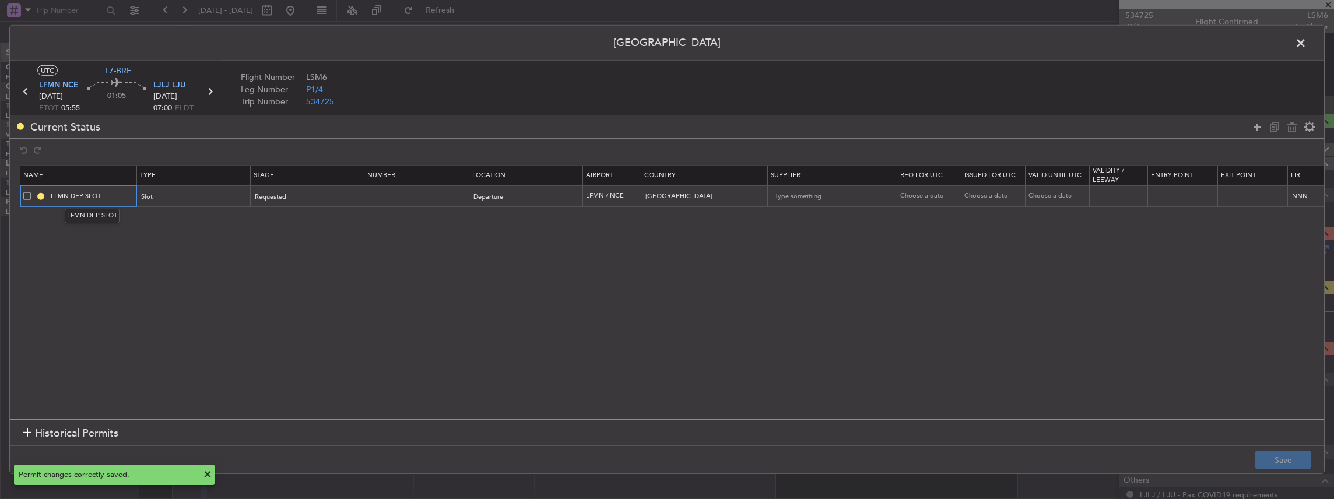
click at [95, 196] on input "LFMN DEP SLOT" at bounding box center [91, 196] width 87 height 10
click at [128, 195] on input "LFMN DEP SLOT" at bounding box center [91, 196] width 87 height 10
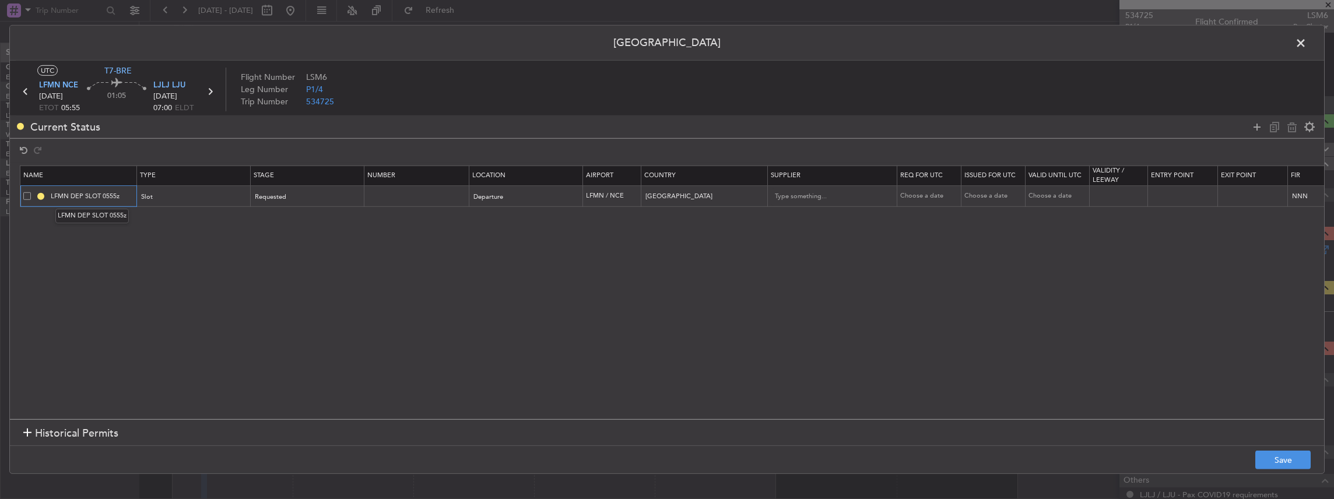
drag, startPoint x: 104, startPoint y: 194, endPoint x: 115, endPoint y: 192, distance: 11.7
click at [115, 192] on input "LFMN DEP SLOT 0555z" at bounding box center [91, 196] width 87 height 10
type input "LFMN DEP SLOT 0555z"
click at [156, 221] on section "Name Type Stage Number Location Airport Country Supplier Req For Utc Issued For…" at bounding box center [667, 291] width 1314 height 256
click at [1286, 460] on button "Save" at bounding box center [1282, 460] width 55 height 19
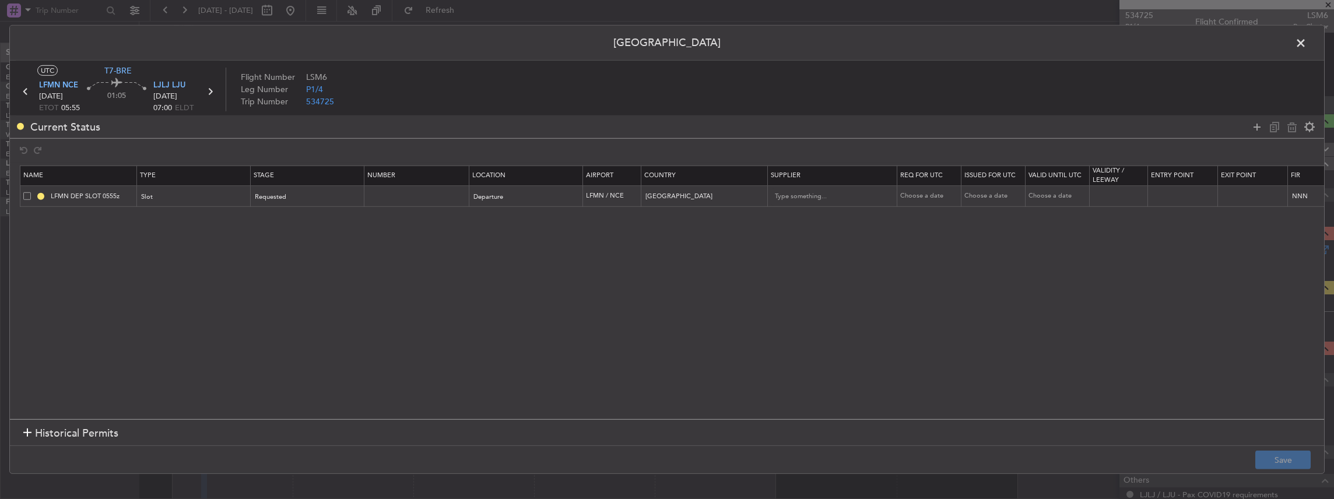
click at [1305, 52] on header "[GEOGRAPHIC_DATA]" at bounding box center [667, 43] width 1314 height 35
click at [1306, 44] on span at bounding box center [1306, 45] width 0 height 23
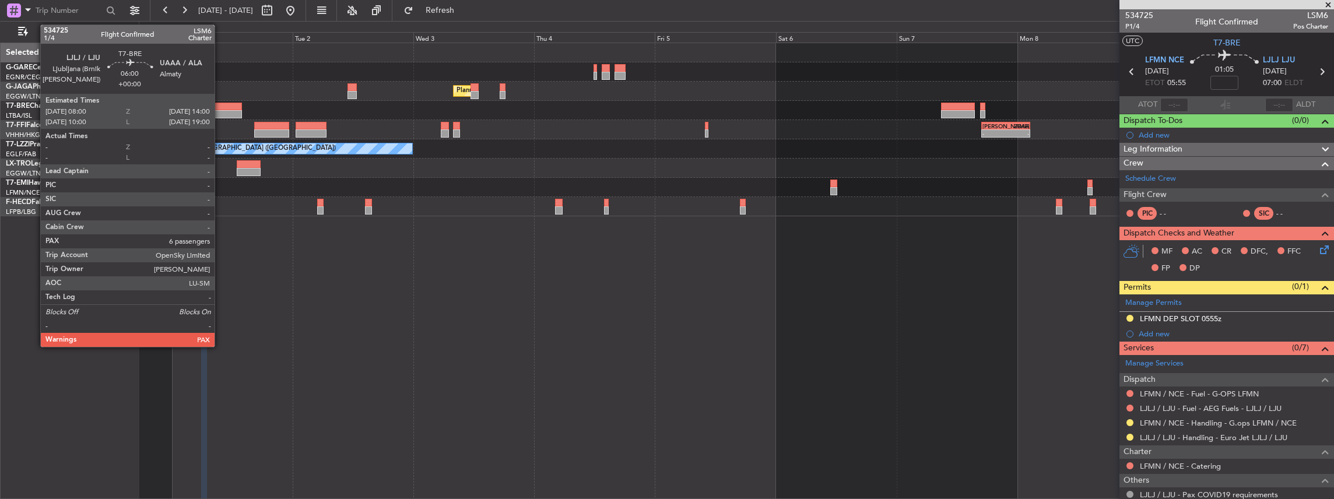
click at [220, 117] on div at bounding box center [227, 114] width 30 height 8
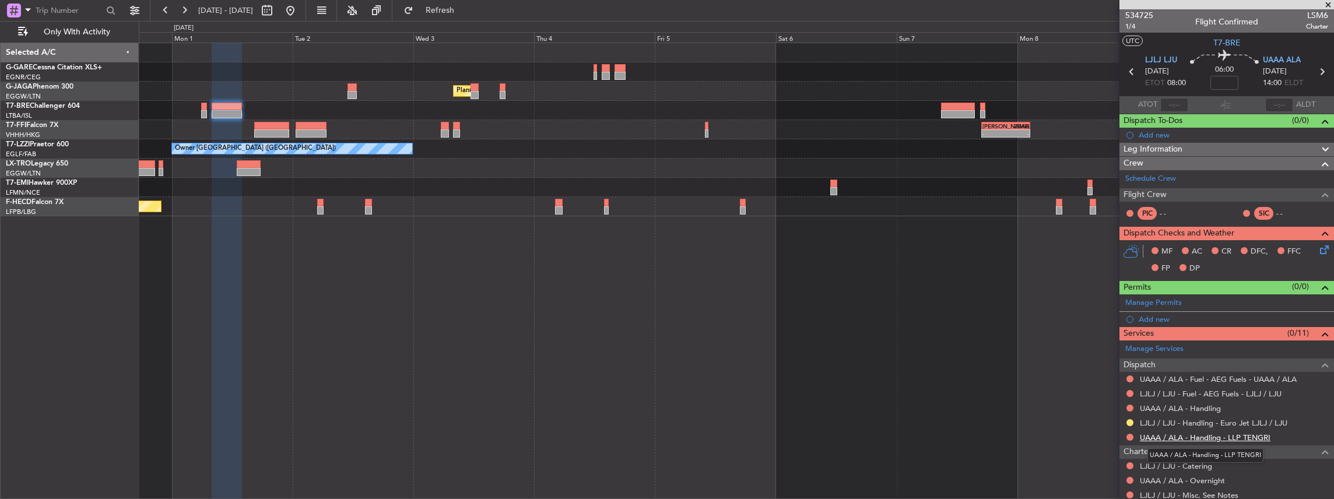
click at [1195, 437] on link "UAAA / ALA - Handling - LLP TENGRI" at bounding box center [1205, 438] width 131 height 10
click at [450, 8] on button "Refresh" at bounding box center [433, 10] width 70 height 19
click at [1275, 64] on span "UAAA ALA" at bounding box center [1282, 61] width 38 height 12
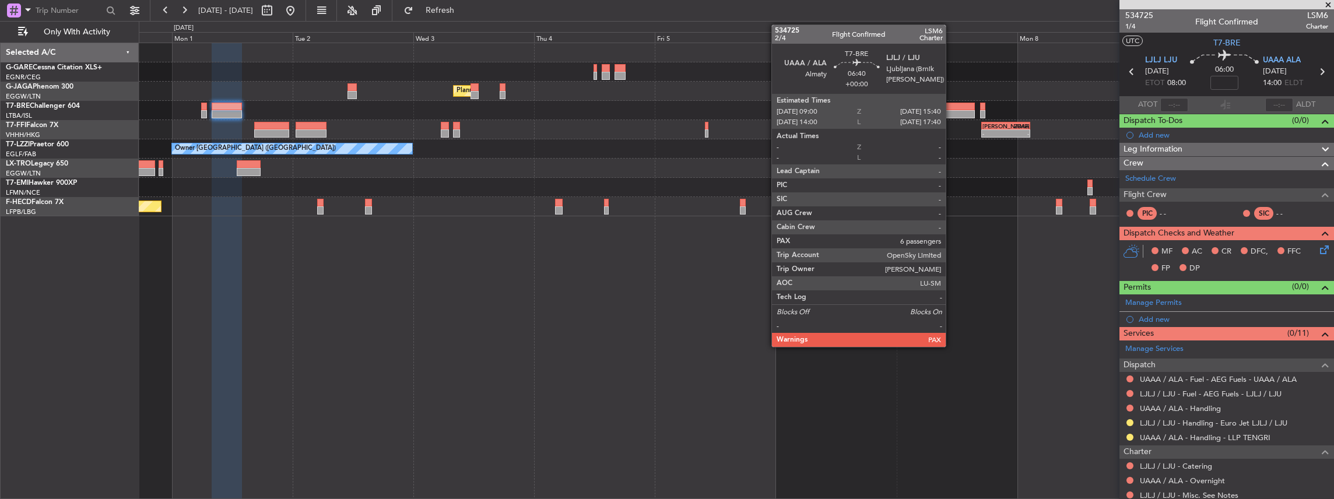
click at [951, 108] on div at bounding box center [958, 107] width 34 height 8
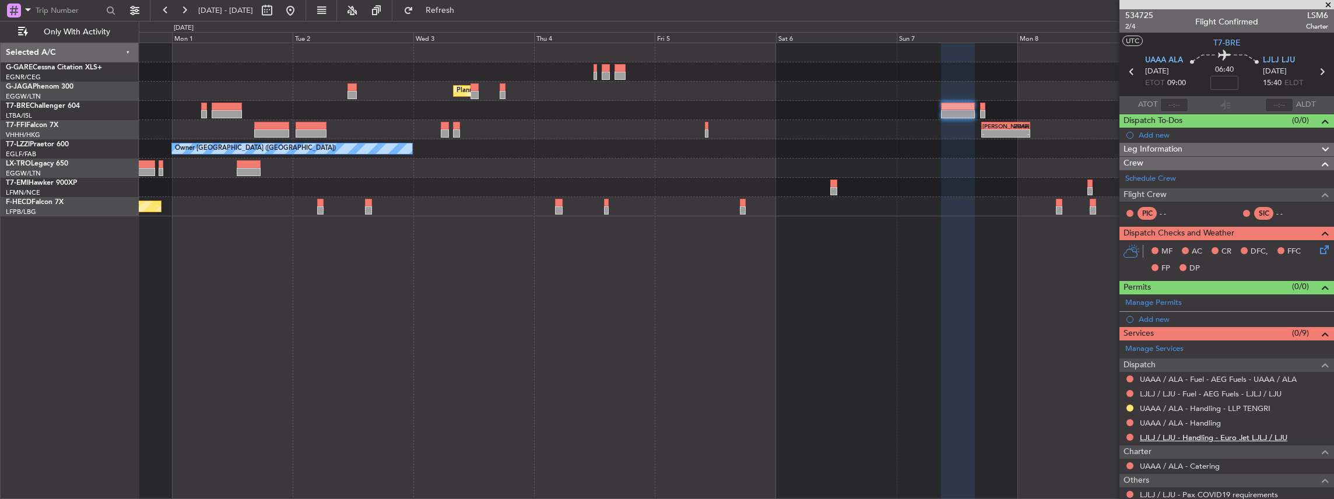
click at [1174, 433] on link "LJLJ / LJU - Handling - Euro Jet LJLJ / LJU" at bounding box center [1213, 438] width 147 height 10
click at [465, 10] on span "Refresh" at bounding box center [440, 10] width 49 height 8
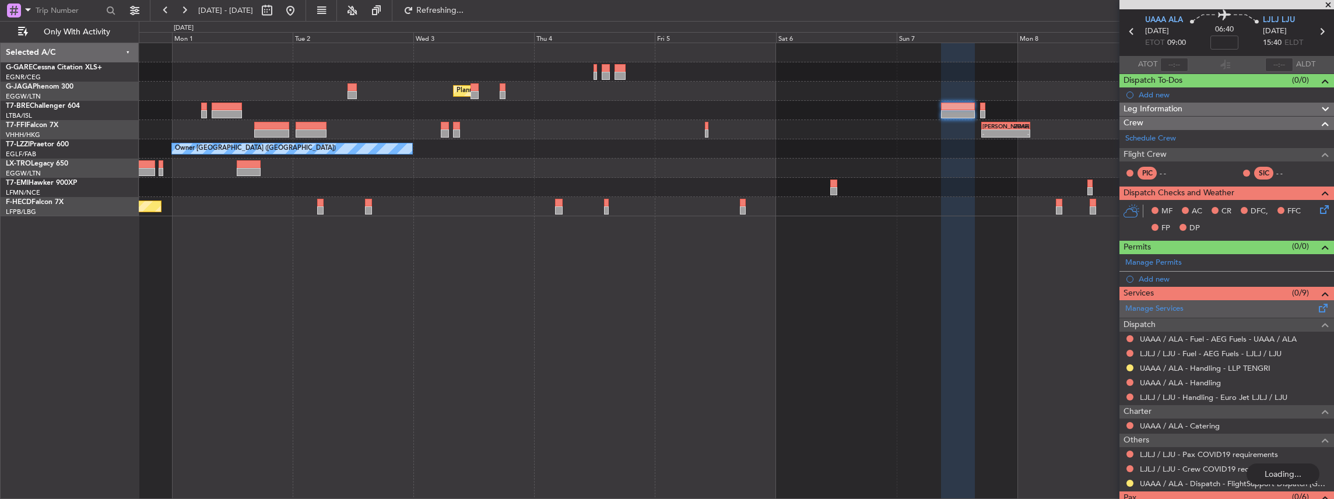
scroll to position [77, 0]
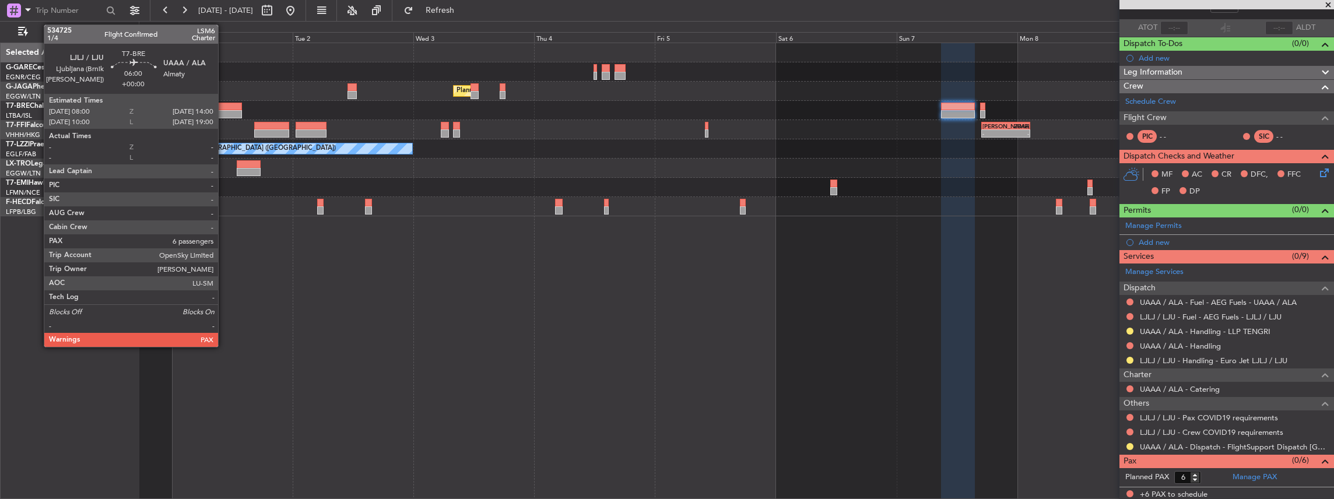
click at [224, 107] on div at bounding box center [227, 107] width 30 height 8
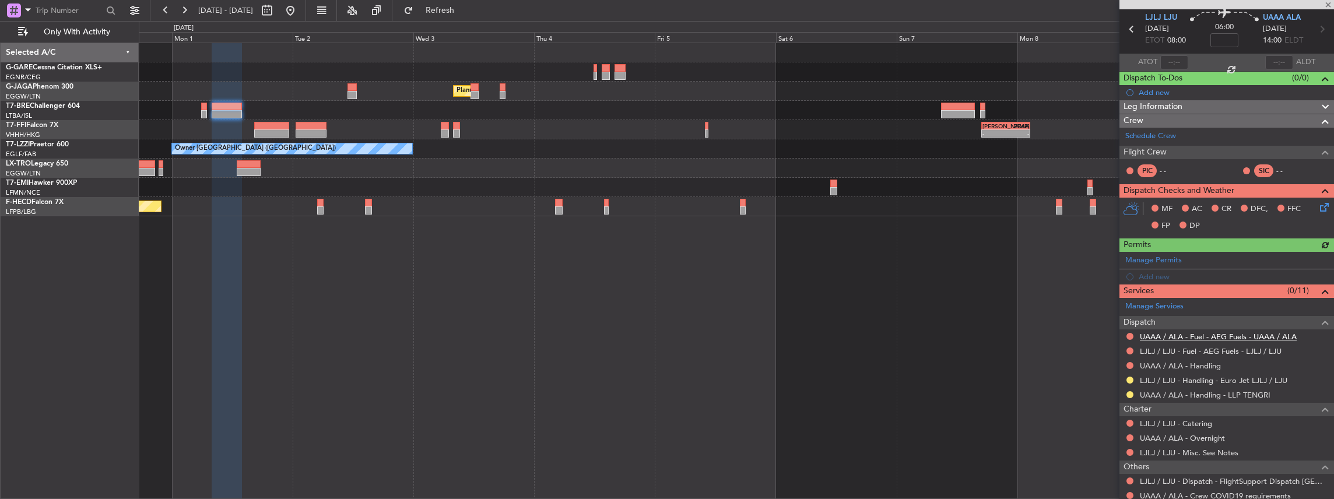
scroll to position [106, 0]
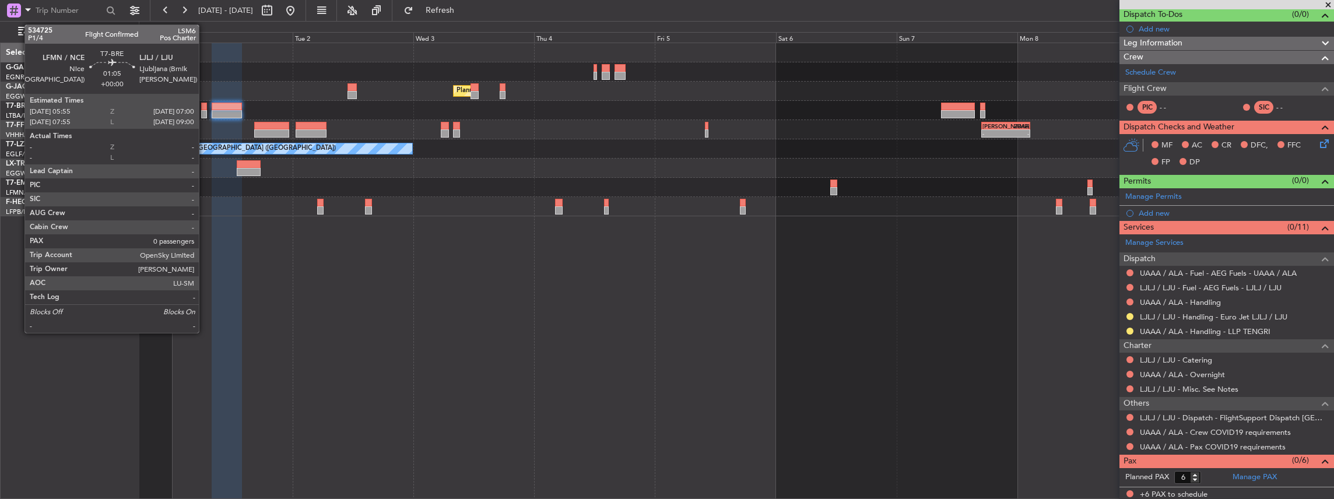
click at [205, 114] on div at bounding box center [204, 114] width 6 height 8
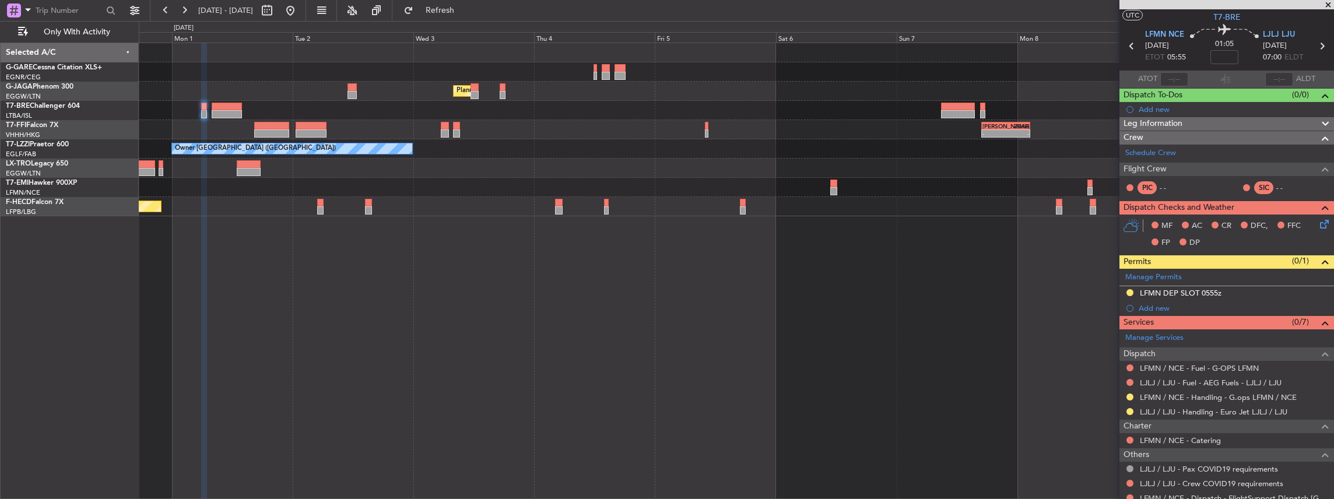
scroll to position [0, 0]
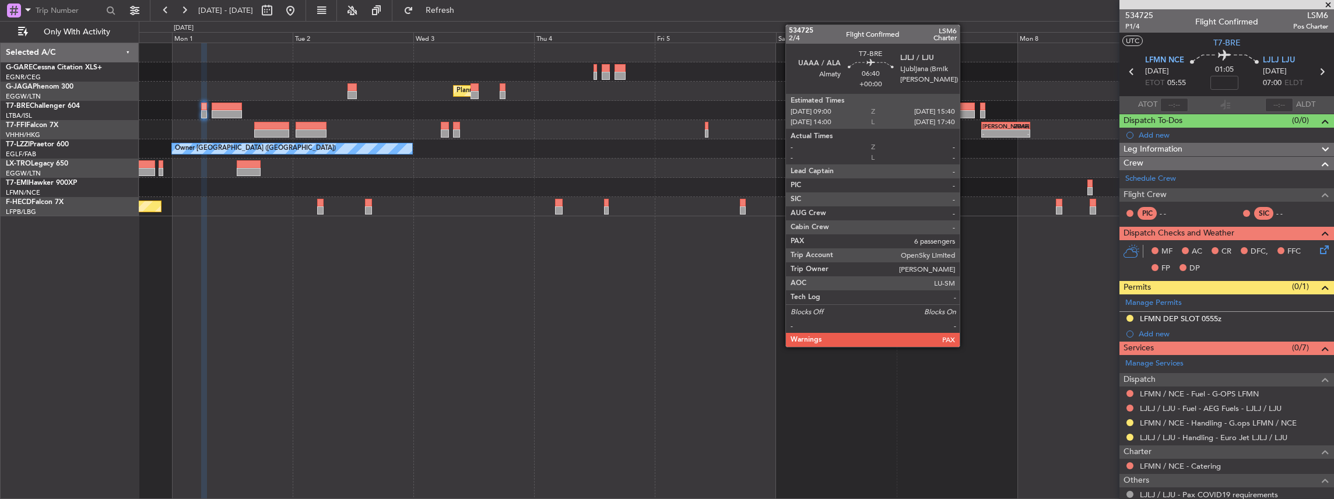
click at [965, 113] on div at bounding box center [958, 114] width 34 height 8
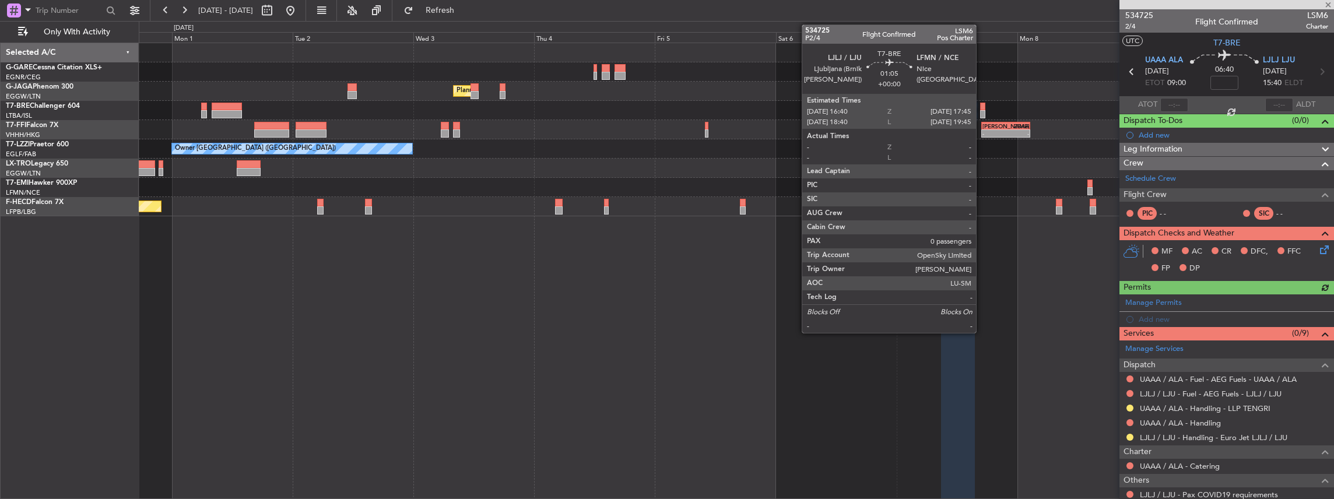
click at [982, 106] on div at bounding box center [983, 107] width 6 height 8
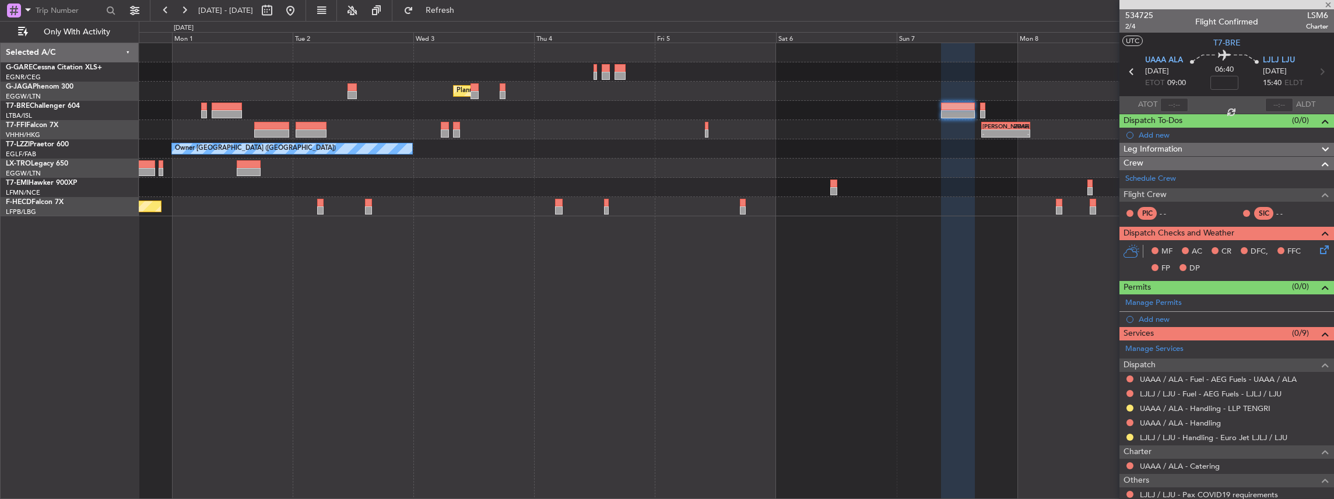
type input "0"
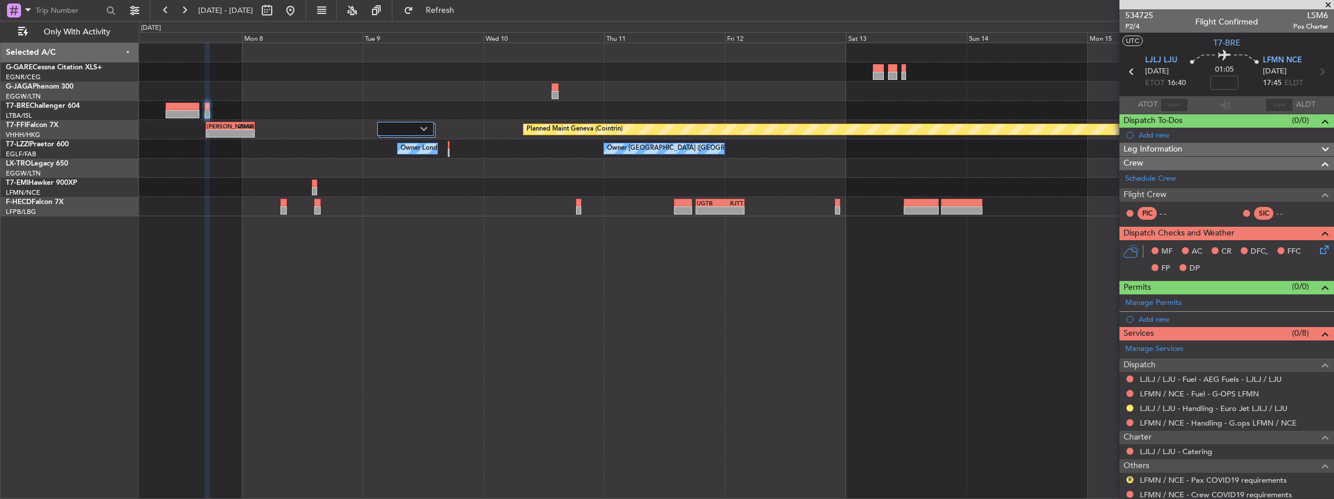
click at [221, 324] on div "Planned Maint Geneva (Cointrin) - - LIEO 17:00 Z ZBAA 02:35 Z Owner London (Big…" at bounding box center [737, 271] width 1196 height 457
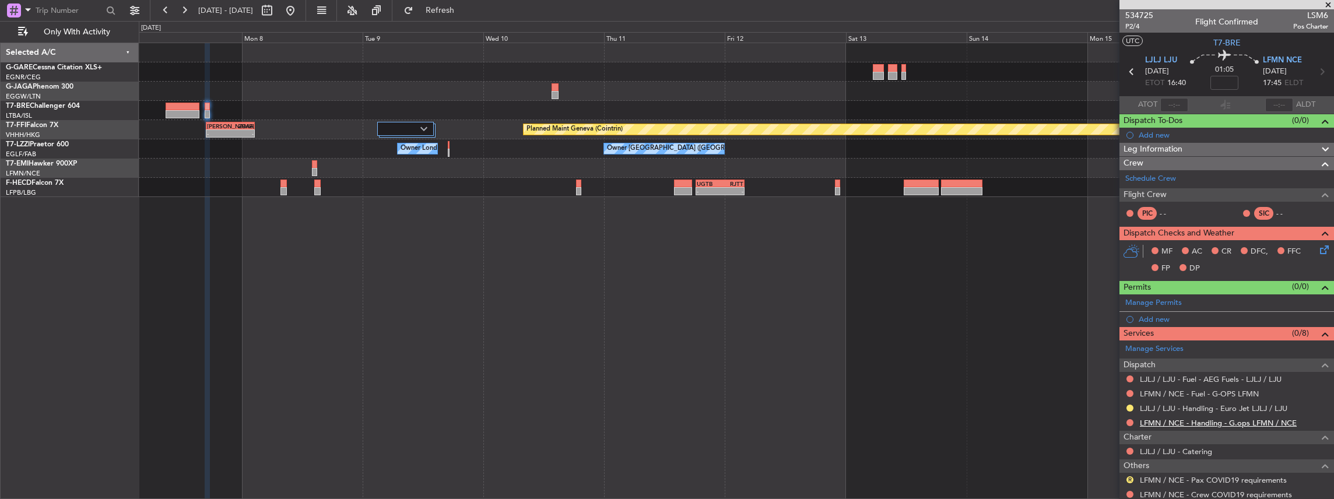
click at [1141, 420] on link "LFMN / NCE - Handling - G.ops LFMN / NCE" at bounding box center [1218, 423] width 157 height 10
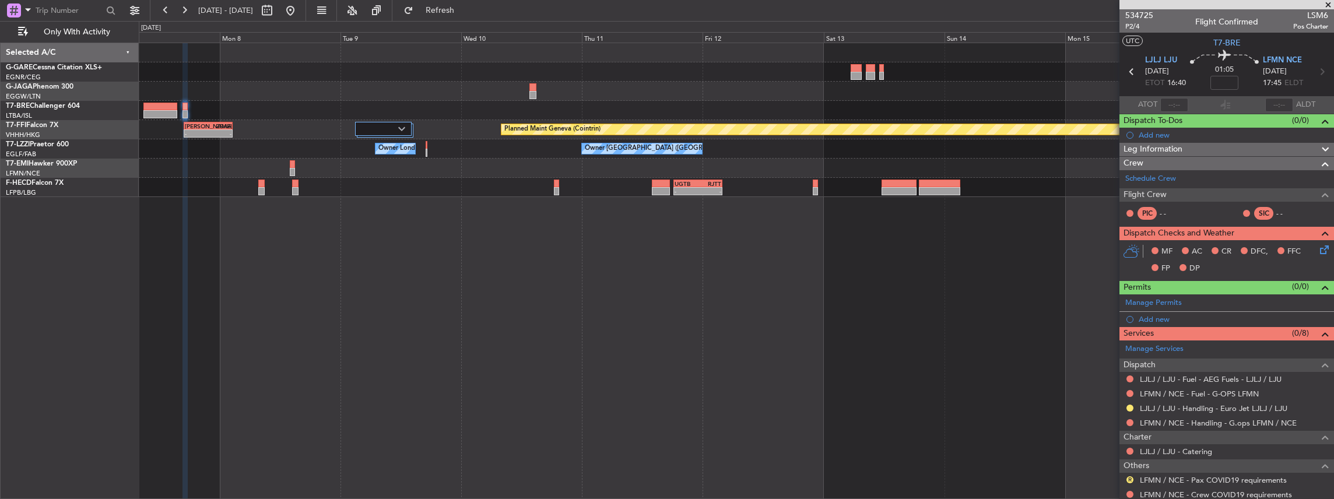
click at [673, 337] on div "Planned Maint Geneva (Cointrin) - - LIEO 17:00 Z ZBAA 02:35 Z Owner London (Big…" at bounding box center [737, 271] width 1196 height 457
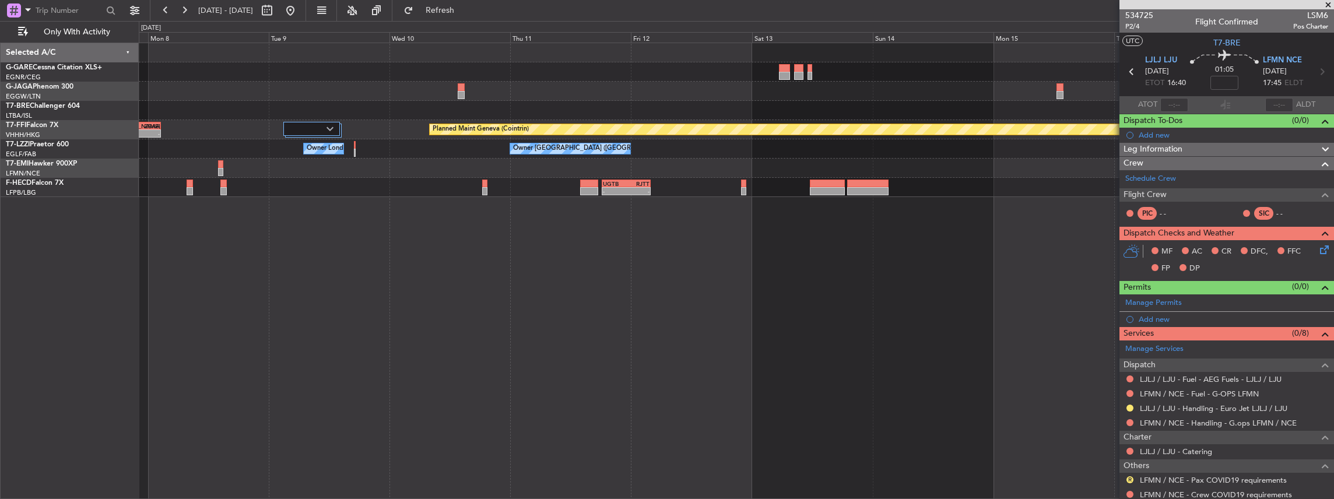
click at [931, 322] on div "Planned Maint Geneva (Cointrin) LIEO 17:00 Z ZBAA 02:35 Z - - Owner London (Big…" at bounding box center [737, 271] width 1196 height 457
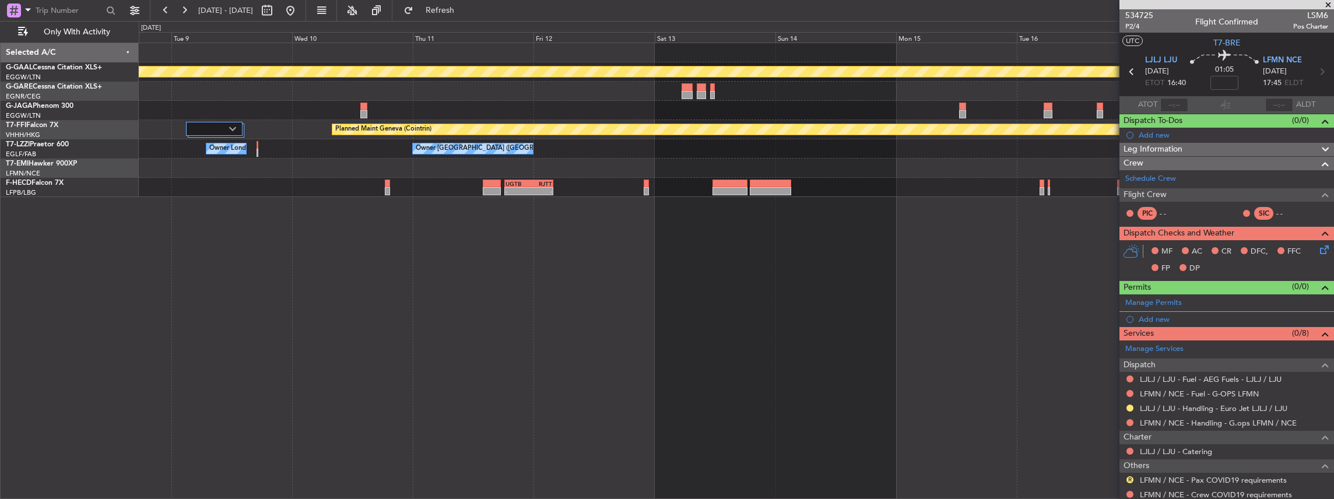
click at [150, 140] on div "Planned Maint Dusseldorf Planned Maint Geneva (Cointrin) LIEO 17:00 Z ZBAA 02:3…" at bounding box center [736, 120] width 1195 height 154
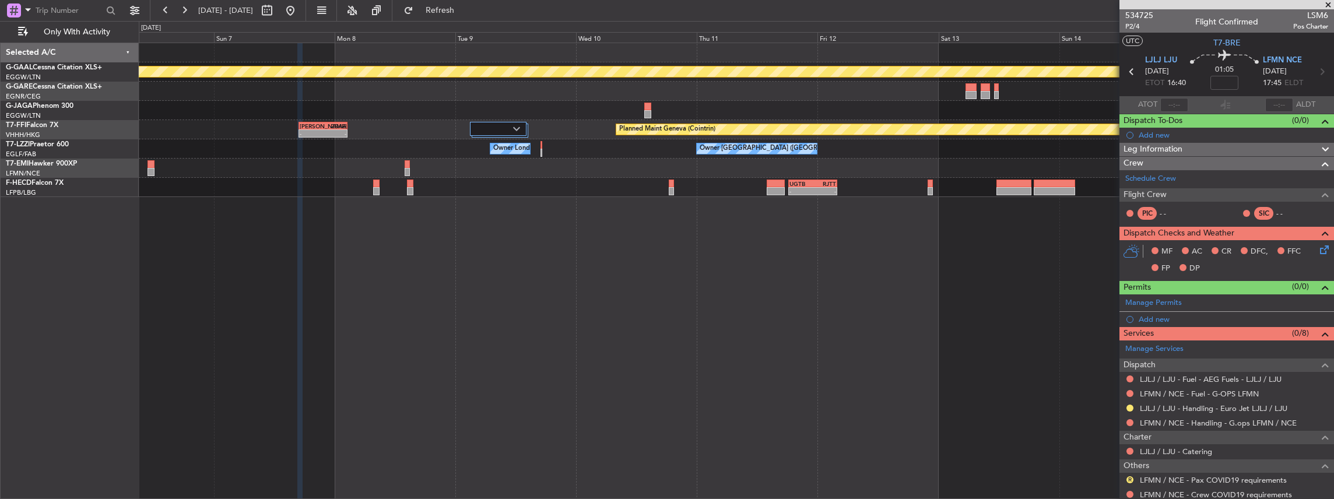
click at [674, 300] on div "Planned Maint Dusseldorf Planned Maint Geneva (Cointrin) LIEO 17:00 Z ZBAA 02:3…" at bounding box center [737, 271] width 1196 height 457
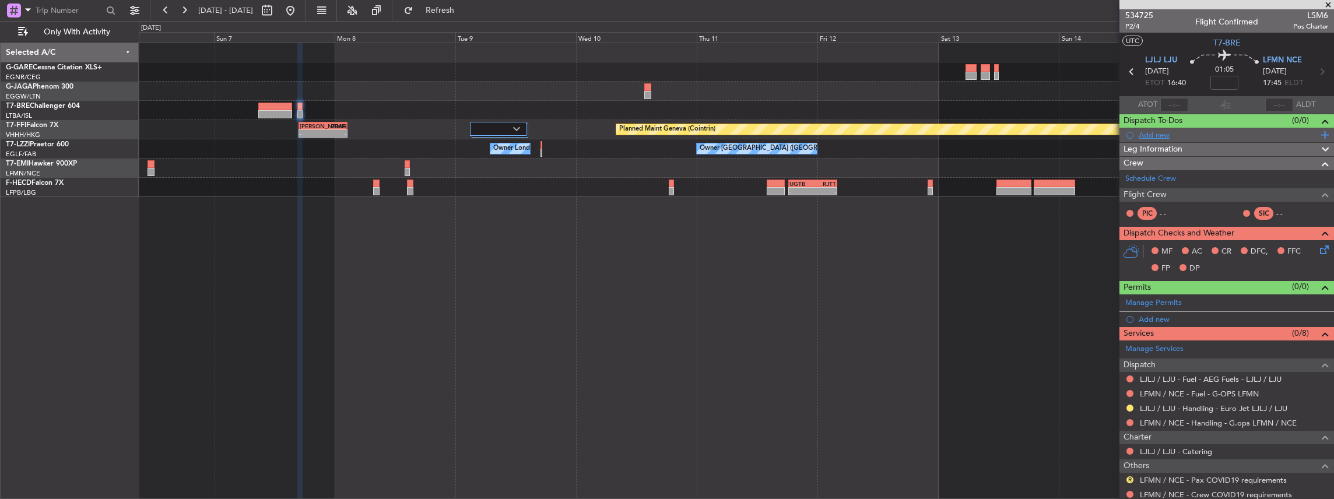
click at [1294, 135] on div "Add new" at bounding box center [1227, 135] width 179 height 10
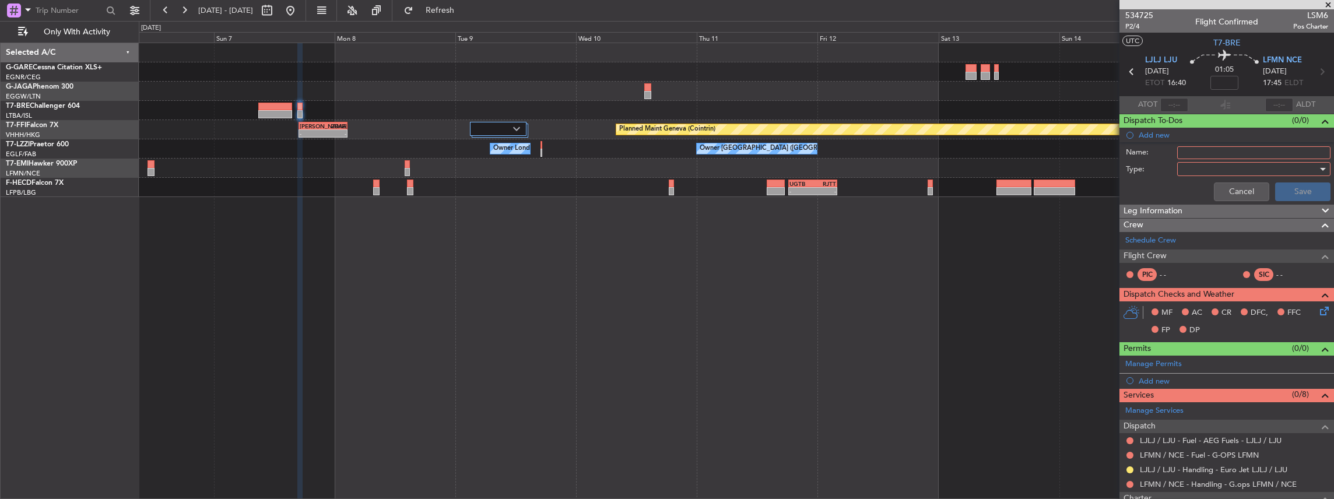
click at [1286, 150] on input "Name:" at bounding box center [1253, 152] width 153 height 13
drag, startPoint x: 1267, startPoint y: 153, endPoint x: 1243, endPoint y: 152, distance: 24.5
click at [1243, 152] on input "Fictive Departure 06JUN" at bounding box center [1253, 152] width 153 height 13
type input "Fictive Departure 15SEP"
click at [1230, 171] on div at bounding box center [1250, 168] width 136 height 17
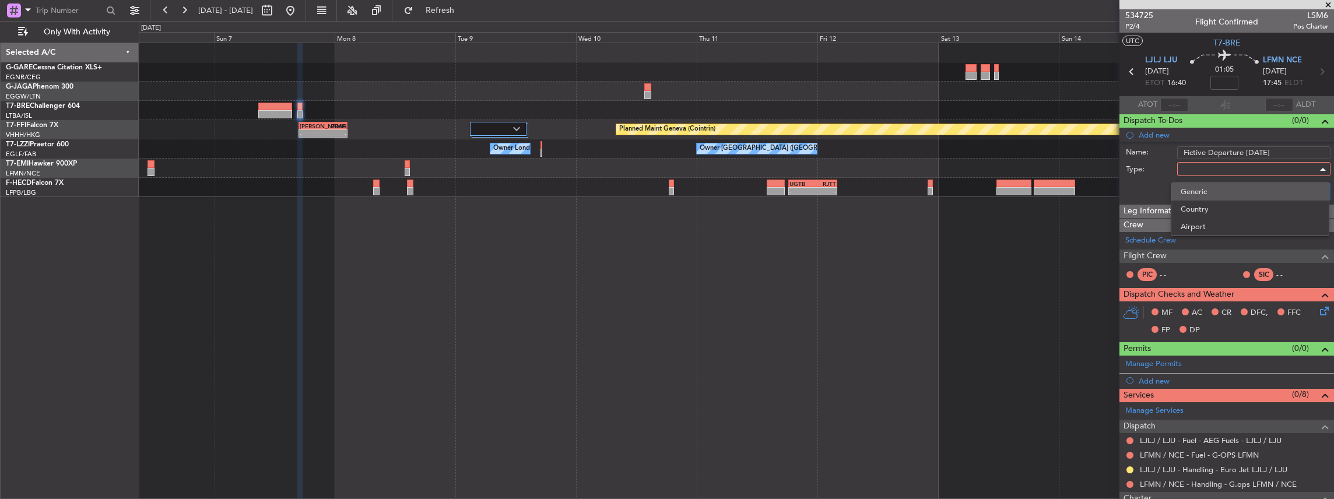
click at [1212, 195] on span "Generic" at bounding box center [1249, 191] width 139 height 17
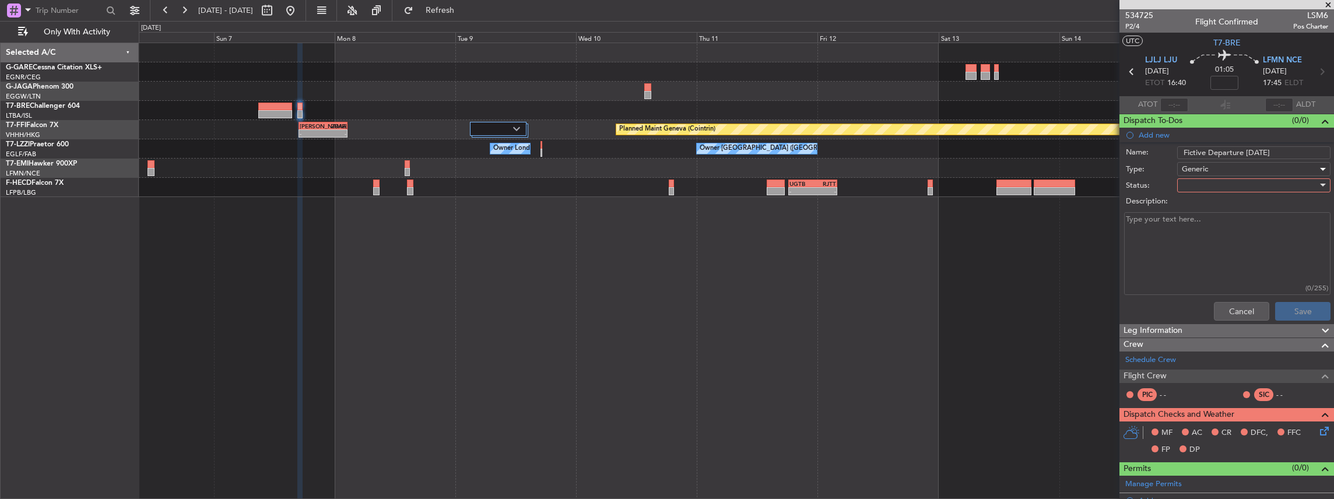
click at [1207, 182] on div at bounding box center [1250, 185] width 136 height 17
click at [1206, 227] on span "In Progress" at bounding box center [1249, 225] width 139 height 17
click at [1182, 238] on textarea "Description:" at bounding box center [1227, 253] width 206 height 83
paste textarea "Sked ETD LFMN/NCE 15/Sep 1400Z - ETA LJLJ/LJU 15/Sep 1505Z Crew 0 PAX 0"
type textarea "Sked ETD LFMN/NCE 15/Sep 1400Z - ETA LJLJ/LJU 15/Sep 1505Z Crew 0 PAX 0"
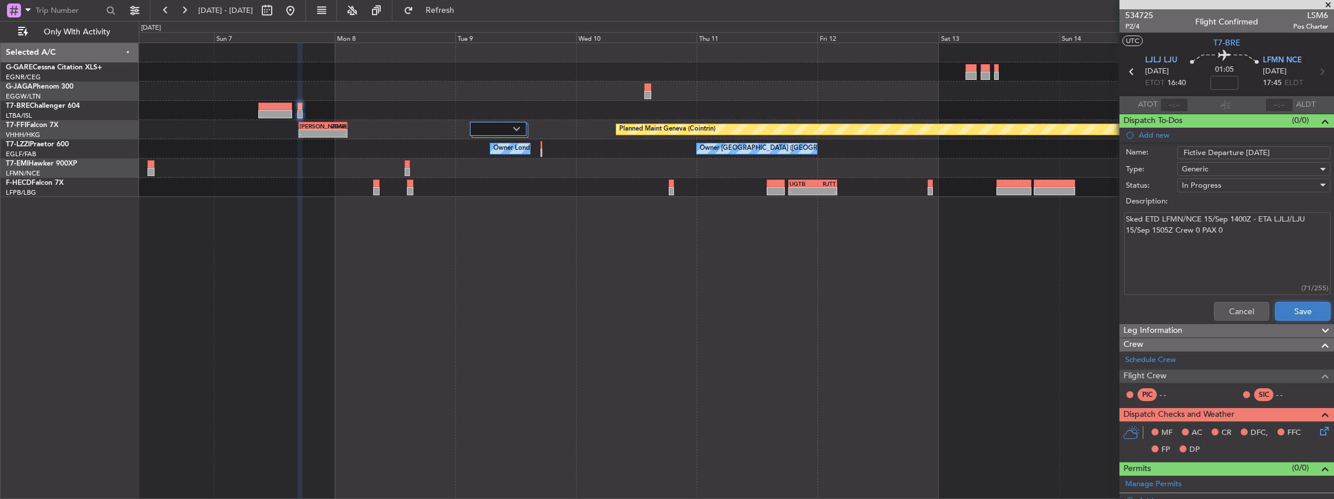
click at [1309, 310] on button "Save" at bounding box center [1302, 311] width 55 height 19
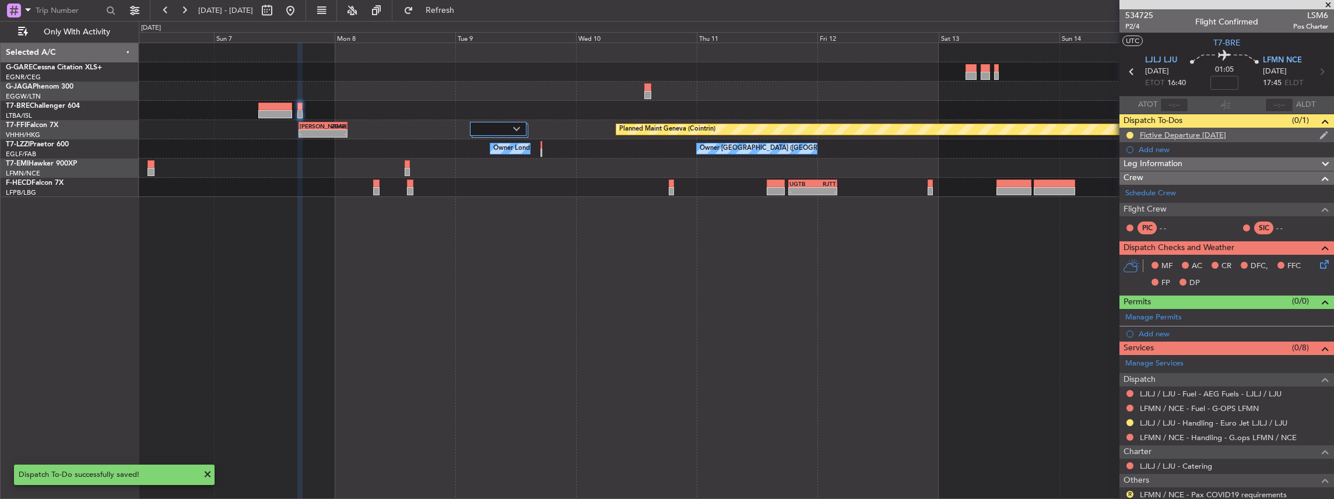
click at [1226, 135] on div "Fictive Departure 15SEP" at bounding box center [1226, 135] width 215 height 15
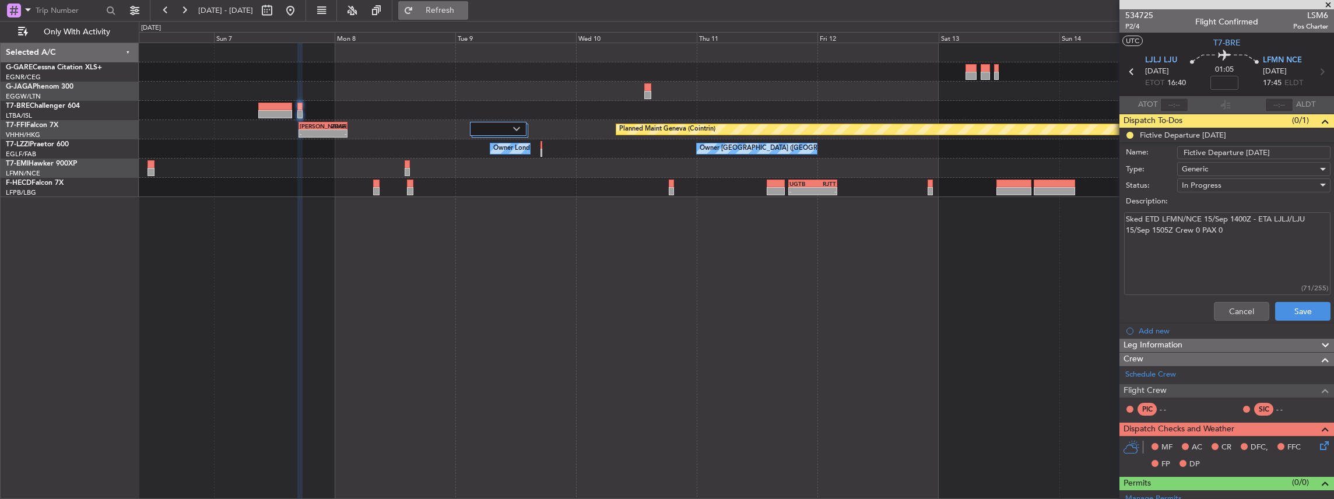
click at [468, 18] on button "Refresh" at bounding box center [433, 10] width 70 height 19
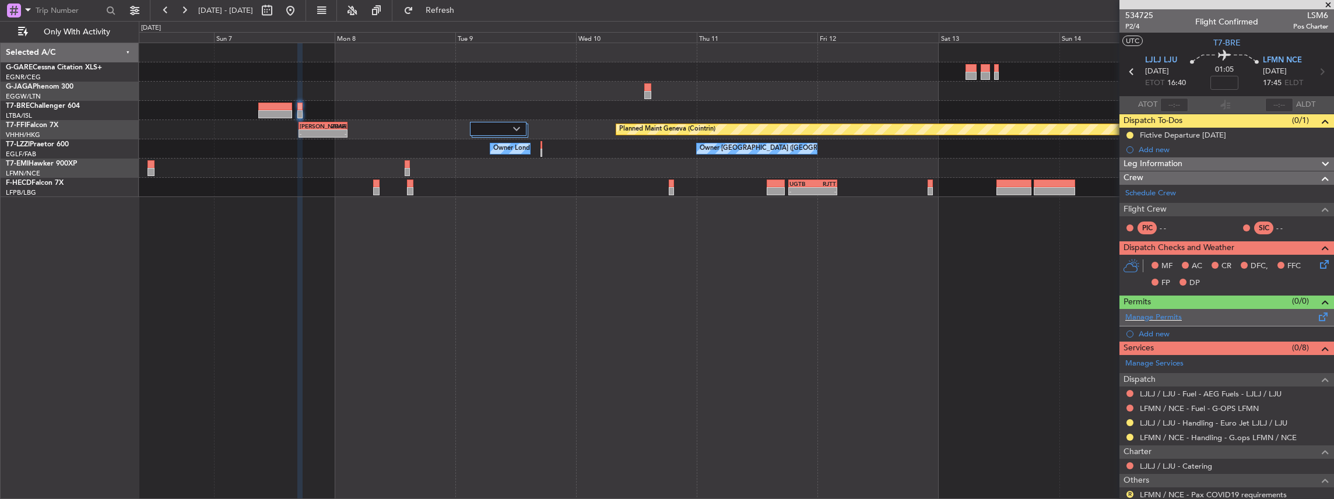
click at [1316, 318] on span at bounding box center [1323, 314] width 14 height 9
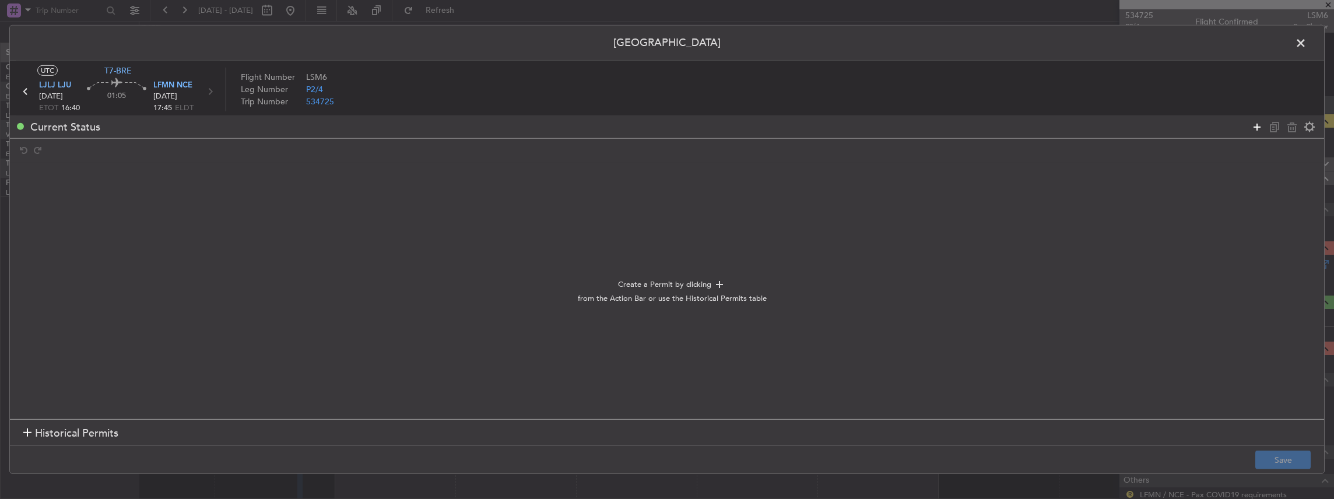
click at [1253, 128] on icon at bounding box center [1257, 126] width 14 height 14
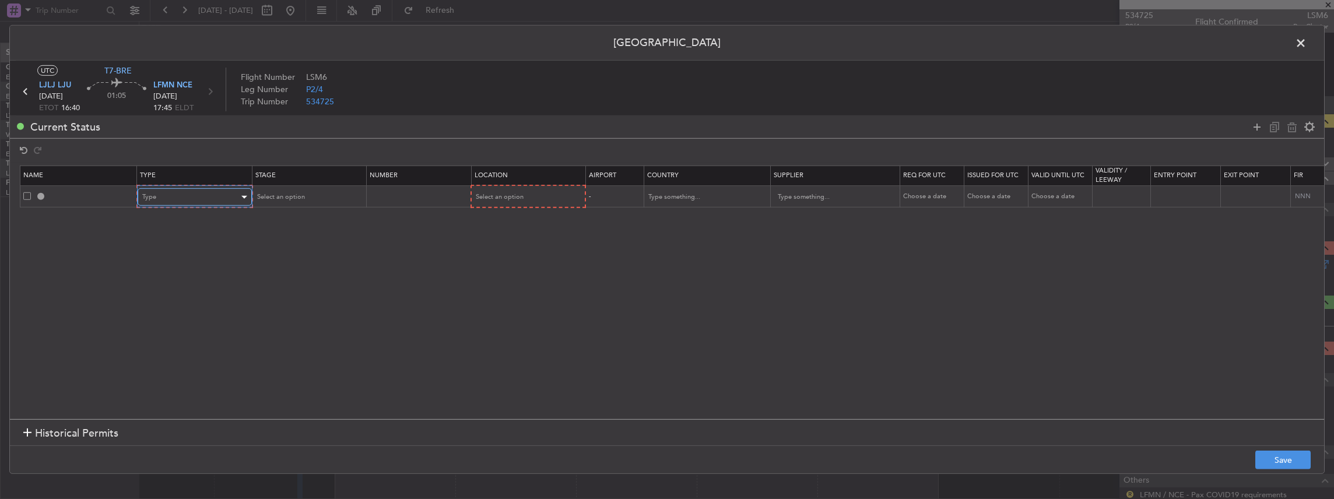
click at [228, 203] on div "Type" at bounding box center [190, 196] width 97 height 17
click at [171, 312] on span "Slot" at bounding box center [194, 307] width 104 height 17
click at [324, 199] on div "Select an option" at bounding box center [303, 196] width 97 height 17
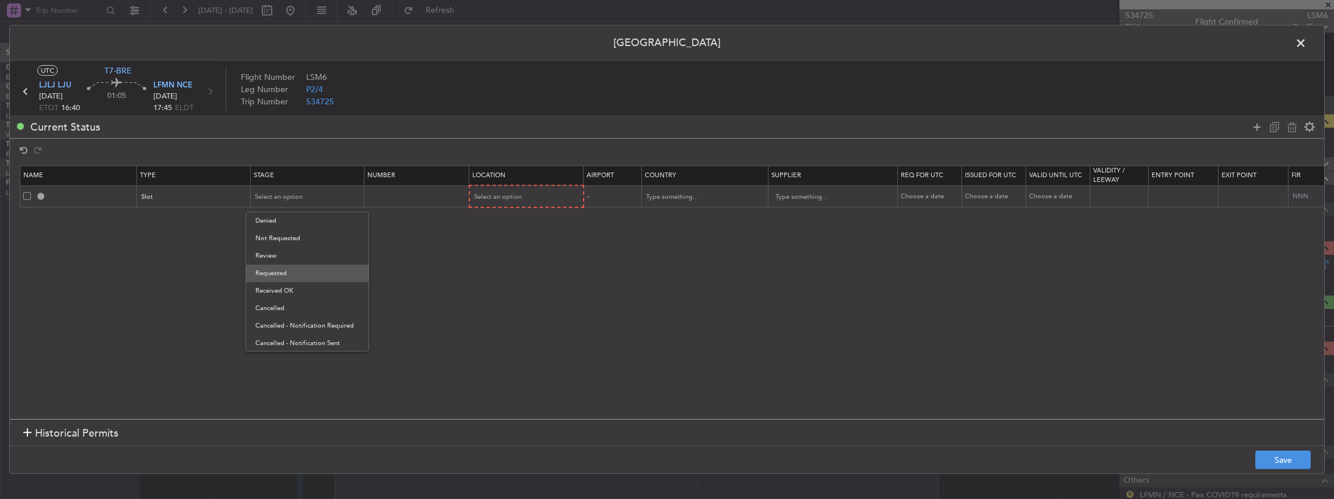
click at [285, 266] on span "Requested" at bounding box center [307, 273] width 104 height 17
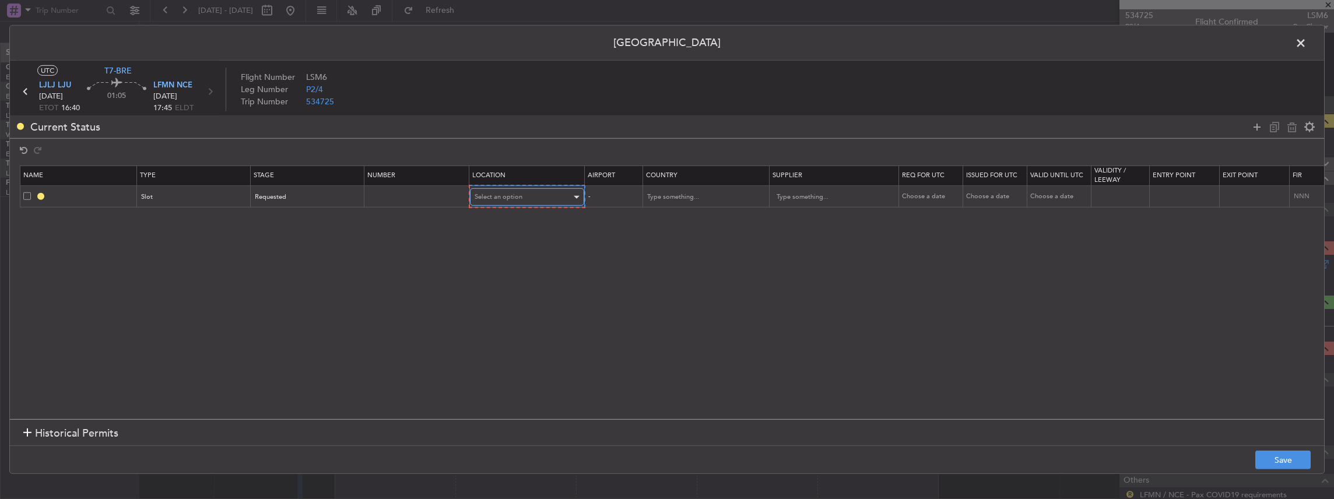
click at [519, 197] on span "Select an option" at bounding box center [498, 196] width 48 height 9
click at [501, 259] on span "Arrival" at bounding box center [526, 255] width 104 height 17
click at [1258, 460] on button "Save" at bounding box center [1282, 460] width 55 height 19
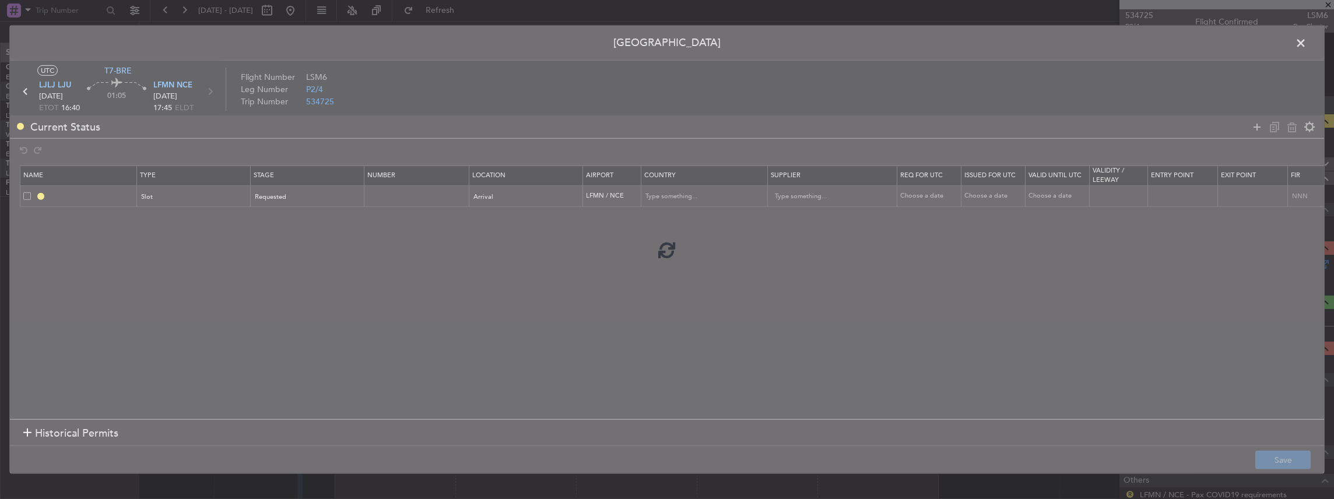
type input "LFMN ARR SLOT"
type input "[GEOGRAPHIC_DATA]"
type input "NNN"
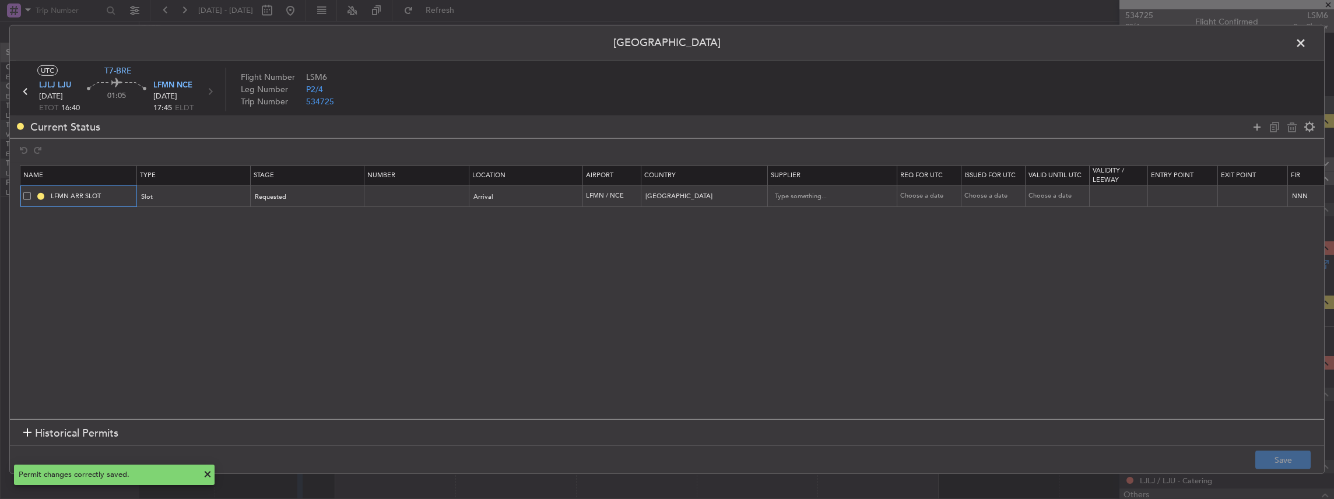
click at [107, 197] on input "LFMN ARR SLOT" at bounding box center [91, 196] width 87 height 10
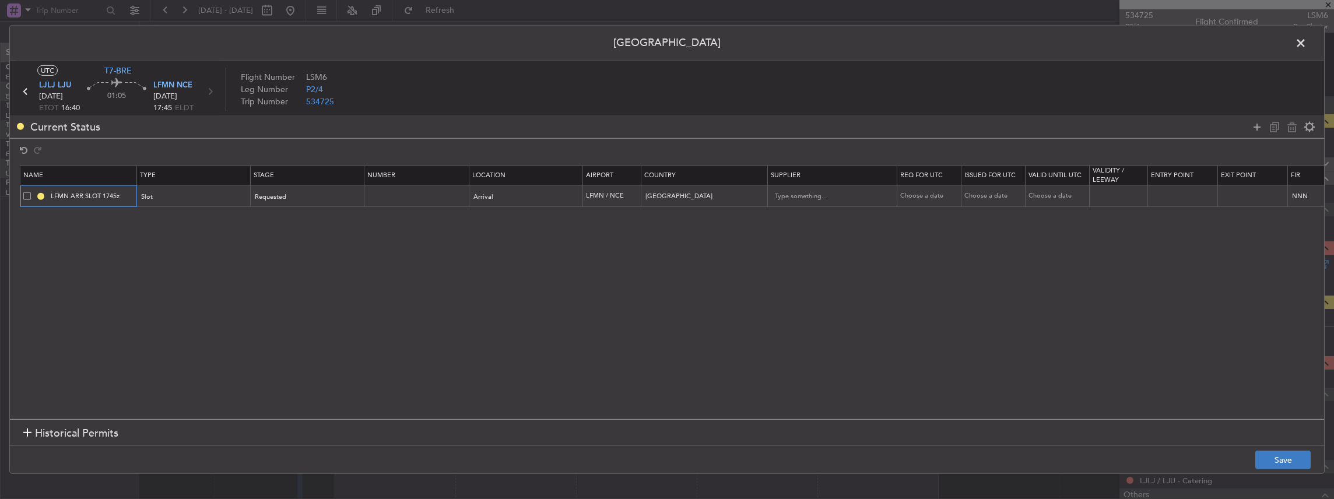
type input "LFMN ARR SLOT 1745z"
click at [1280, 462] on button "Save" at bounding box center [1282, 460] width 55 height 19
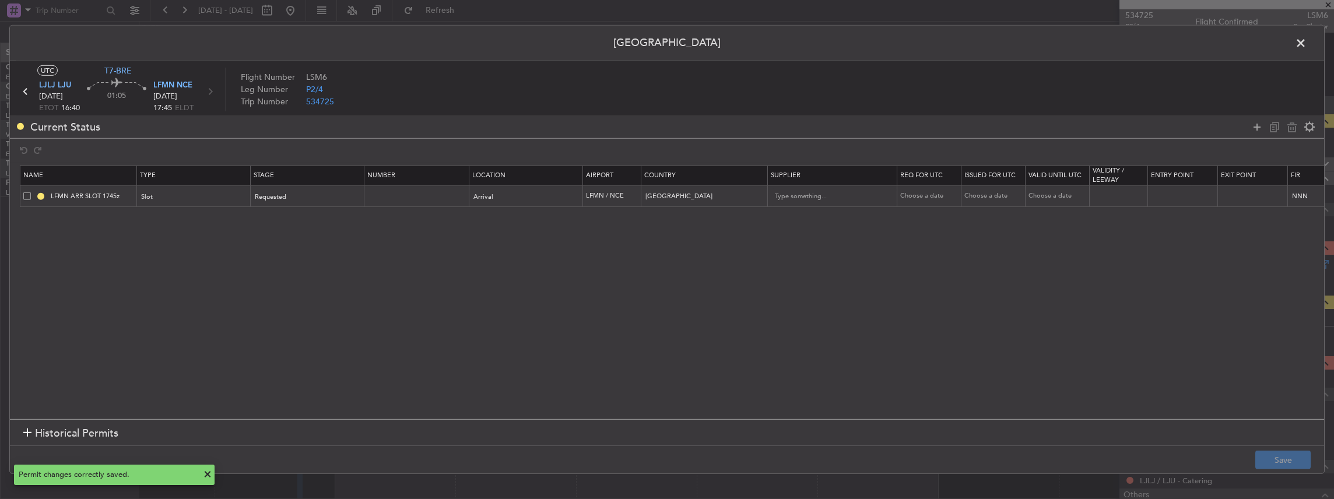
click at [1306, 41] on span at bounding box center [1306, 45] width 0 height 23
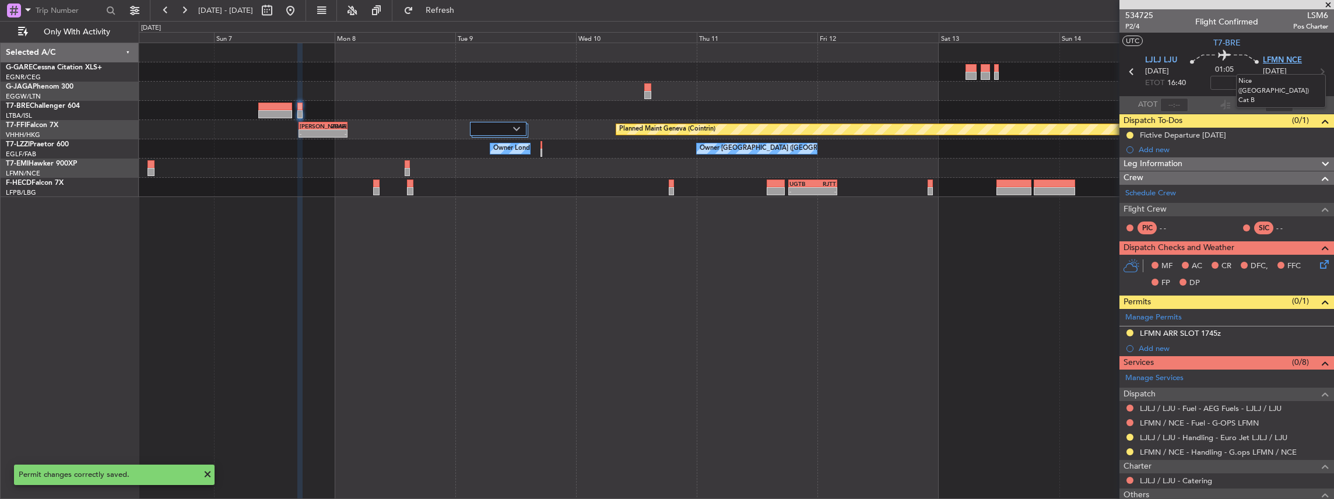
click at [1287, 61] on span "LFMN NCE" at bounding box center [1282, 61] width 39 height 12
